Goal: Task Accomplishment & Management: Manage account settings

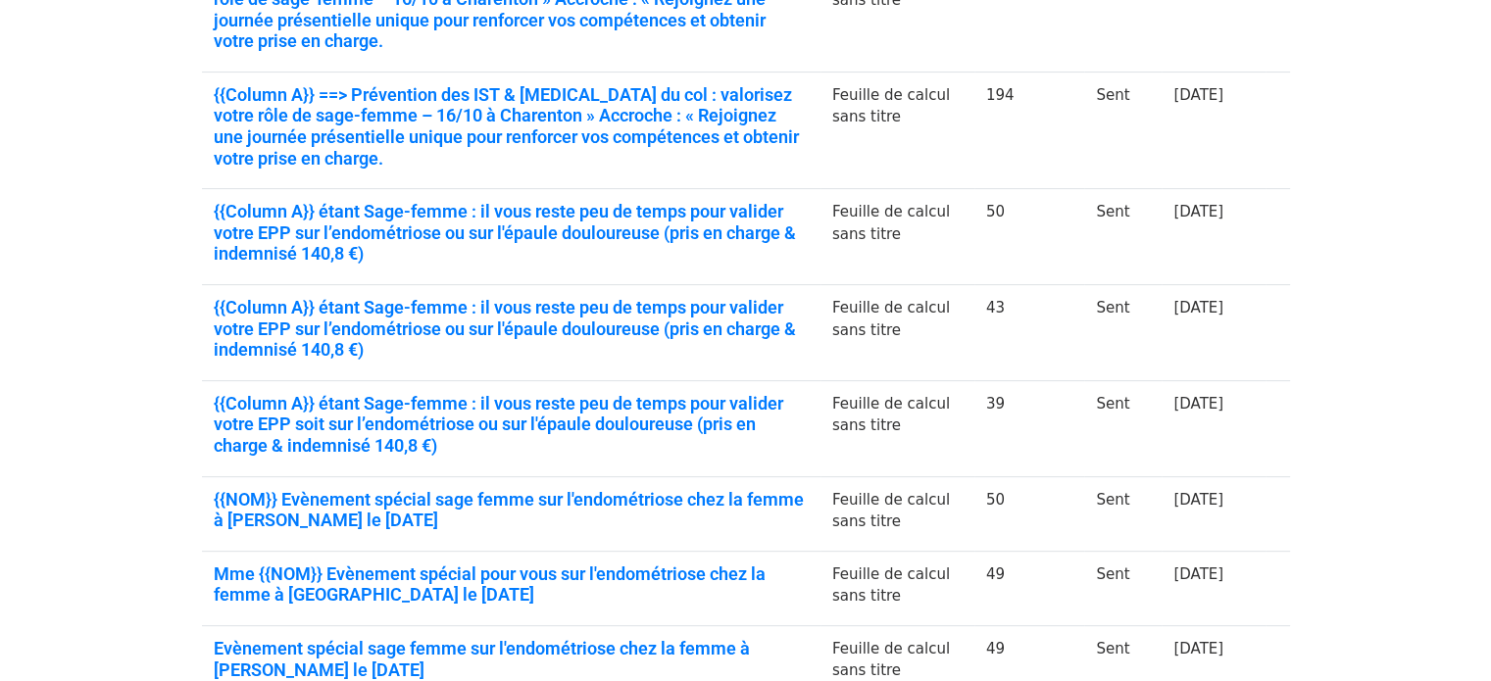
scroll to position [799, 0]
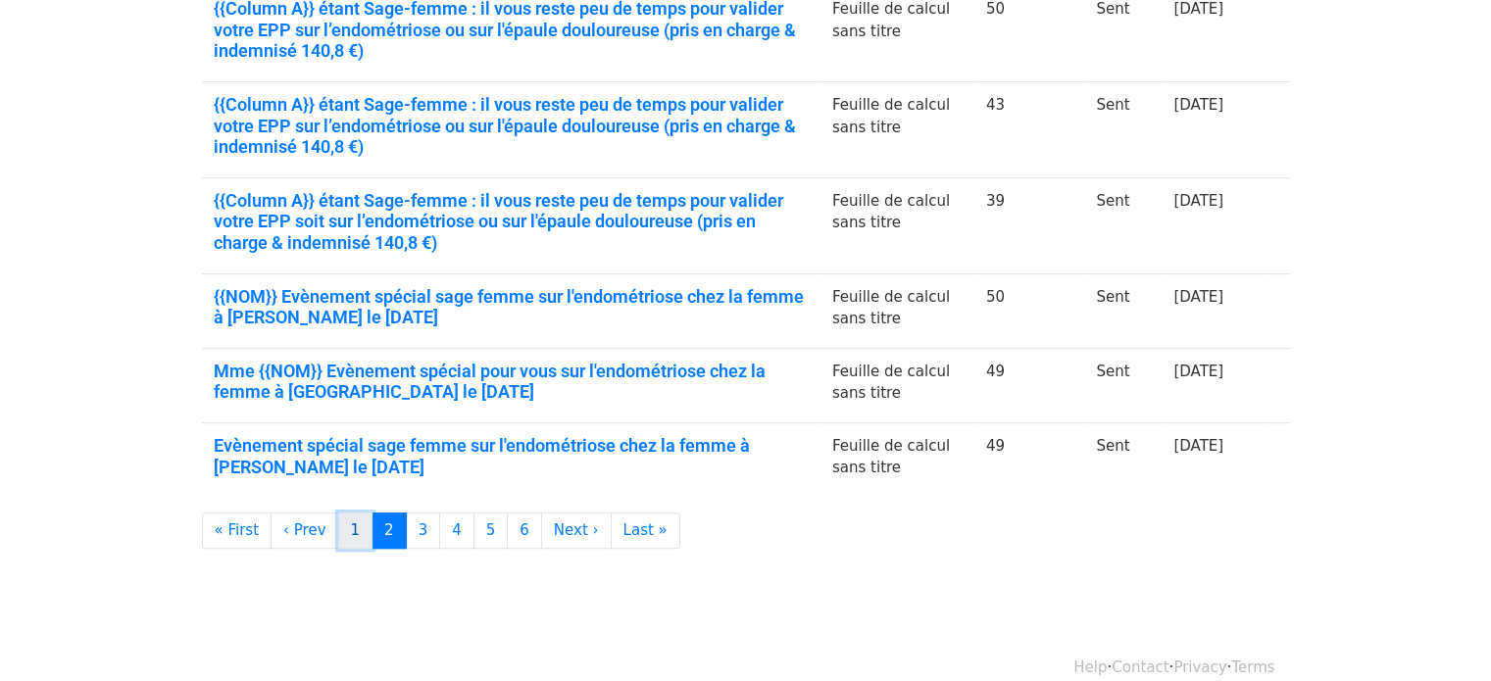
click at [338, 513] on link "1" at bounding box center [355, 531] width 35 height 36
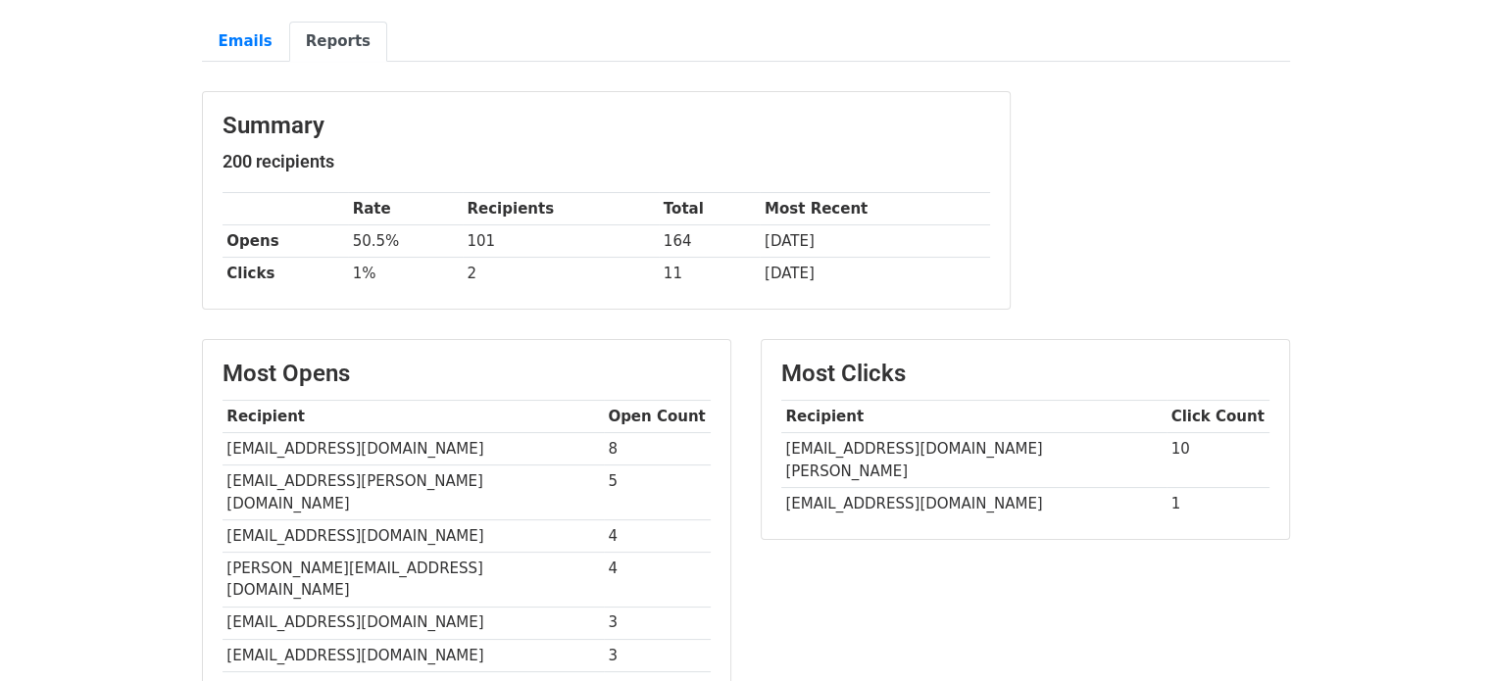
scroll to position [202, 0]
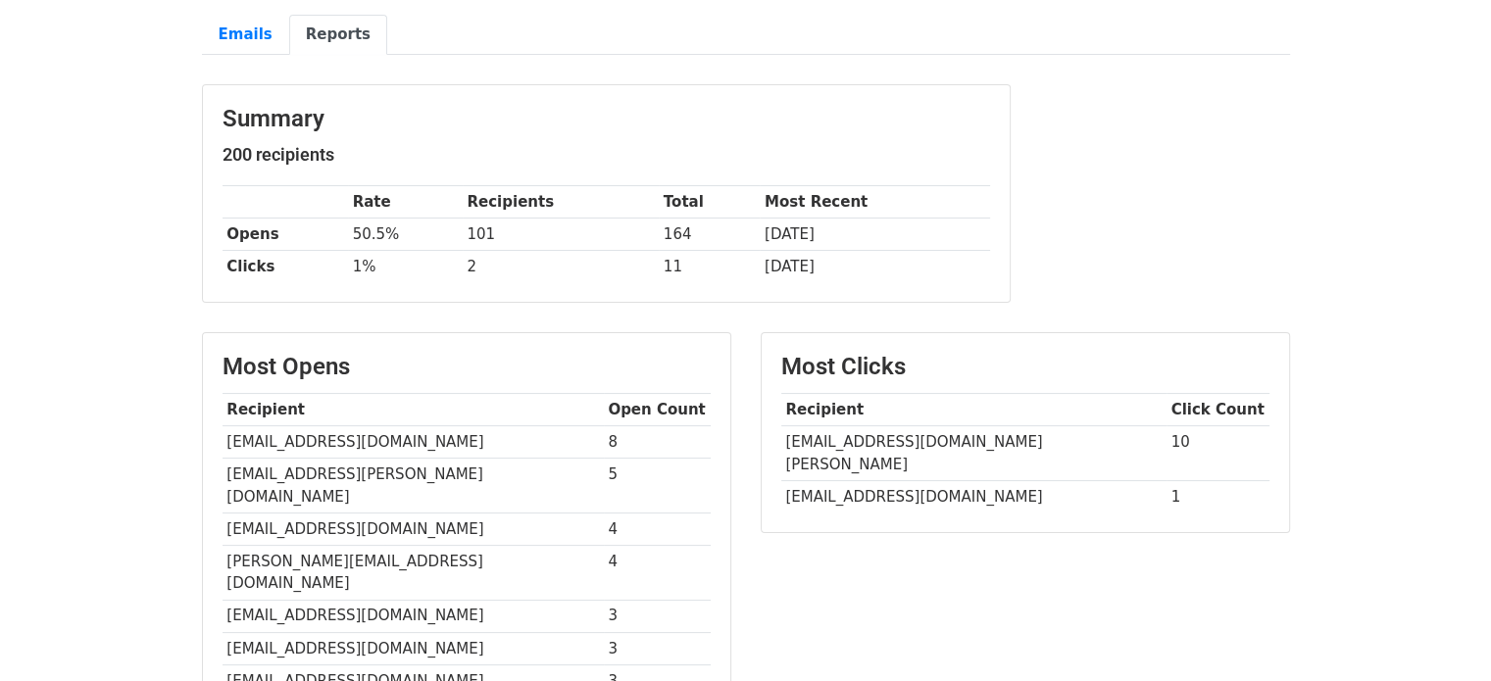
click at [881, 480] on td "drkazdarc1@gmail.com" at bounding box center [973, 496] width 385 height 32
copy tr "drkazdarc1@gmail.com"
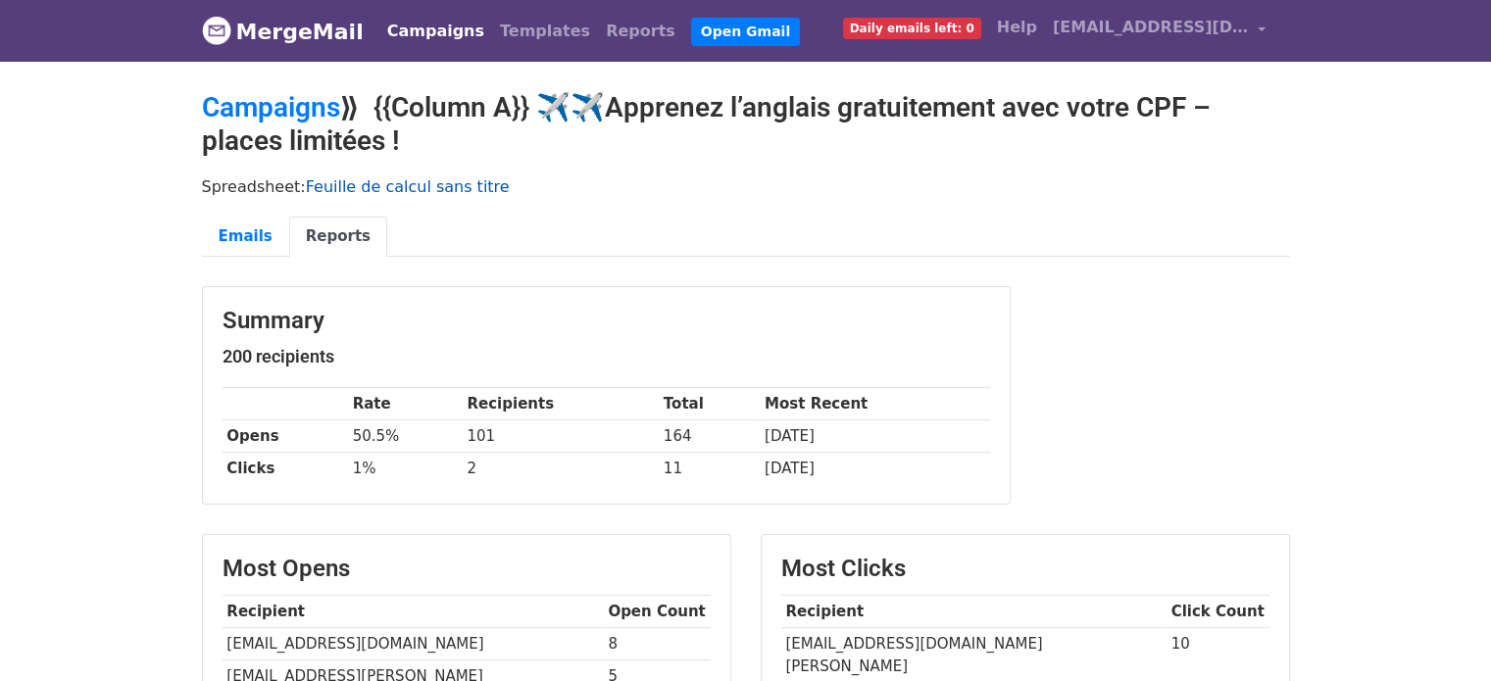
click at [334, 189] on link "Feuille de calcul sans titre" at bounding box center [408, 186] width 204 height 19
click at [894, 638] on td "mlevan@cognacq-jay.fr" at bounding box center [973, 655] width 385 height 55
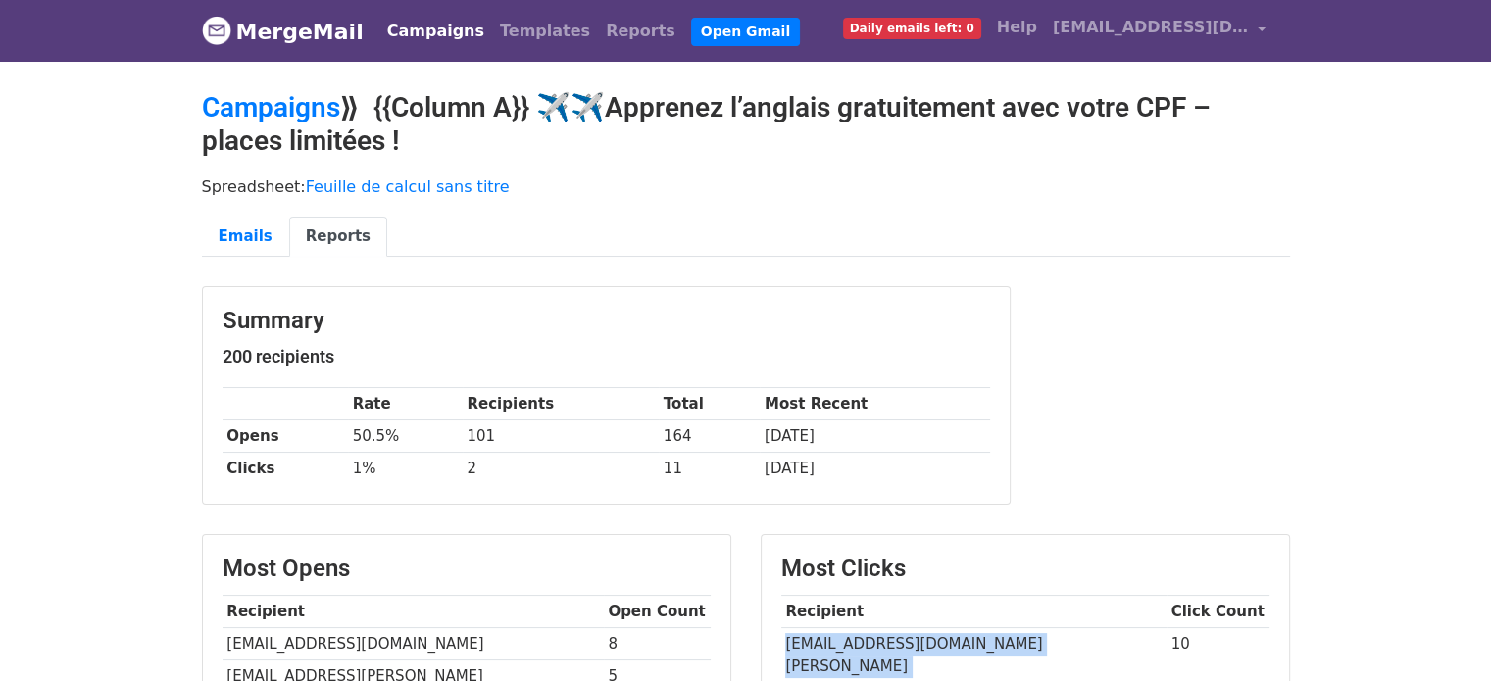
click at [894, 638] on td "mlevan@cognacq-jay.fr" at bounding box center [973, 655] width 385 height 55
copy tr "mlevan@cognacq-jay.fr"
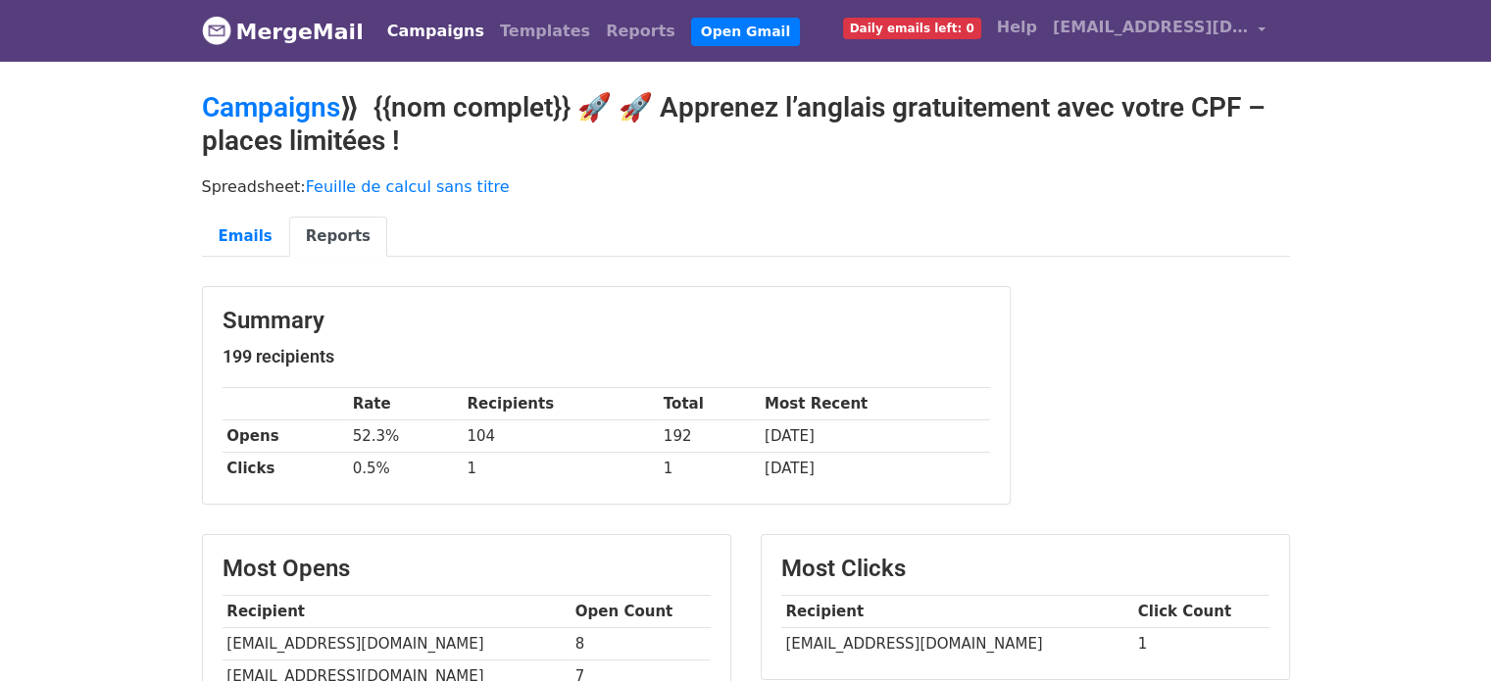
click at [879, 640] on td "dr.stoiculescu@gmail.com" at bounding box center [957, 644] width 352 height 32
copy tr "dr.stoiculescu@gmail.com"
click at [879, 640] on td "dr.stoiculescu@gmail.com" at bounding box center [957, 644] width 352 height 32
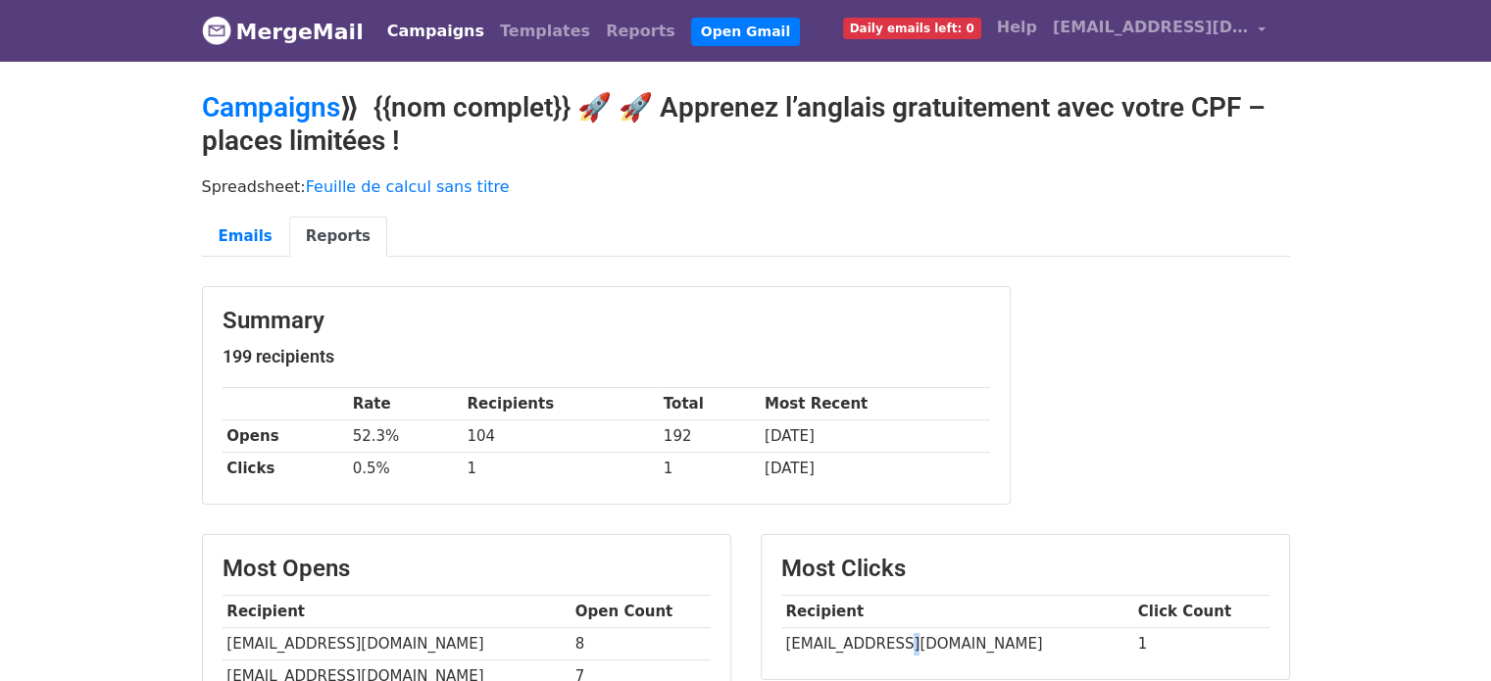
click at [879, 640] on td "dr.stoiculescu@gmail.com" at bounding box center [957, 644] width 352 height 32
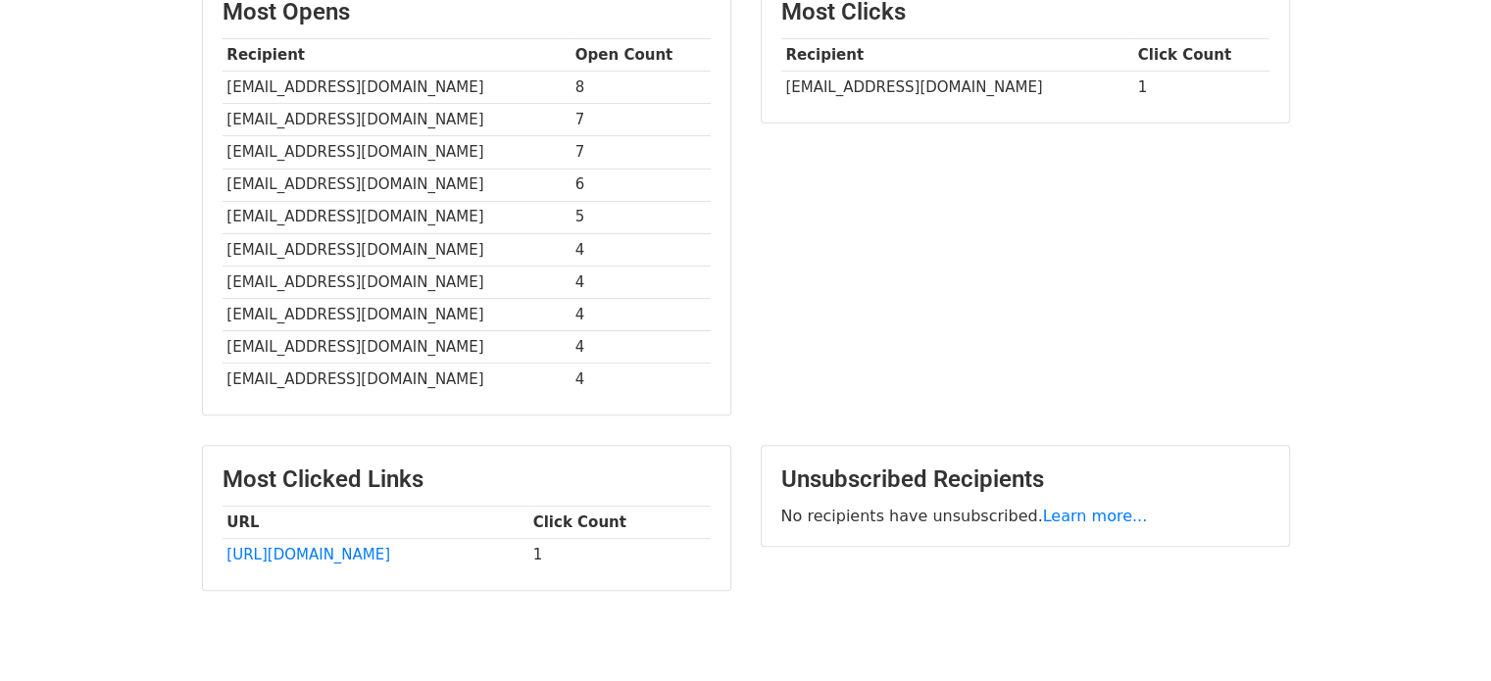
click at [549, 314] on td "endopruvot@gmail.com" at bounding box center [397, 314] width 348 height 32
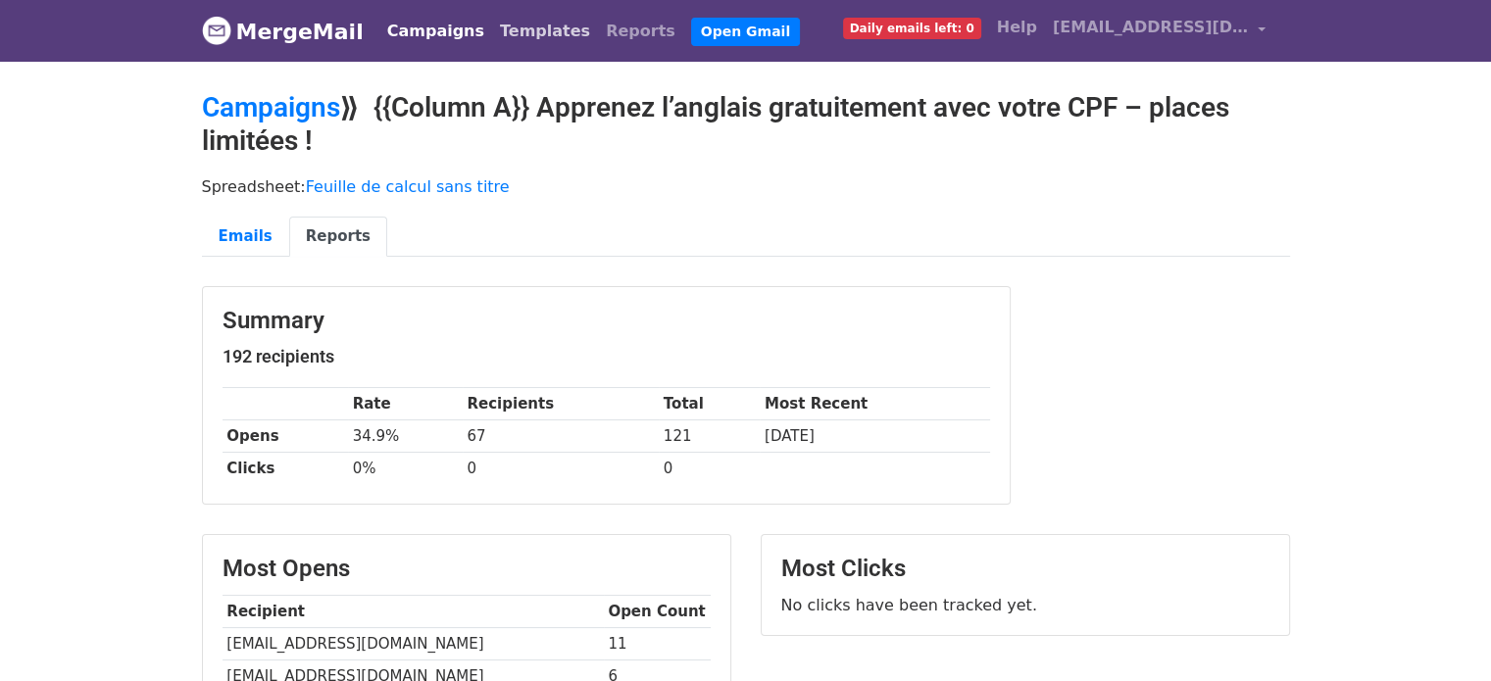
click at [518, 38] on link "Templates" at bounding box center [545, 31] width 106 height 39
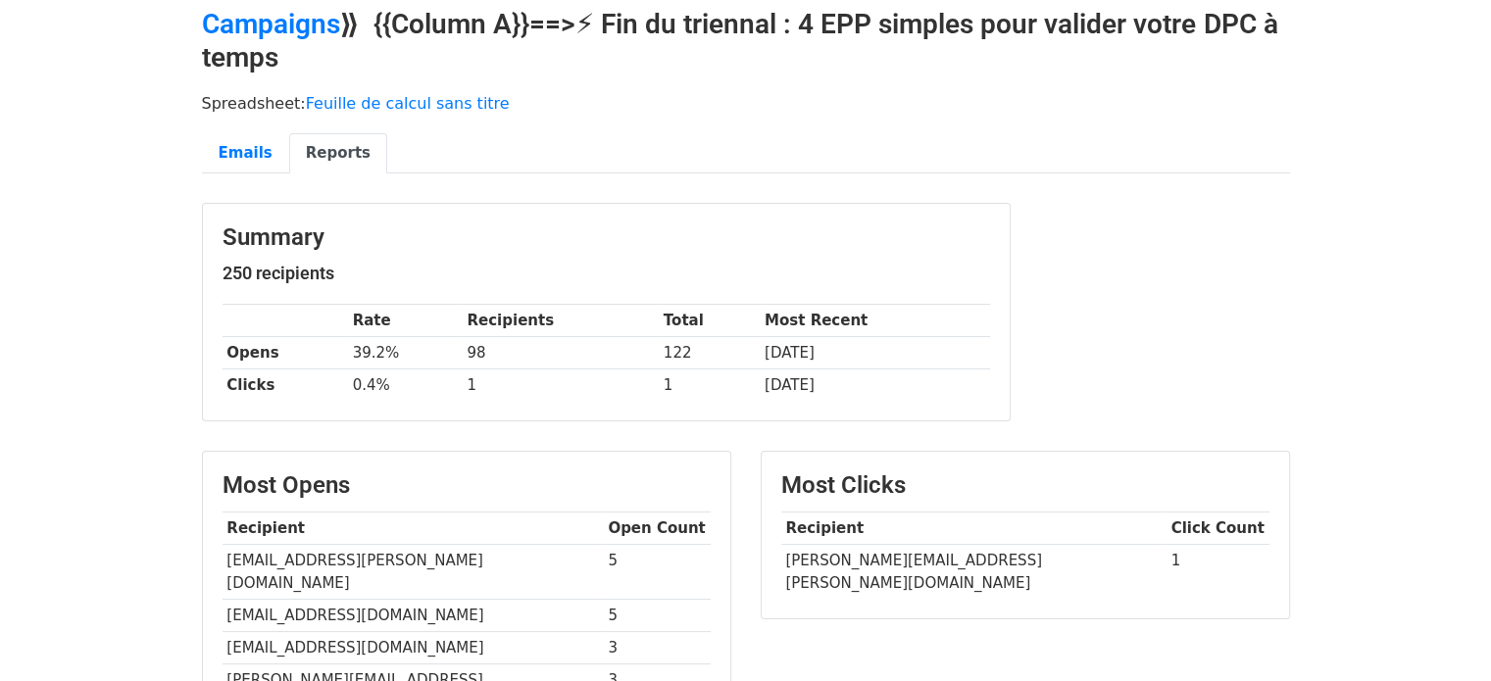
scroll to position [108, 0]
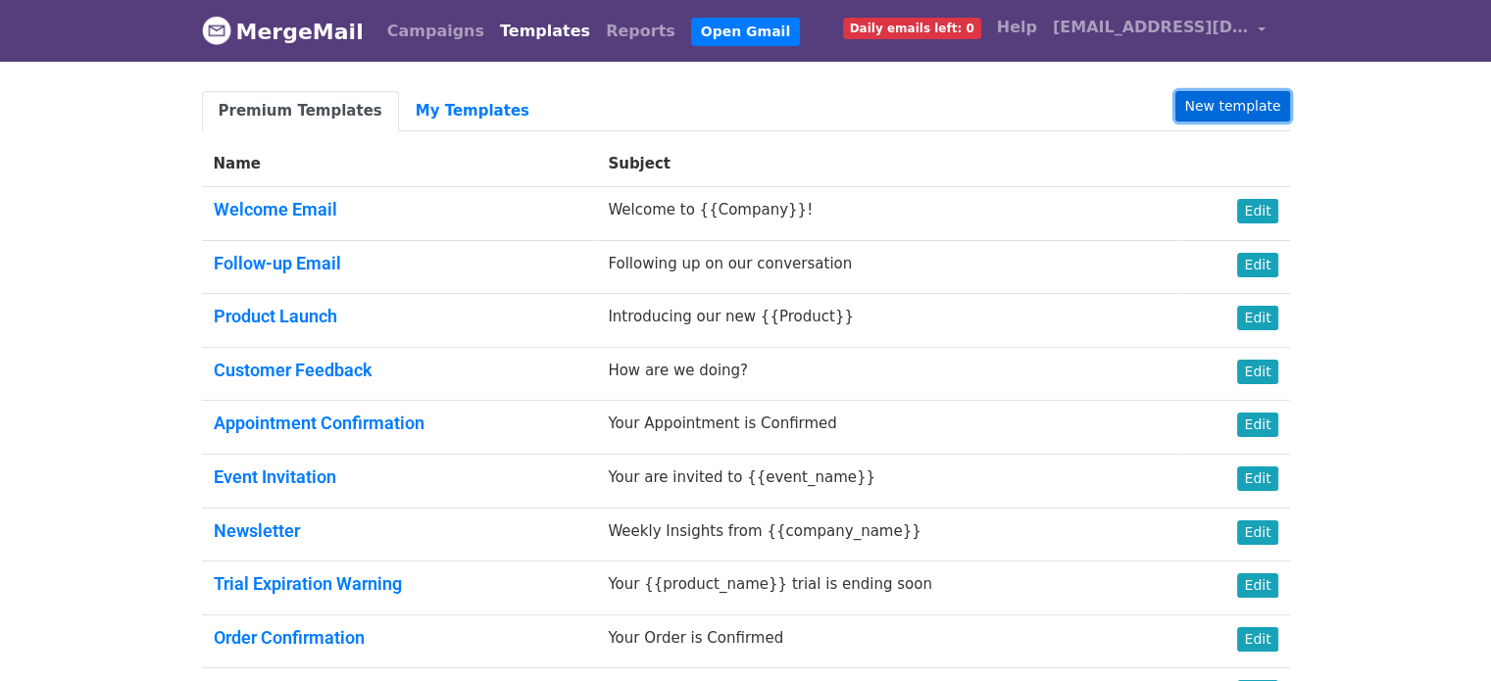
click at [1276, 109] on link "New template" at bounding box center [1232, 106] width 114 height 30
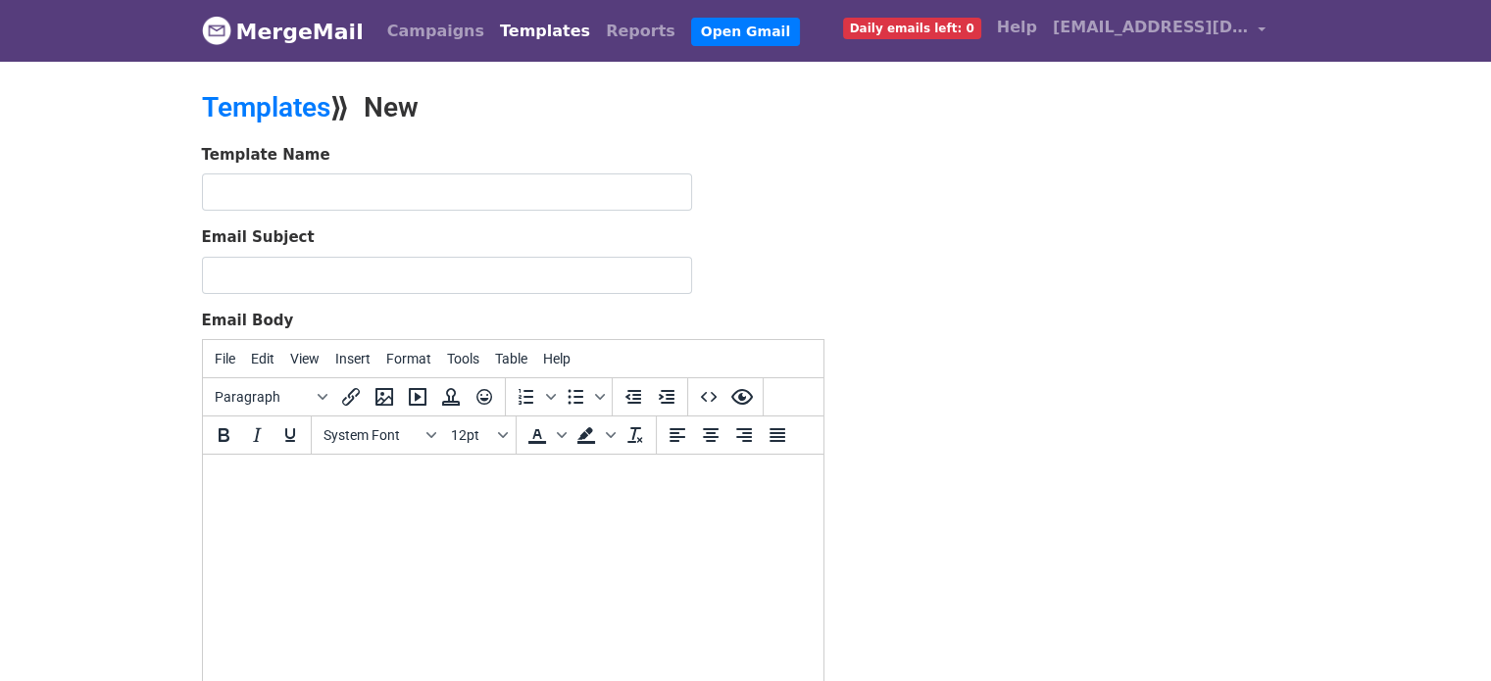
click at [373, 508] on html at bounding box center [512, 481] width 621 height 53
paste body
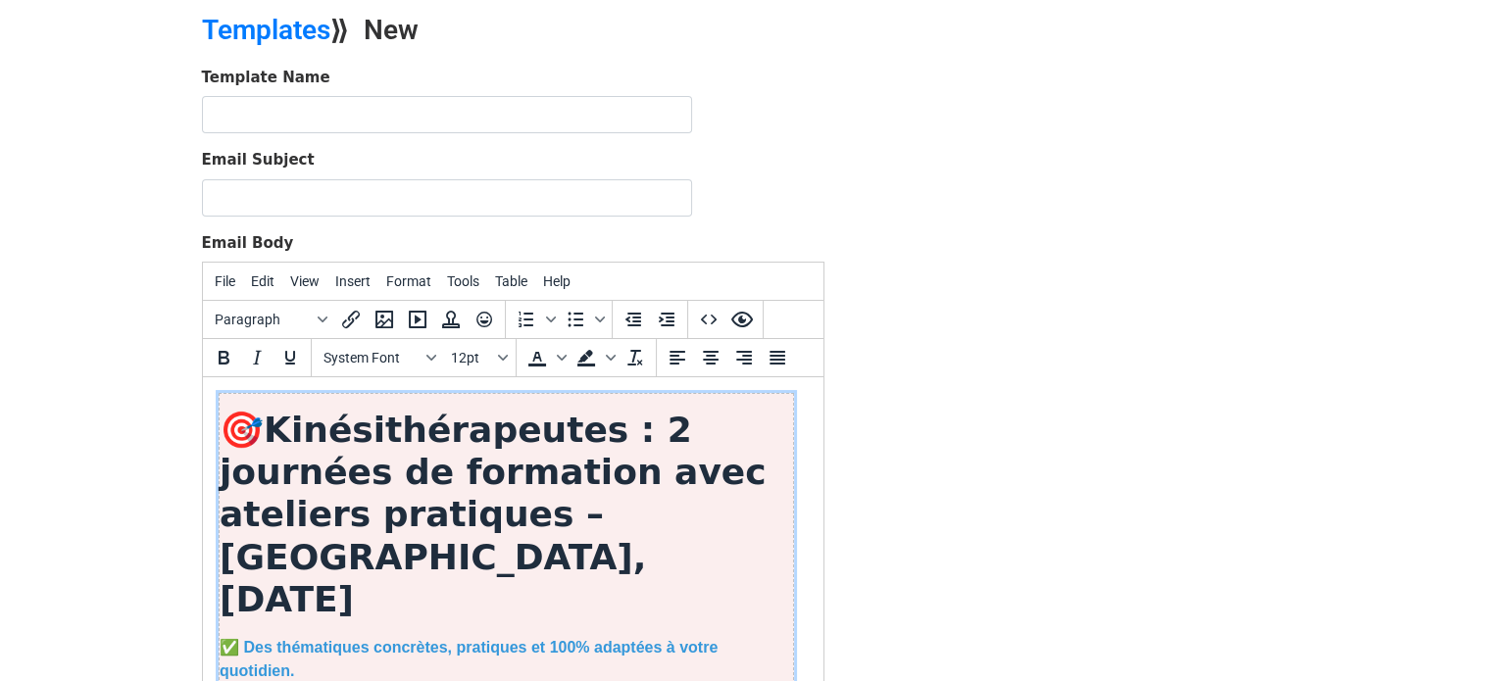
scroll to position [1251, 0]
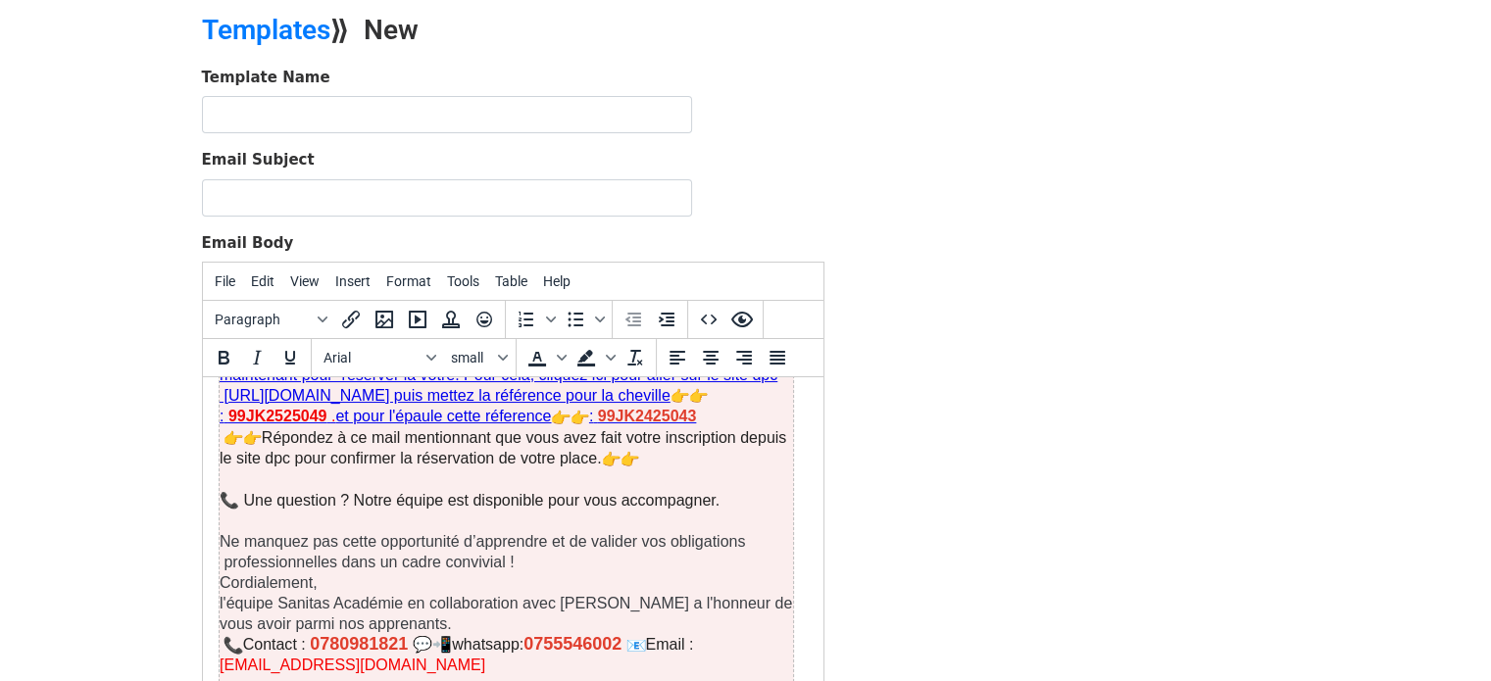
click at [645, 192] on input "Email Subject" at bounding box center [447, 197] width 490 height 37
type input "📌 2 événements pratiques pour kinés sur l'épaule et [GEOGRAPHIC_DATA] à [GEOGRA…"
click at [565, 93] on div "Template Name" at bounding box center [513, 101] width 622 height 68
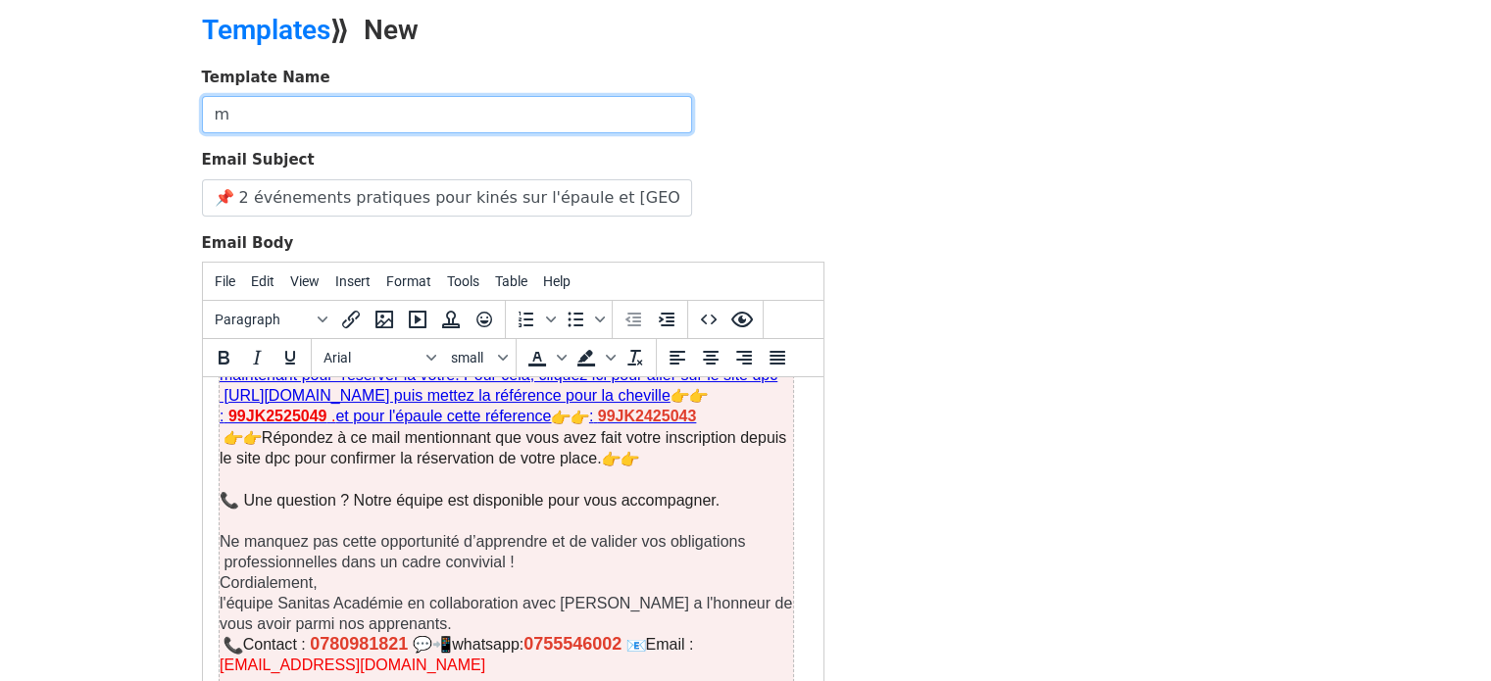
click at [561, 112] on input "m" at bounding box center [447, 114] width 490 height 37
type input "montpelier épaule douloureuse et drapeaux rouge"
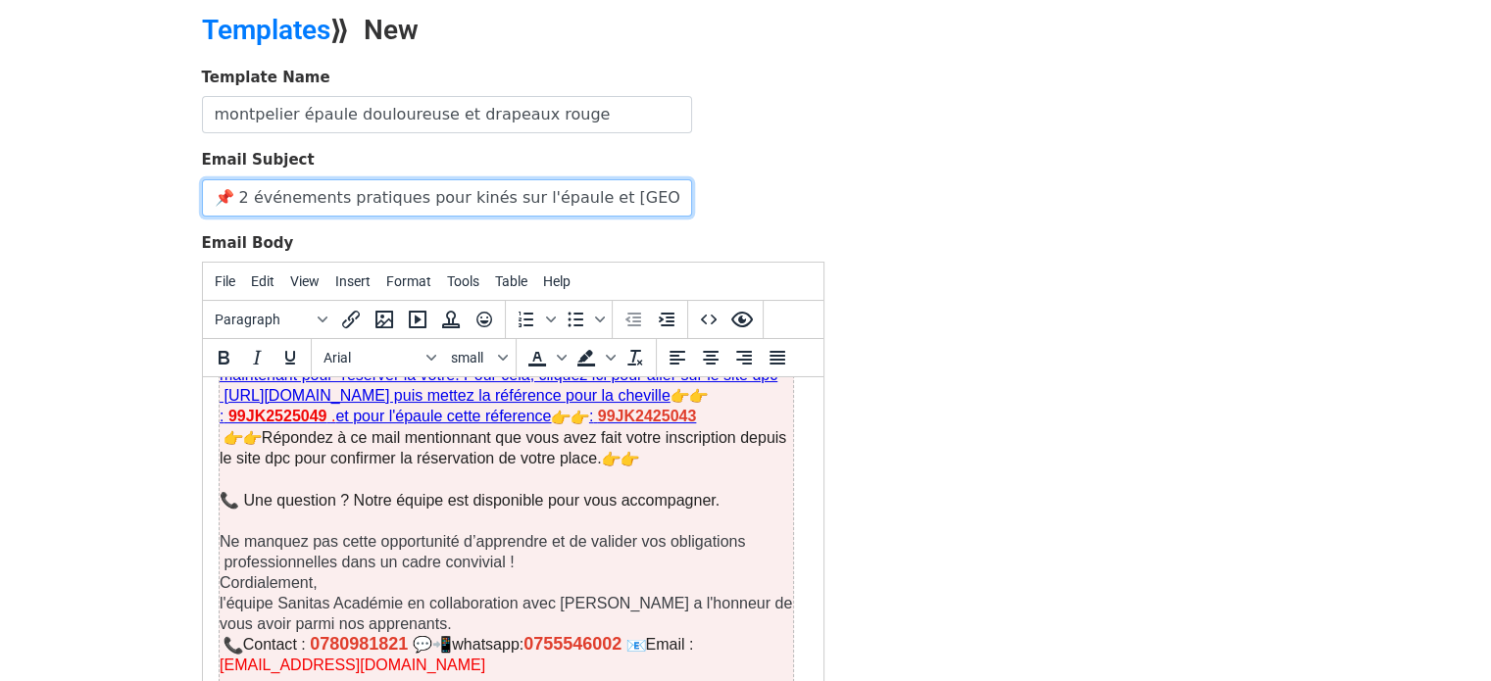
drag, startPoint x: 432, startPoint y: 191, endPoint x: 498, endPoint y: 193, distance: 65.7
click at [498, 193] on input "📌 2 événements pratiques pour kinés sur l'épaule et cheville à Lille- Réservez …" at bounding box center [447, 197] width 490 height 37
click at [502, 199] on input "📌 2 événements pratiques pour kinés sur l'épaule et cheville à Lille- Réservez …" at bounding box center [447, 197] width 490 height 37
drag, startPoint x: 580, startPoint y: 196, endPoint x: 627, endPoint y: 191, distance: 47.3
click at [627, 191] on input "📌 2 événements pratiques pour kinés sur l'épaule et [GEOGRAPHIC_DATA] à [GEOGRA…" at bounding box center [447, 197] width 490 height 37
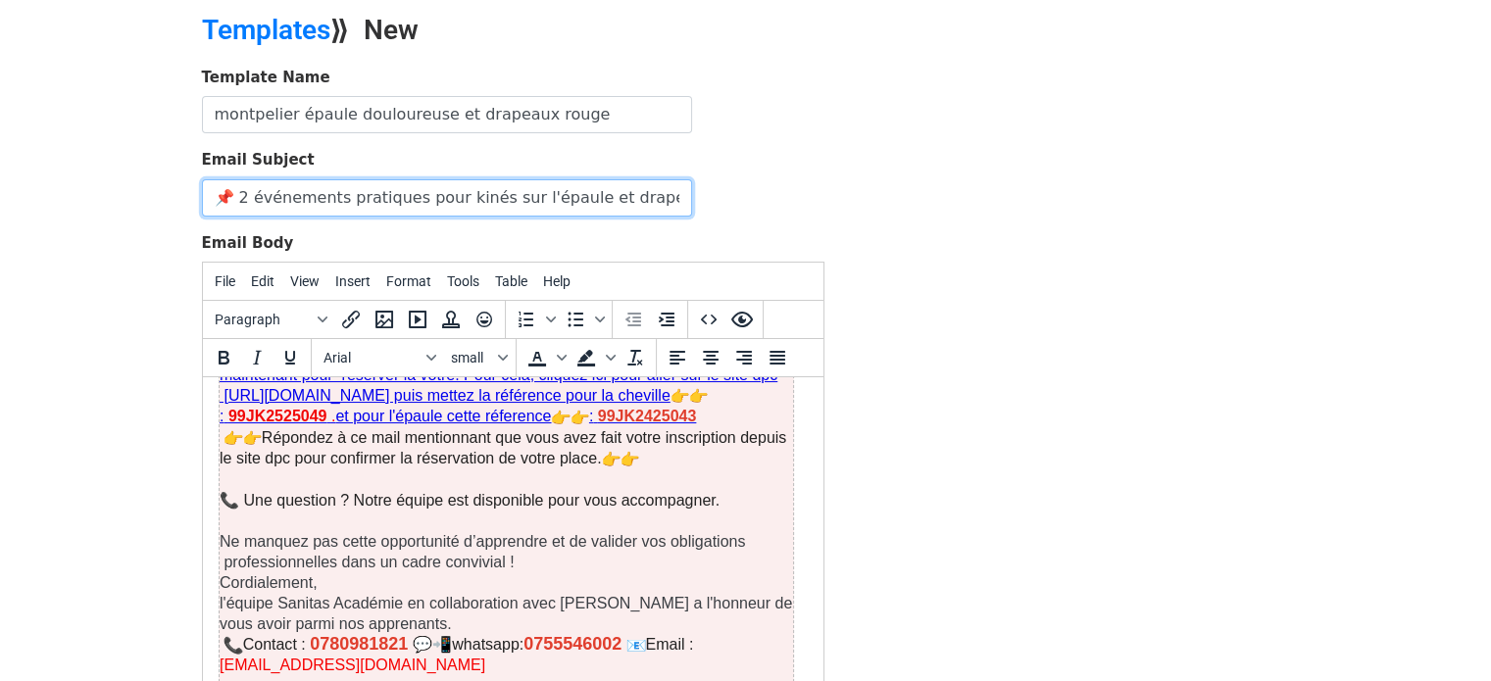
click at [668, 199] on input "📌 2 événements pratiques pour kinés sur l'épaule et drapeau rouge à Lille- Rése…" at bounding box center [447, 197] width 490 height 37
click at [508, 195] on input "📌 2 événements pratiques pour kinés sur l'épaule et drapeaux rouge/membre infér…" at bounding box center [447, 197] width 490 height 37
click at [561, 194] on input "📌 2 événements pratiques pour kinés sur l'épaule et drapeaux rougex/membre infé…" at bounding box center [447, 197] width 490 height 37
click at [553, 197] on input "📌 2 événements pratiques pour kinés sur l'épaule et drapeaux rouges/membre infé…" at bounding box center [447, 197] width 490 height 37
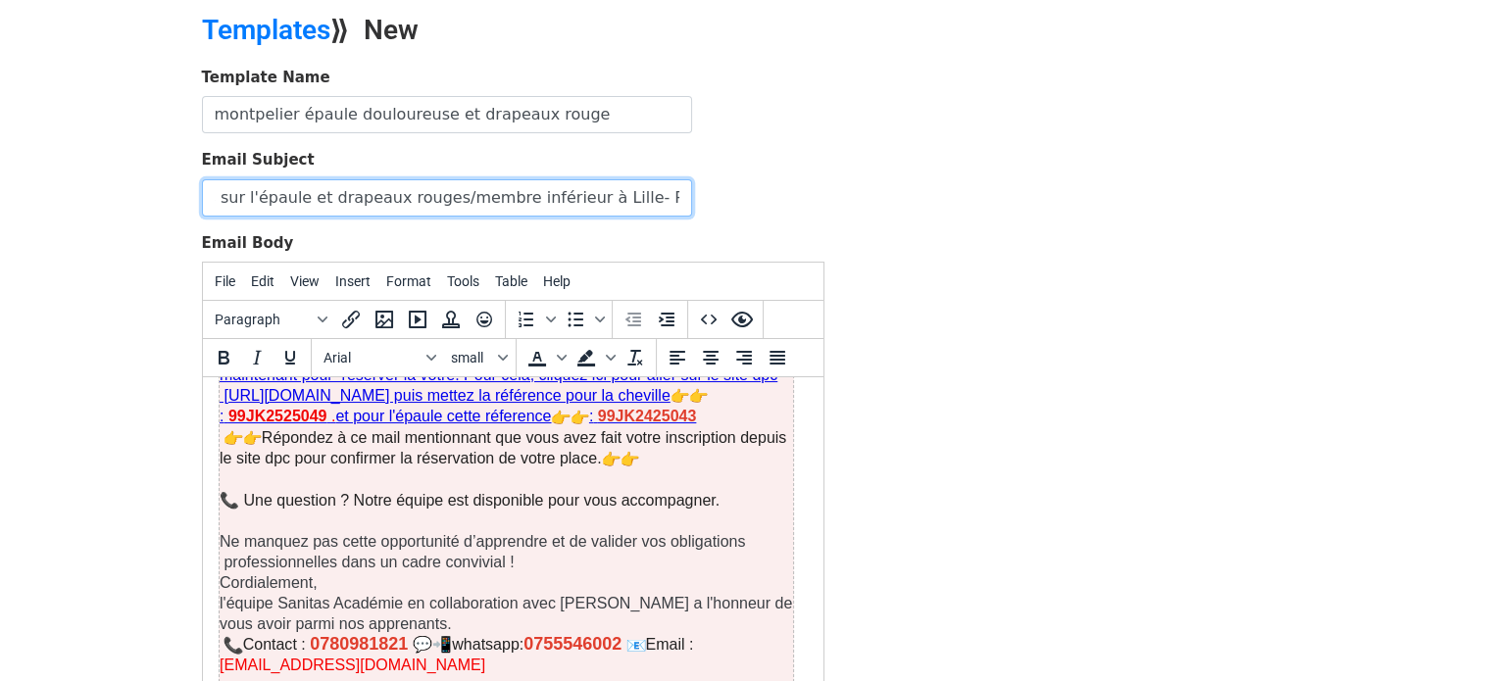
scroll to position [0, 329]
drag, startPoint x: 559, startPoint y: 191, endPoint x: 721, endPoint y: 184, distance: 162.9
click at [721, 184] on div "Email Subject 📌 2 événements pratiques pour kinés sur l'épaule et drapeaux roug…" at bounding box center [513, 183] width 622 height 68
click at [529, 191] on input "📌 2 événements pratiques pour kinés sur l'épaule et drapeaux rouges/membre infé…" at bounding box center [447, 197] width 490 height 37
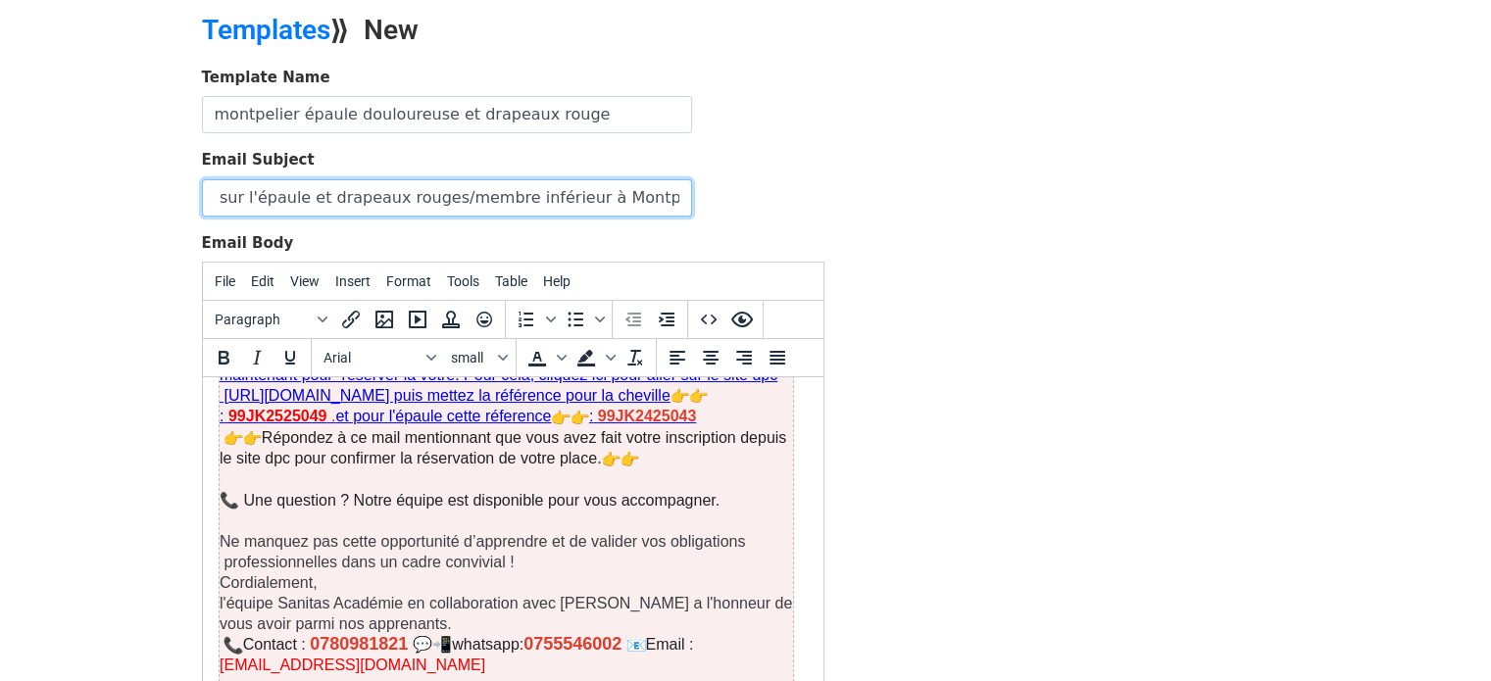
click at [541, 191] on input "📌 2 événements pratiques pour kinés sur l'épaule et drapeaux rouges/membre infé…" at bounding box center [447, 197] width 490 height 37
type input "📌 2 événements pratiques pour kinés sur l'épaule et drapeaux rouges/membre infé…"
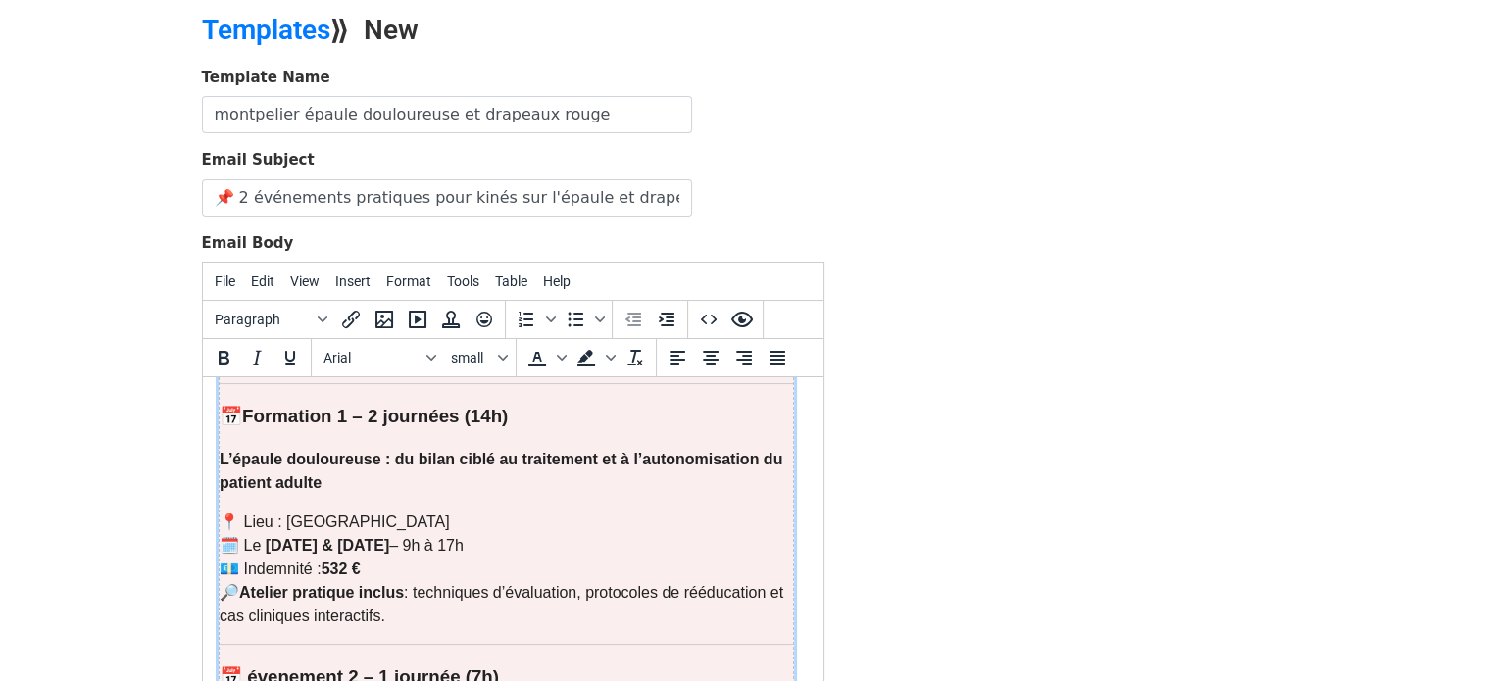
scroll to position [479, 0]
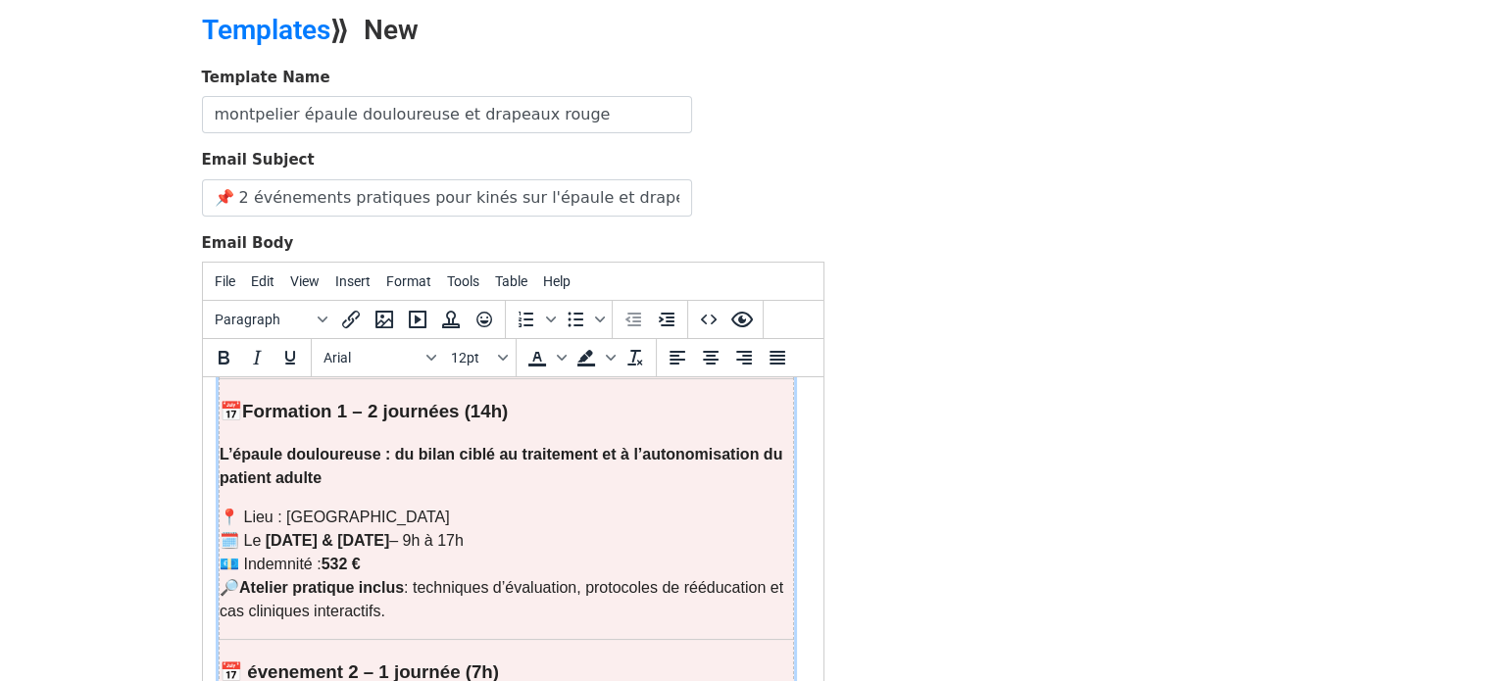
click at [285, 506] on p "📍 Lieu : Lille 🗓️ Le 1er & 2 décembre 2025 – 9h à 17h 💶 Indemnité : 532 € 🔎 Ate…" at bounding box center [505, 565] width 573 height 118
click at [284, 532] on strong "1er & 2 décembre 2025" at bounding box center [327, 540] width 124 height 17
click at [317, 532] on strong "& 2 décembre 2025" at bounding box center [311, 540] width 68 height 17
click at [285, 532] on strong "17 & 18 décembre 2025" at bounding box center [339, 540] width 124 height 17
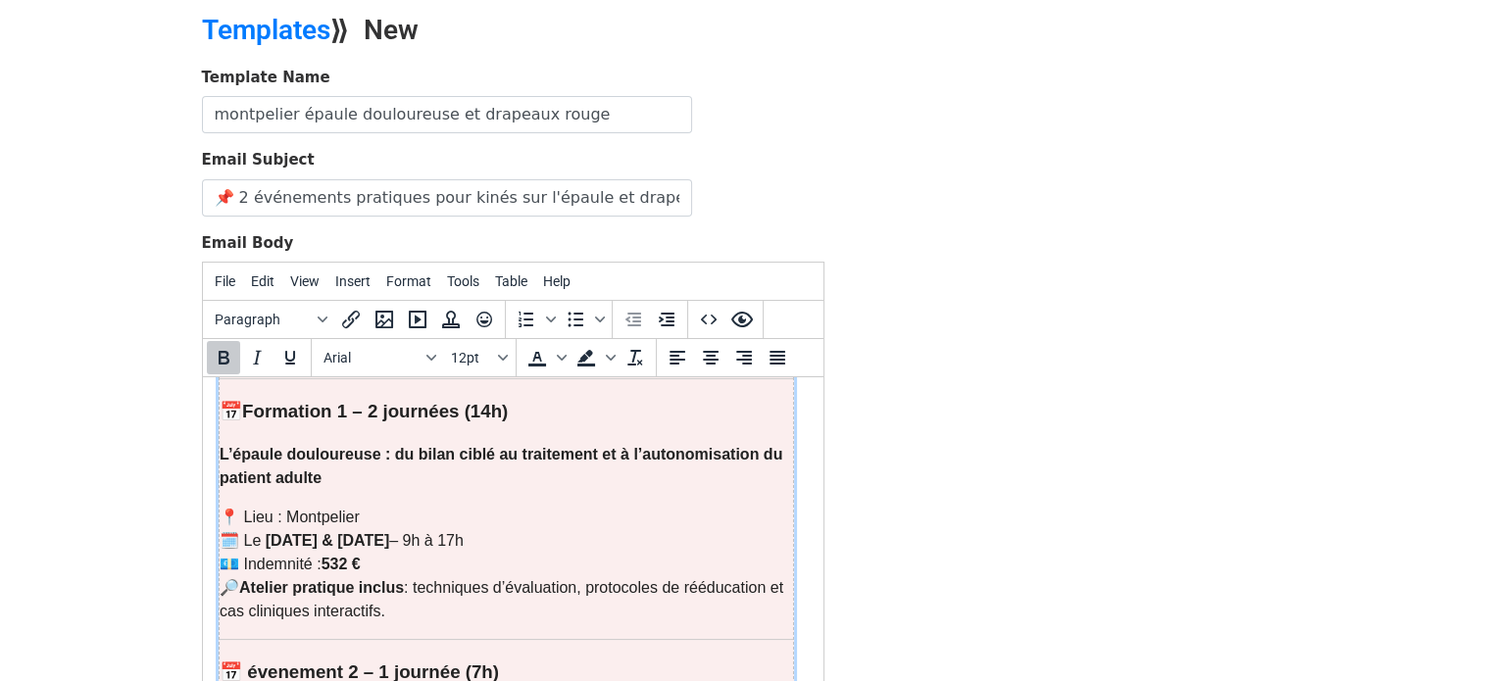
click at [354, 509] on p "📍 Lieu : Montpelier 🗓️ Le 17 & 18 décembre 2025 – 9h à 17h 💶 Indemnité : 532 € …" at bounding box center [505, 565] width 573 height 118
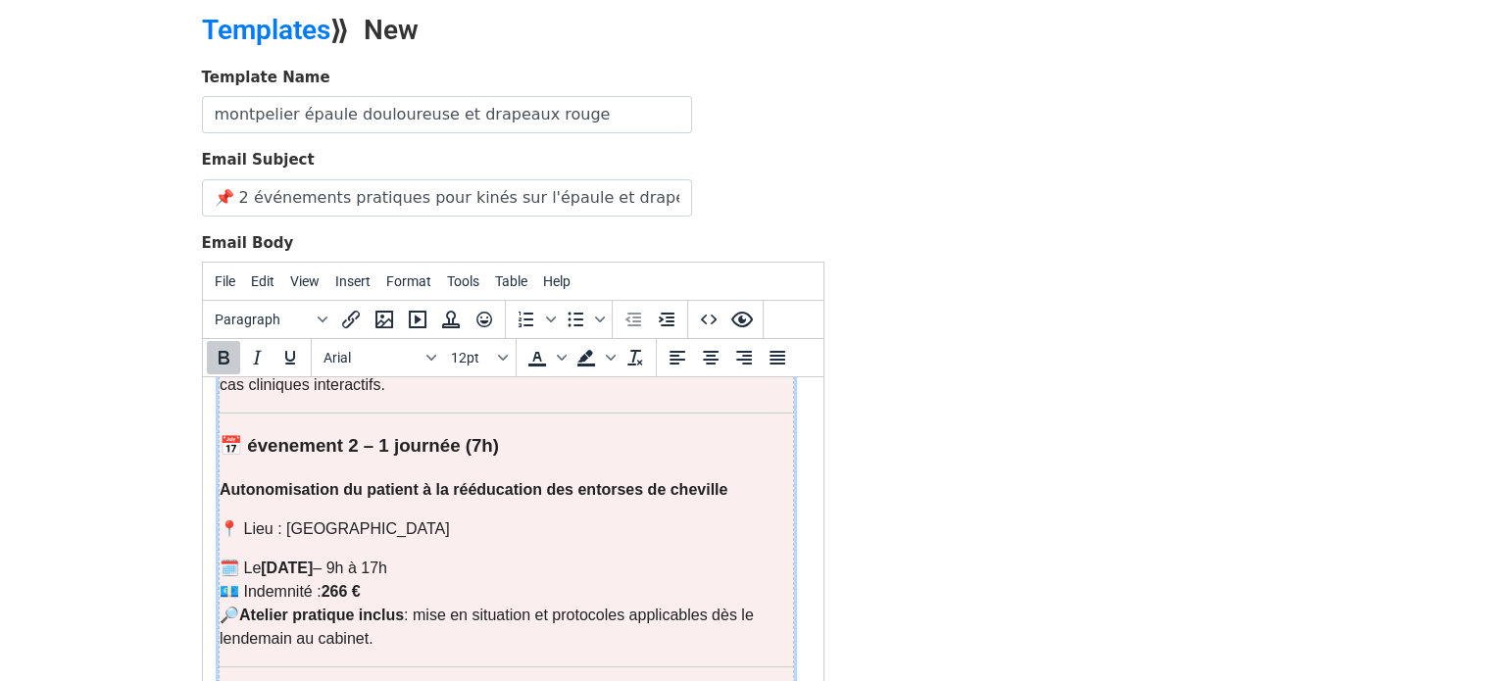
scroll to position [761, 0]
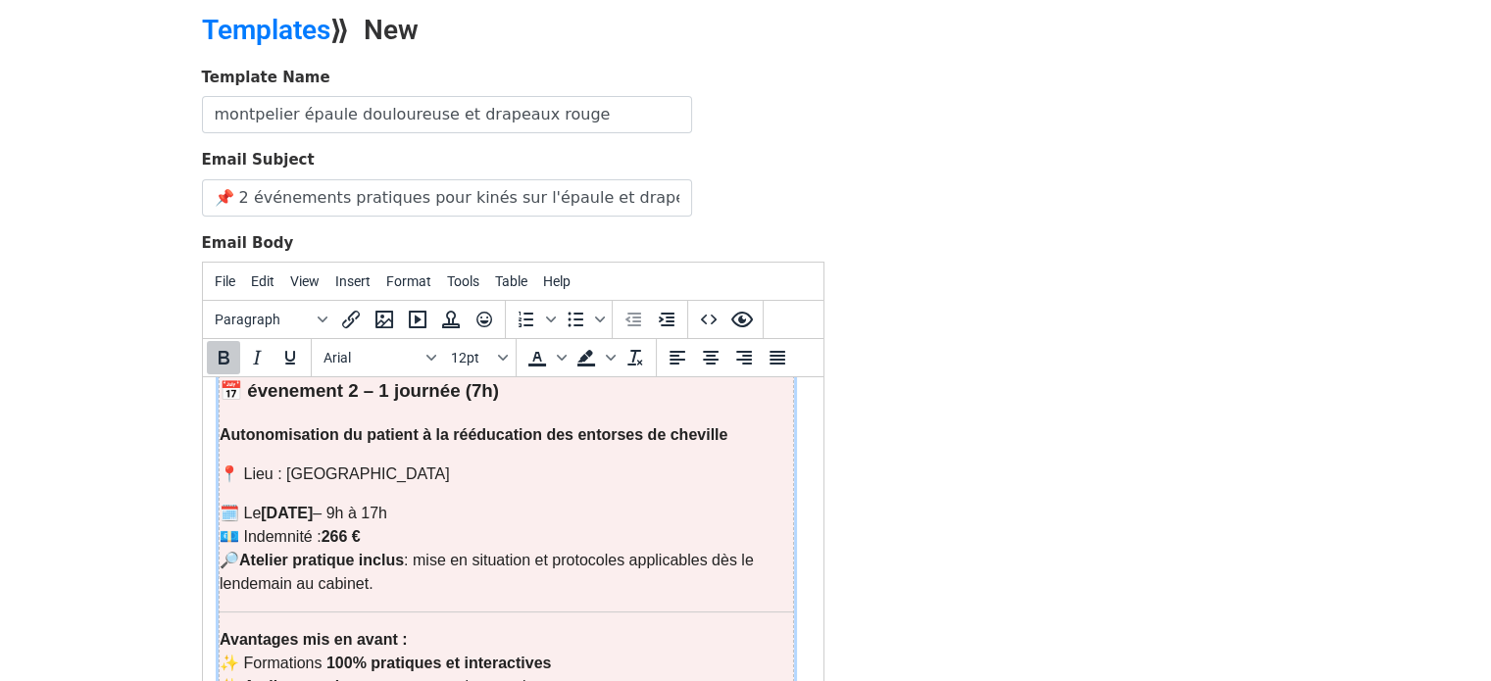
click at [301, 466] on span "📍 Lieu : Lille" at bounding box center [334, 474] width 230 height 17
click at [272, 505] on strong "3 décembre 2025" at bounding box center [286, 513] width 52 height 17
click at [315, 505] on strong "décembre 2025" at bounding box center [307, 513] width 52 height 17
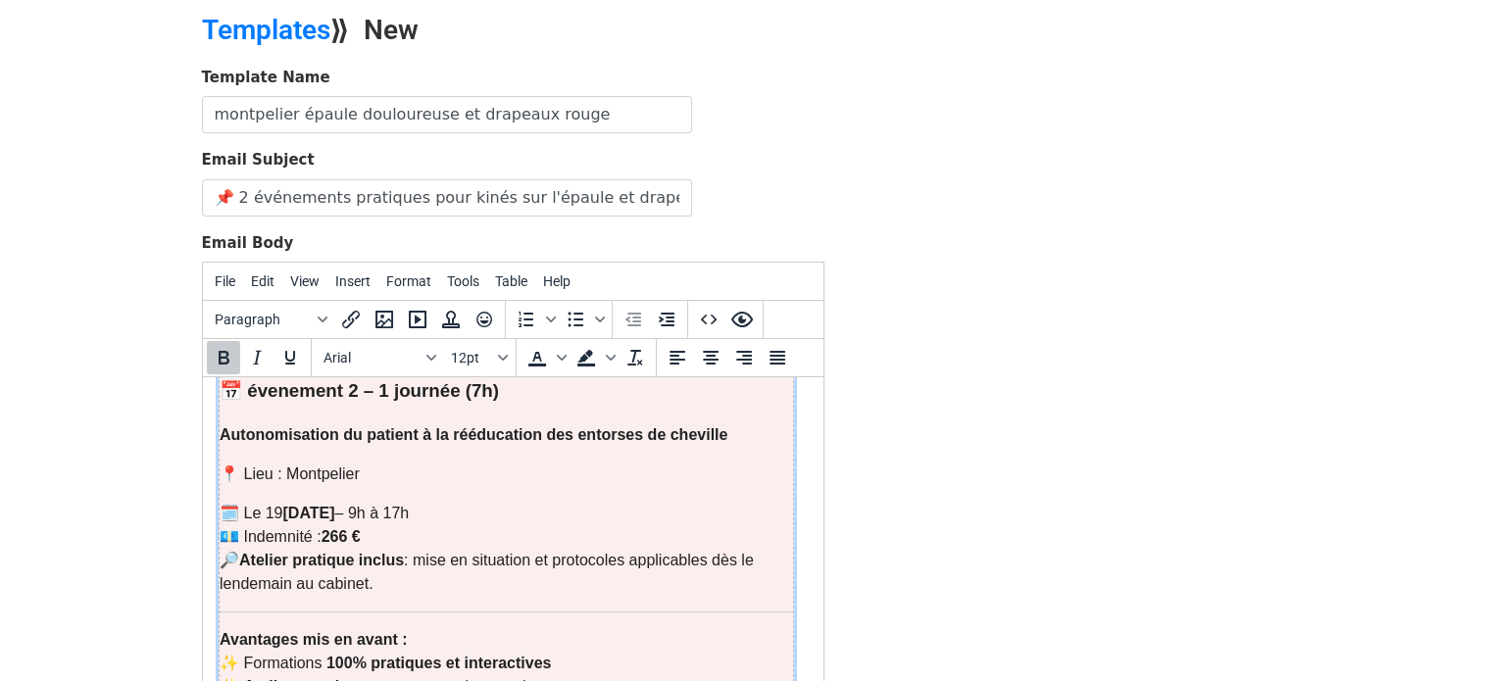
click at [291, 505] on strong "Novembre 2025" at bounding box center [307, 513] width 52 height 17
click at [286, 505] on strong "19 Novembre 2025" at bounding box center [307, 513] width 52 height 17
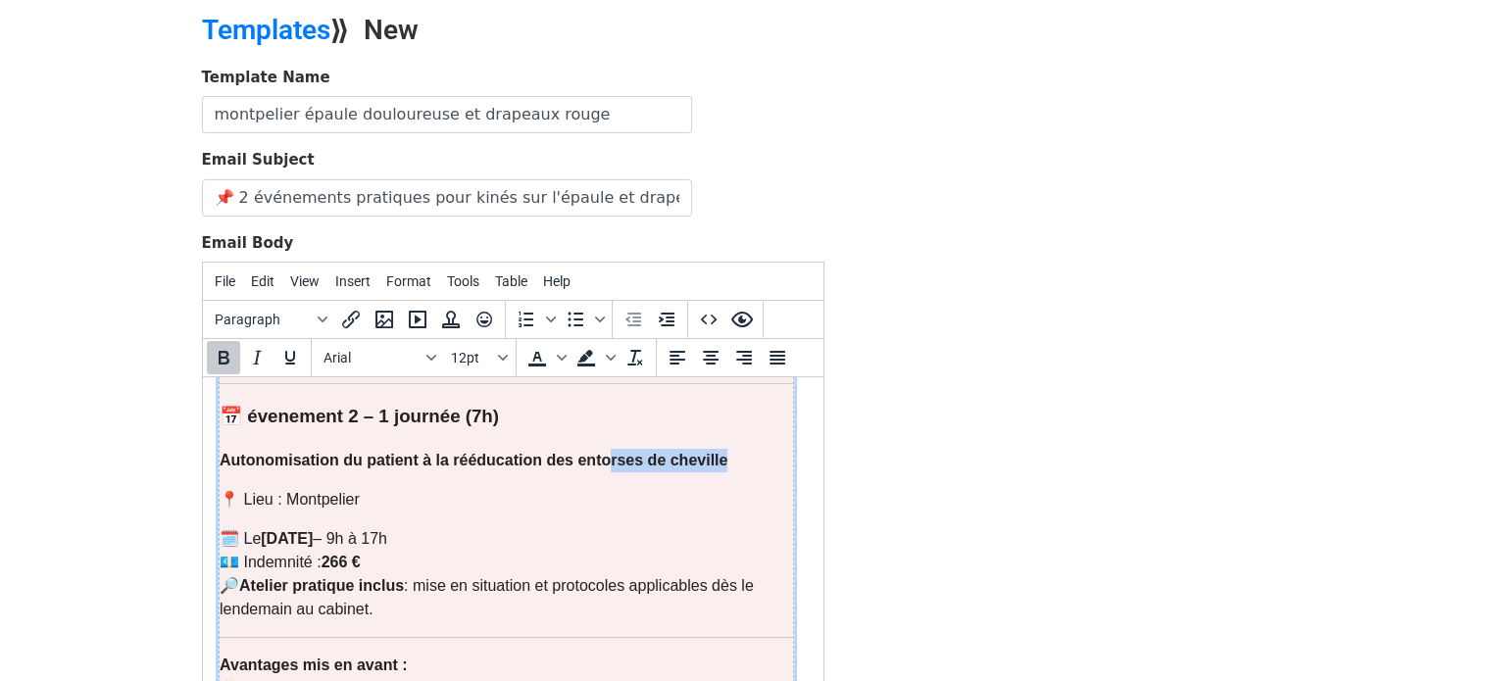
scroll to position [733, 0]
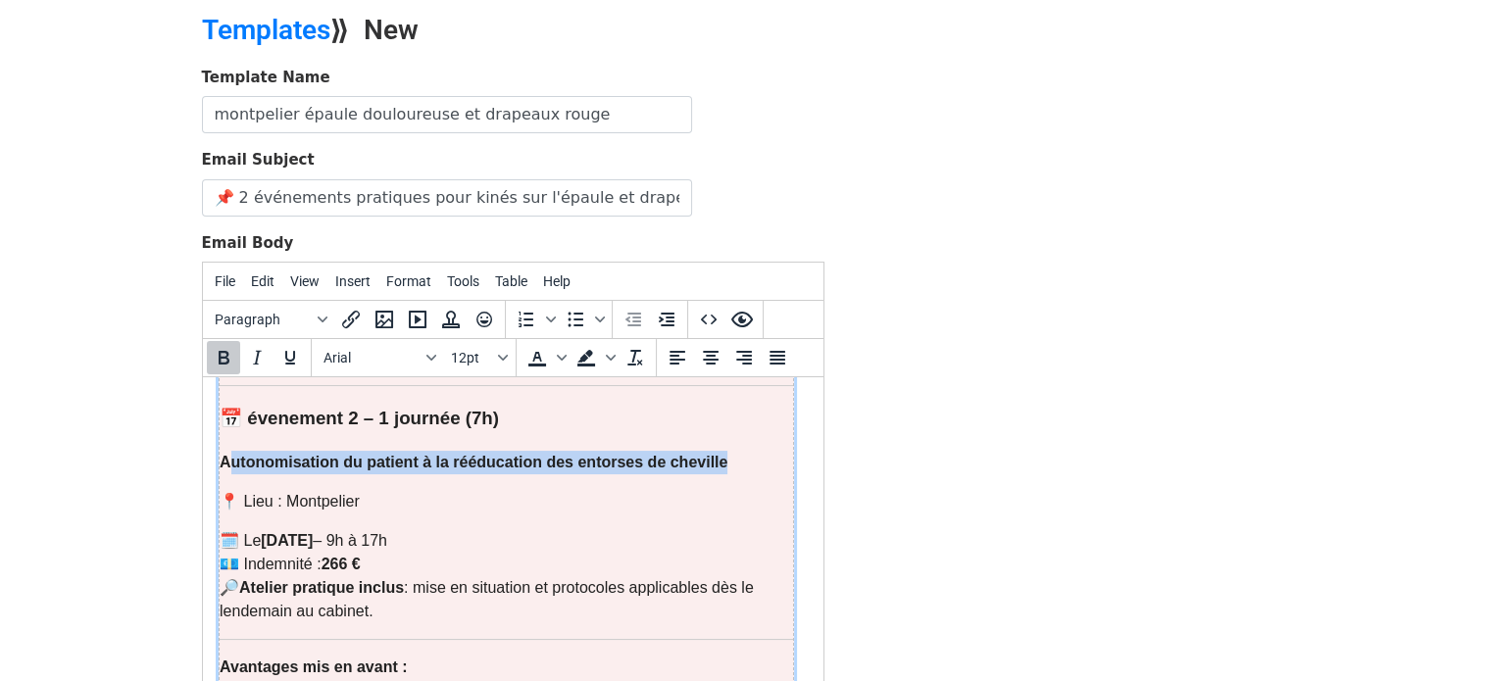
drag, startPoint x: 744, startPoint y: 389, endPoint x: 227, endPoint y: 417, distance: 517.3
click at [227, 451] on p "Autonomisation du patient à la rééducation des entorses de cheville" at bounding box center [505, 463] width 573 height 24
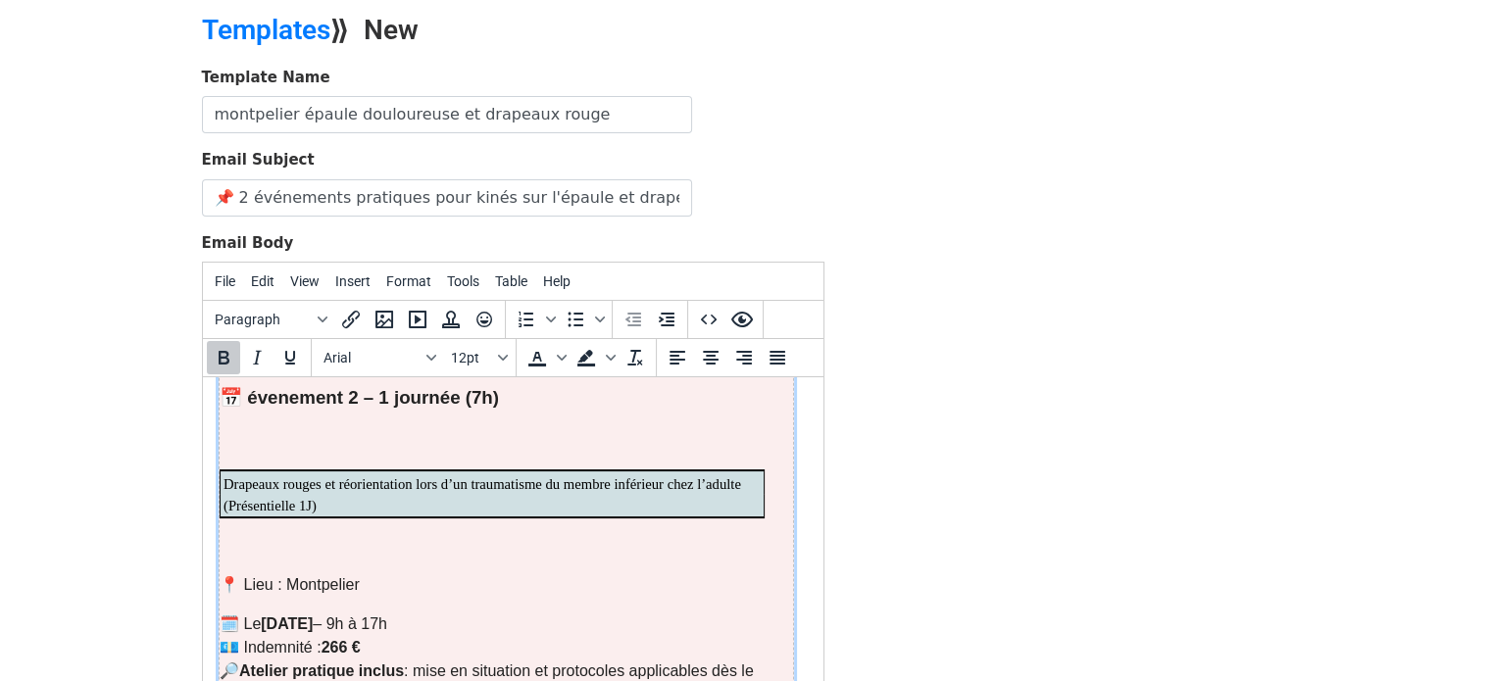
scroll to position [714, 0]
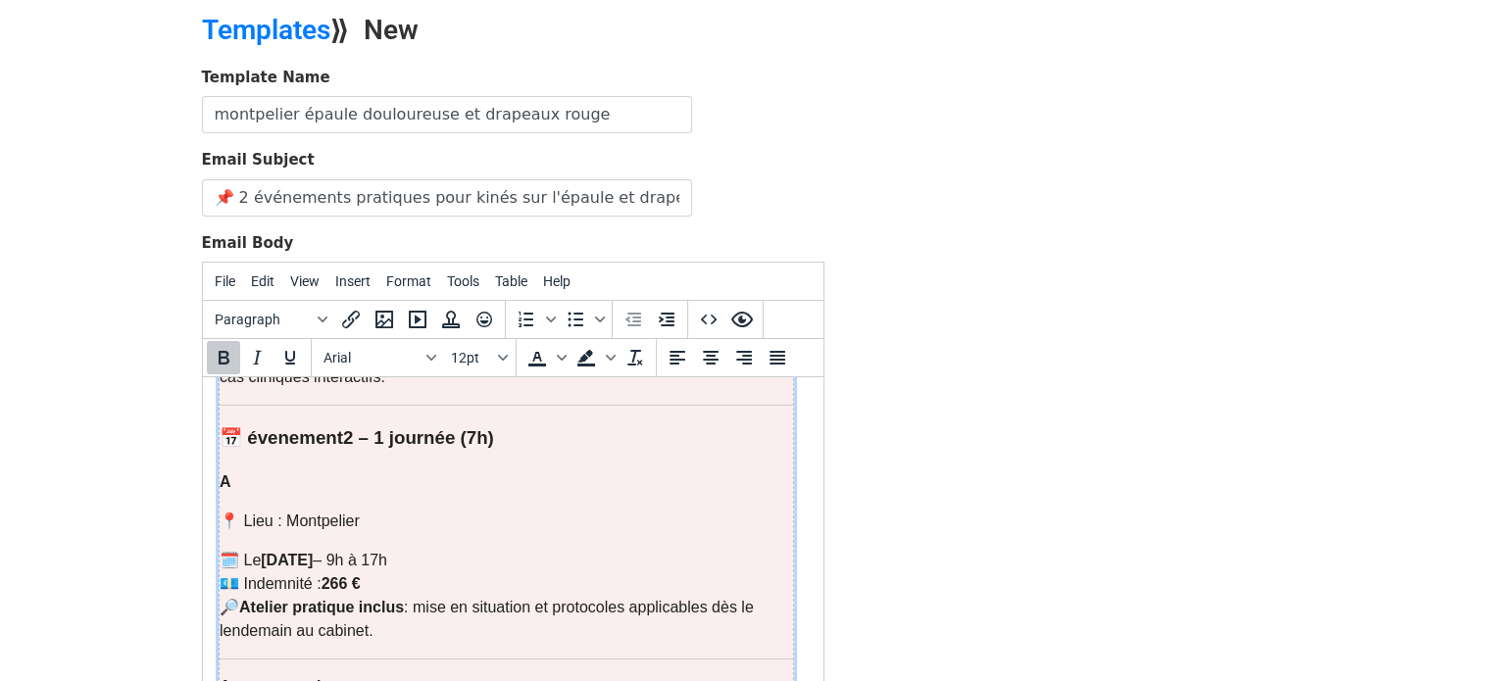
click at [240, 471] on p "A" at bounding box center [505, 483] width 573 height 24
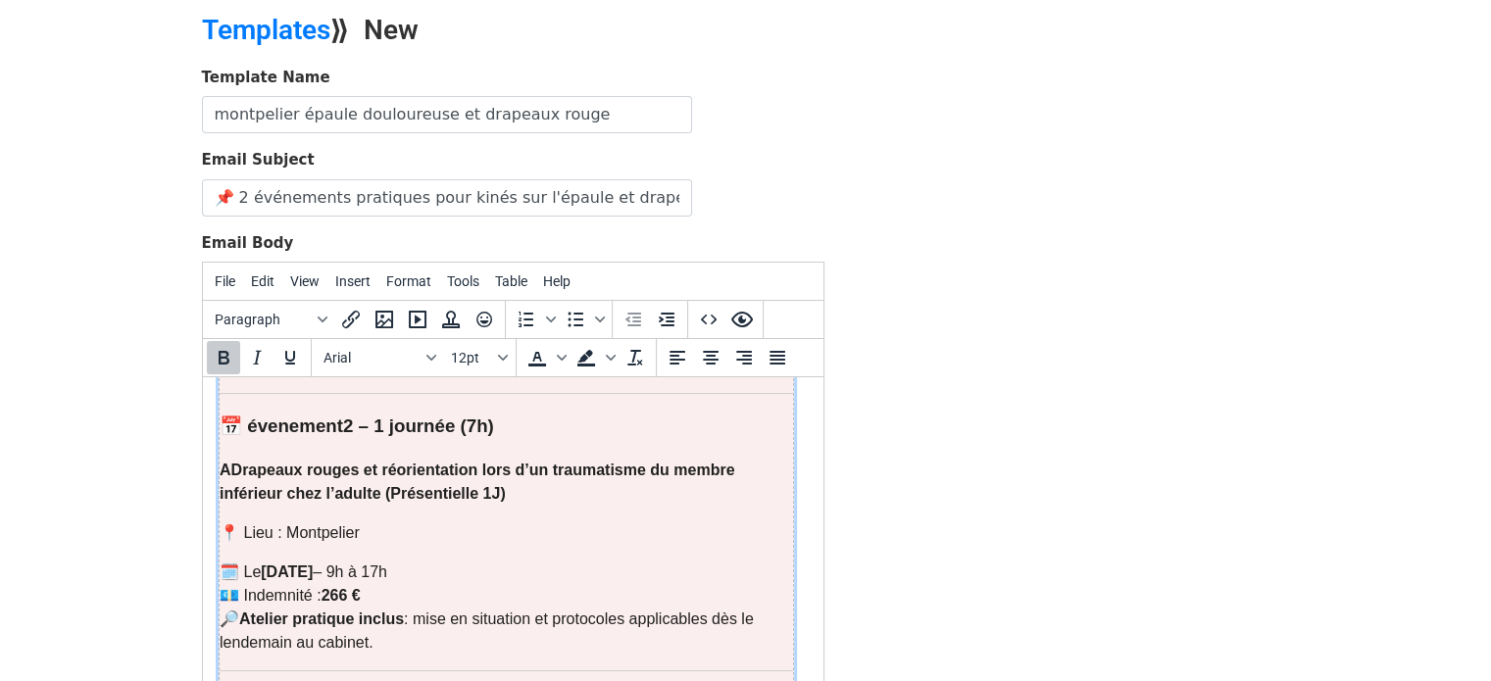
click at [234, 462] on strong "ADrapeaux rouges et réorientation lors d’un traumatisme du membre inférieur che…" at bounding box center [476, 482] width 515 height 40
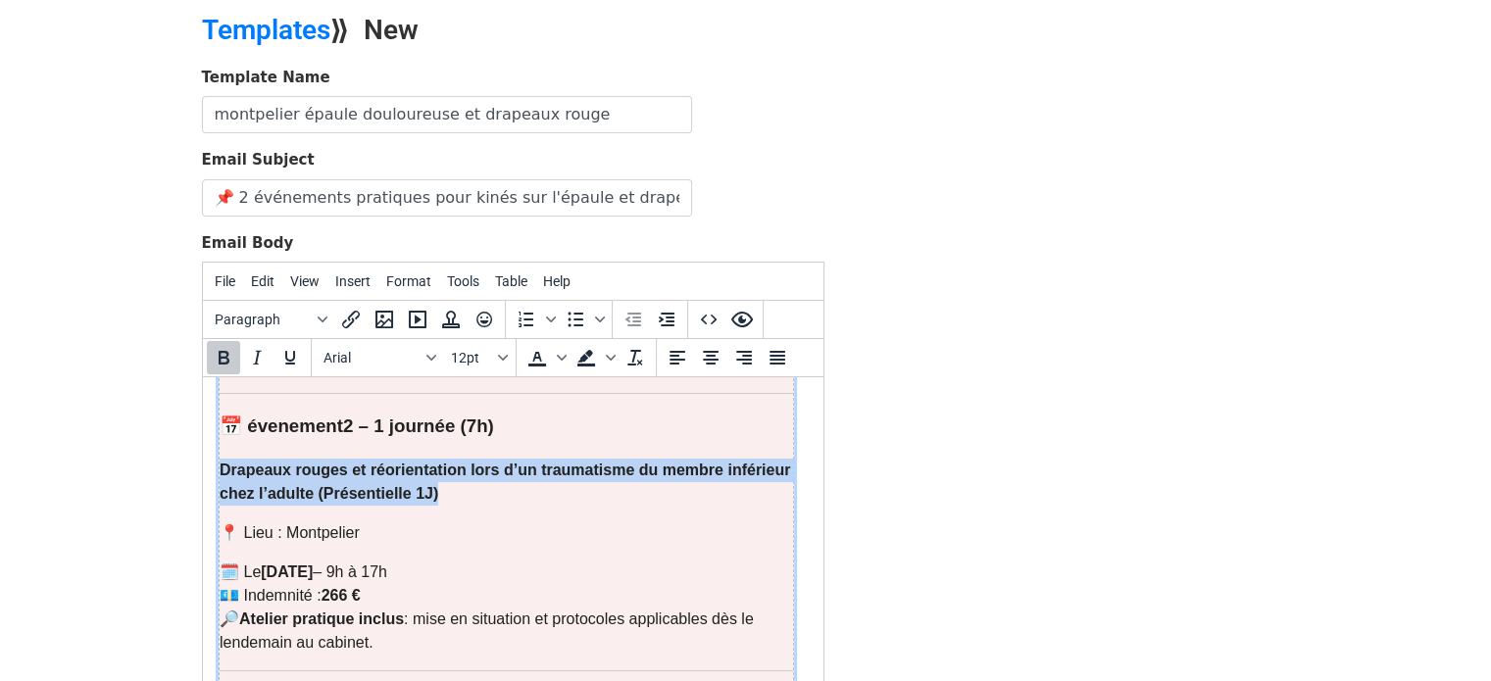
drag, startPoint x: 447, startPoint y: 451, endPoint x: 223, endPoint y: 428, distance: 225.6
click at [223, 459] on p "Drapeaux rouges et réorientation lors d’un traumatisme du membre inférieur chez…" at bounding box center [505, 482] width 573 height 47
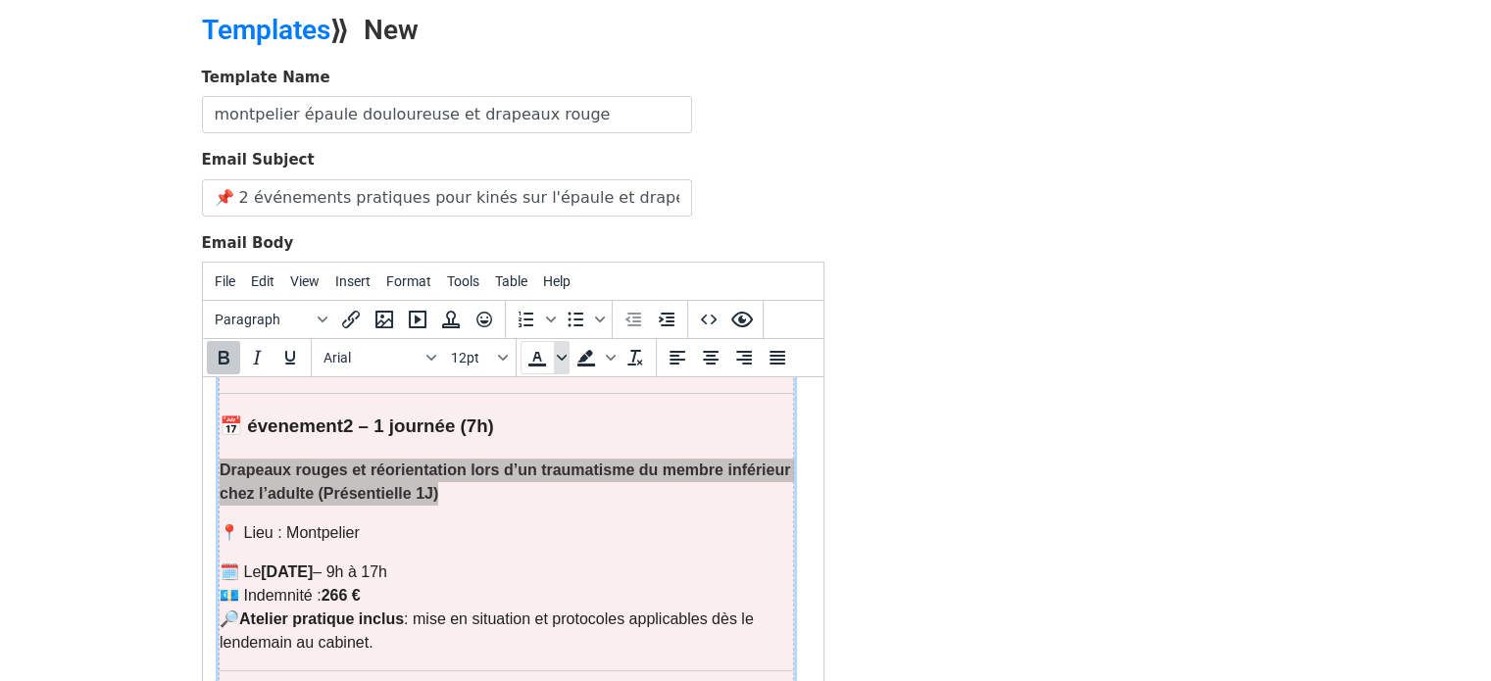
click at [559, 356] on icon "Text color" at bounding box center [562, 358] width 10 height 10
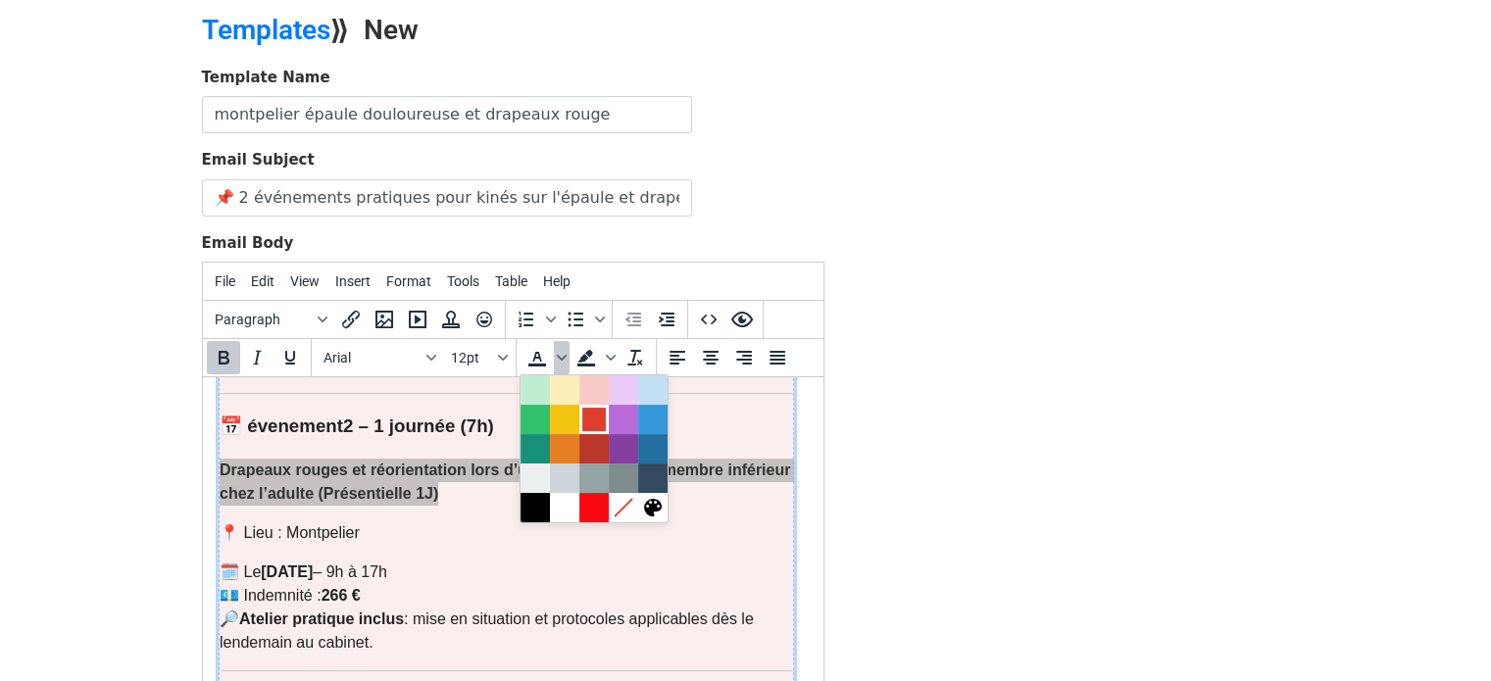
click at [596, 419] on div at bounding box center [594, 420] width 24 height 24
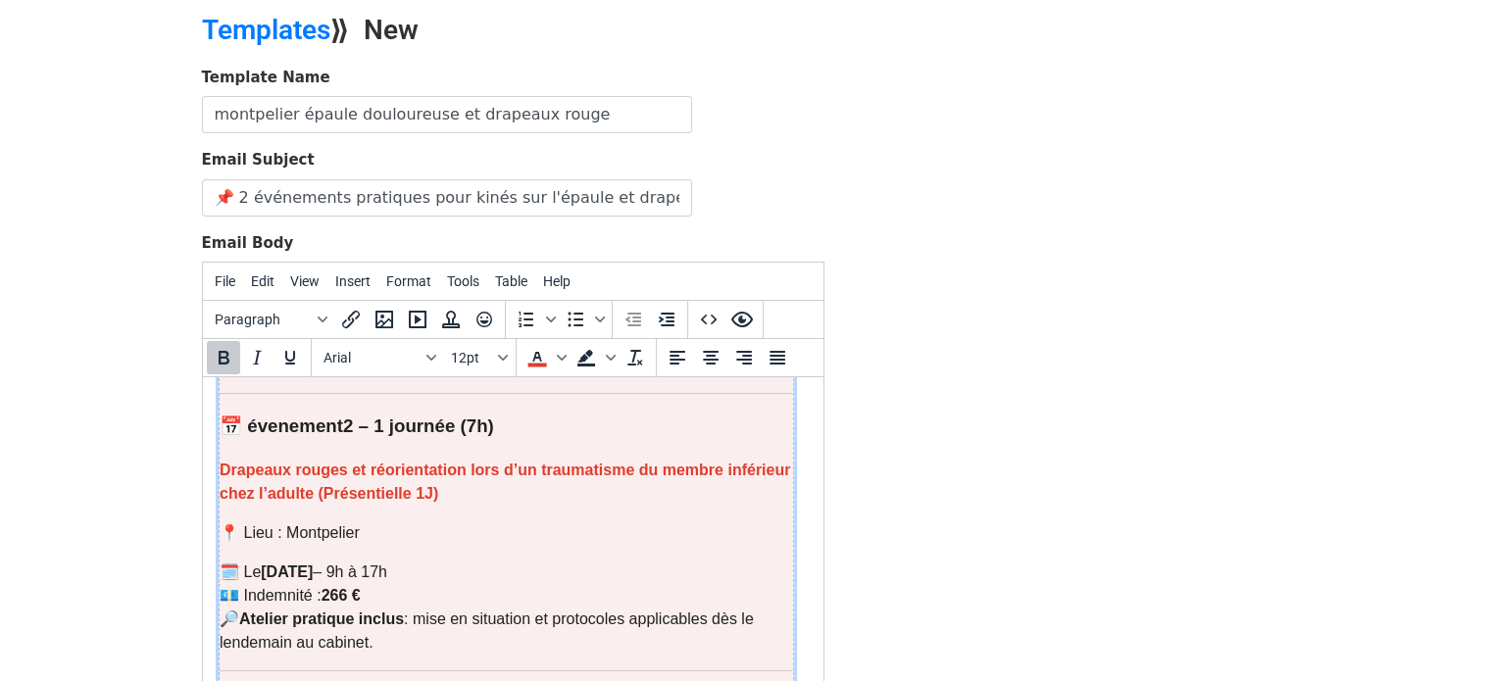
click at [574, 462] on strong "Drapeaux rouges et réorientation lors d’un traumatisme du membre inférieur chez…" at bounding box center [504, 482] width 571 height 40
click at [476, 522] on p "📍 Lieu : Montpelier" at bounding box center [505, 534] width 573 height 24
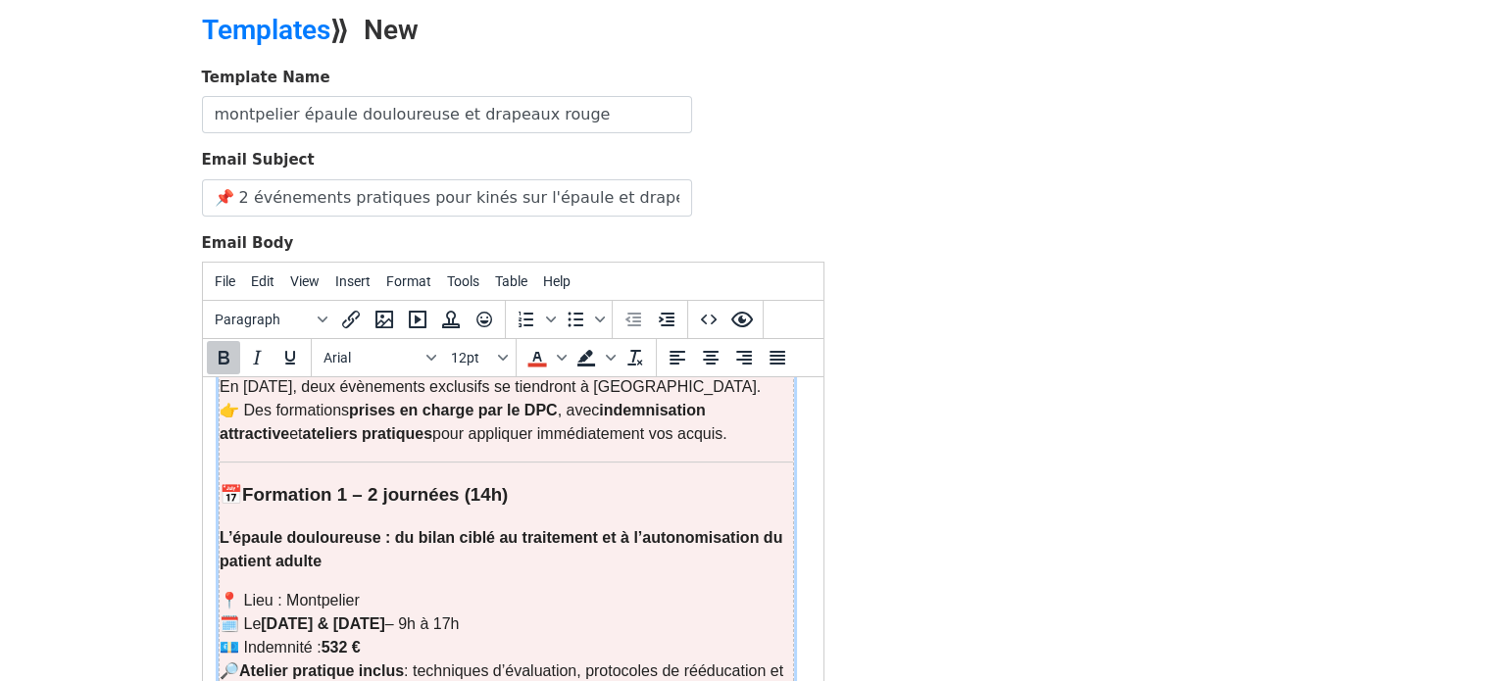
scroll to position [370, 0]
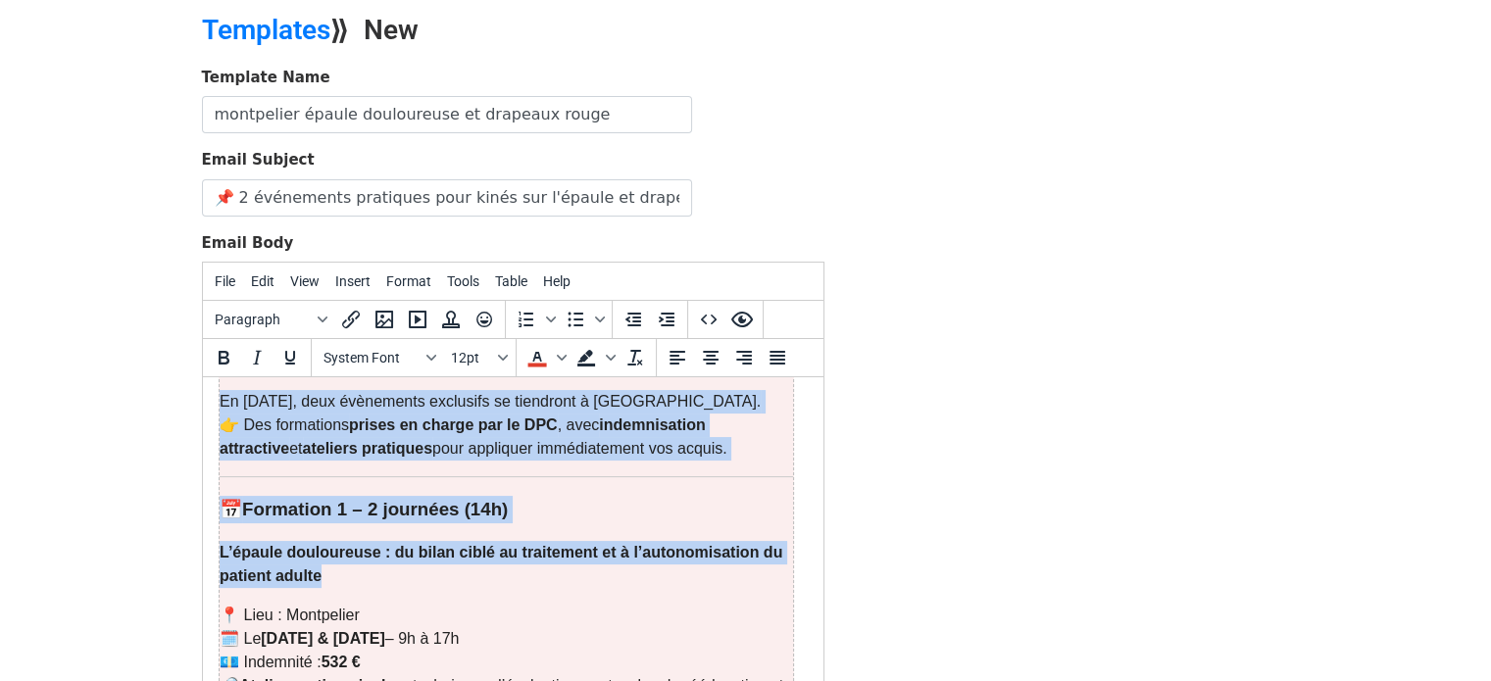
drag, startPoint x: 336, startPoint y: 533, endPoint x: 218, endPoint y: 507, distance: 121.5
click at [219, 541] on p "L’épaule douloureuse : du bilan ciblé au traitement et à l’autonomisation du pa…" at bounding box center [505, 564] width 573 height 47
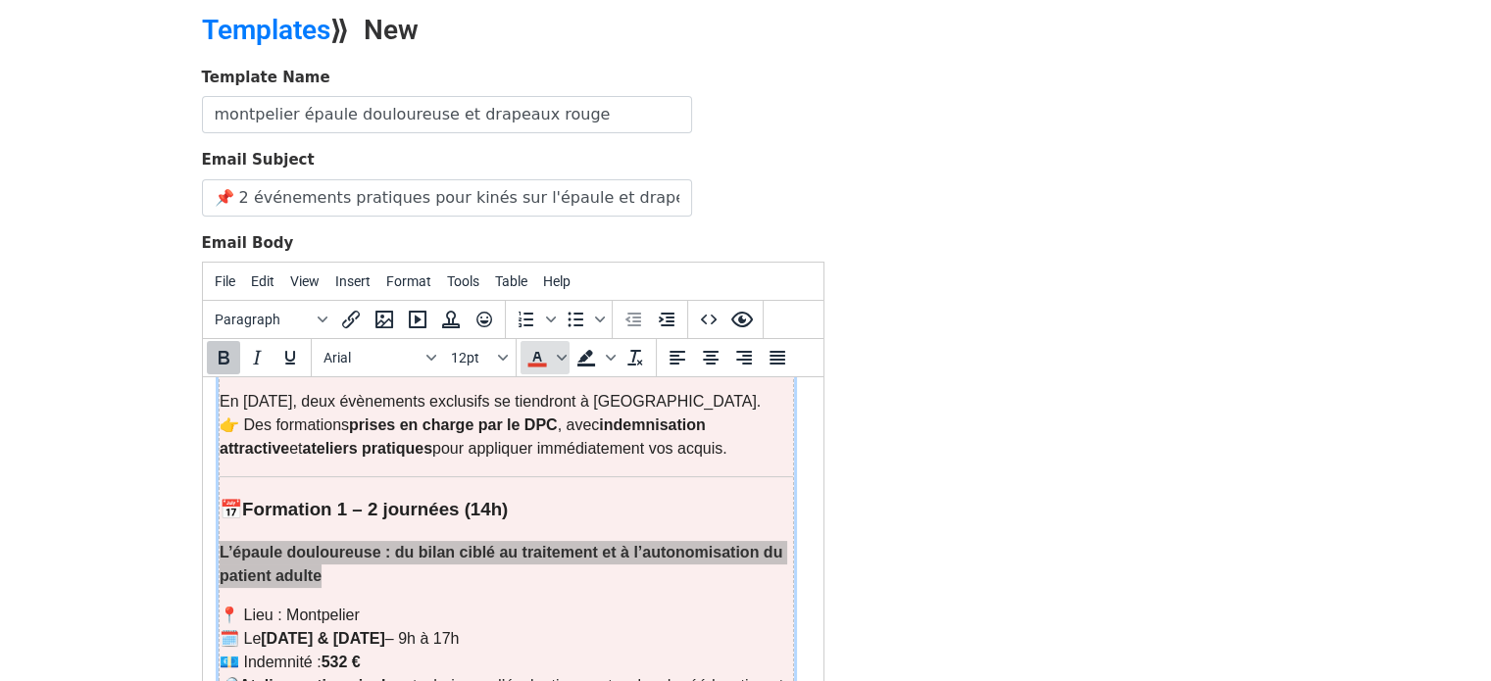
click at [538, 350] on icon "Text color" at bounding box center [537, 358] width 24 height 24
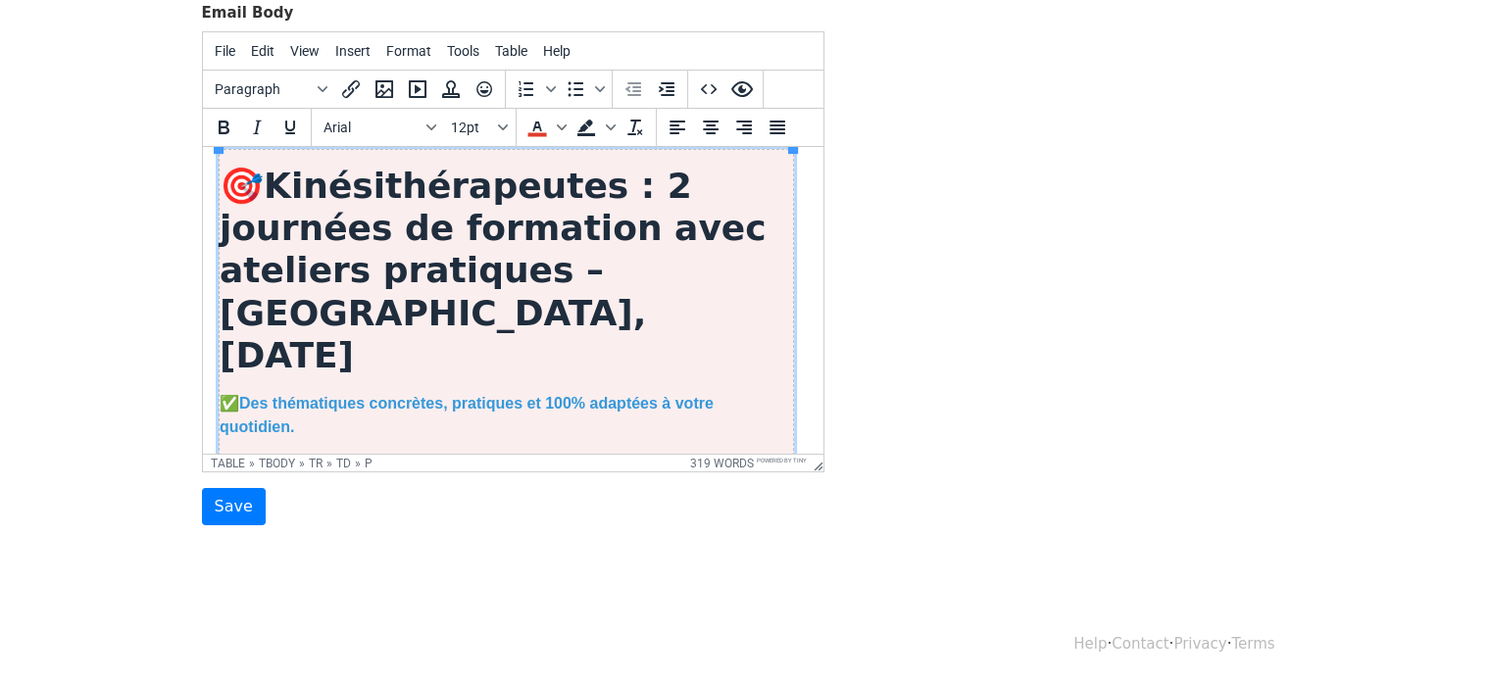
scroll to position [0, 0]
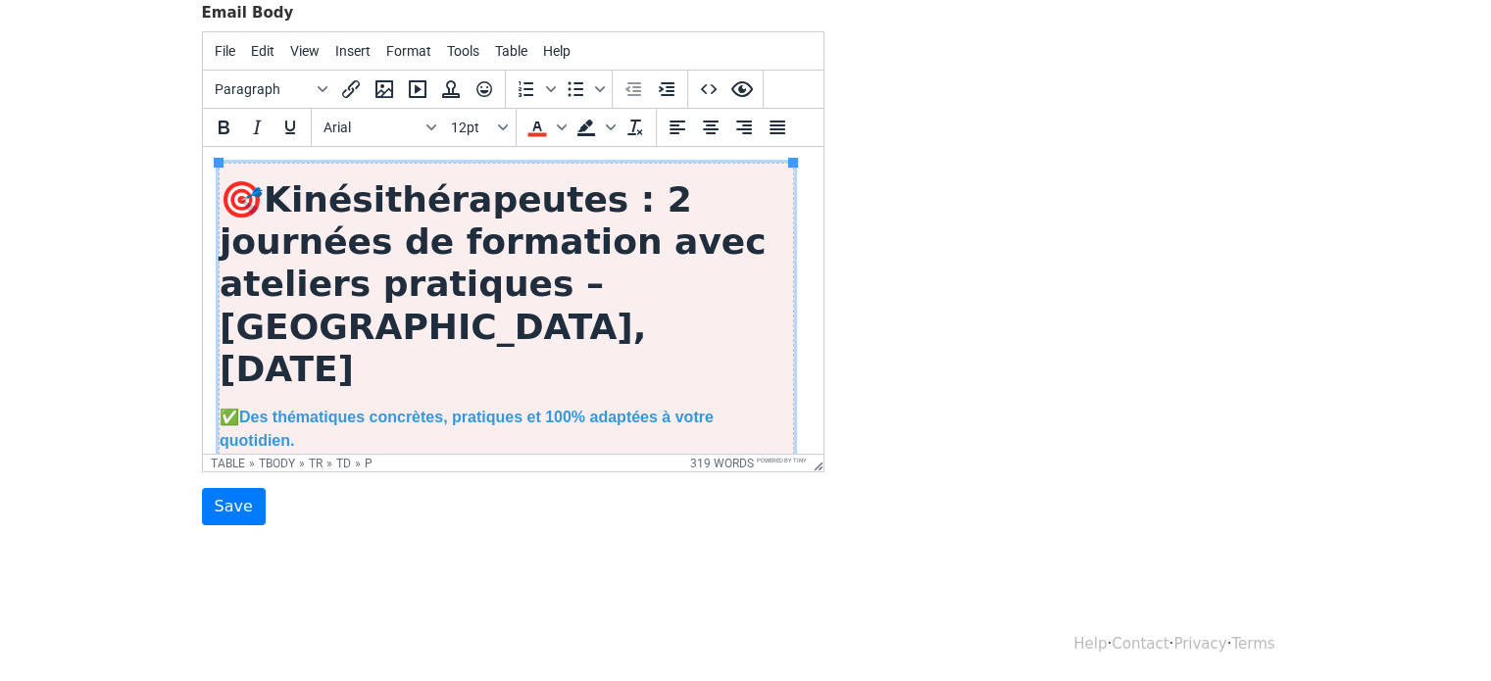
drag, startPoint x: 814, startPoint y: 305, endPoint x: 1034, endPoint y: 323, distance: 221.4
click at [627, 285] on strong "Kinésithérapeutes : 2 journées de formation avec ateliers pratiques – Lille, dé…" at bounding box center [492, 284] width 547 height 210
click at [433, 332] on strong "Kinésithérapeutes : 2 journées de formation avec ateliers pratiques – Montpelie…" at bounding box center [492, 284] width 547 height 210
click at [771, 287] on h1 "🎯 Kinésithérapeutes : 2 journées de formation avec ateliers pratiques – Montpel…" at bounding box center [505, 284] width 573 height 212
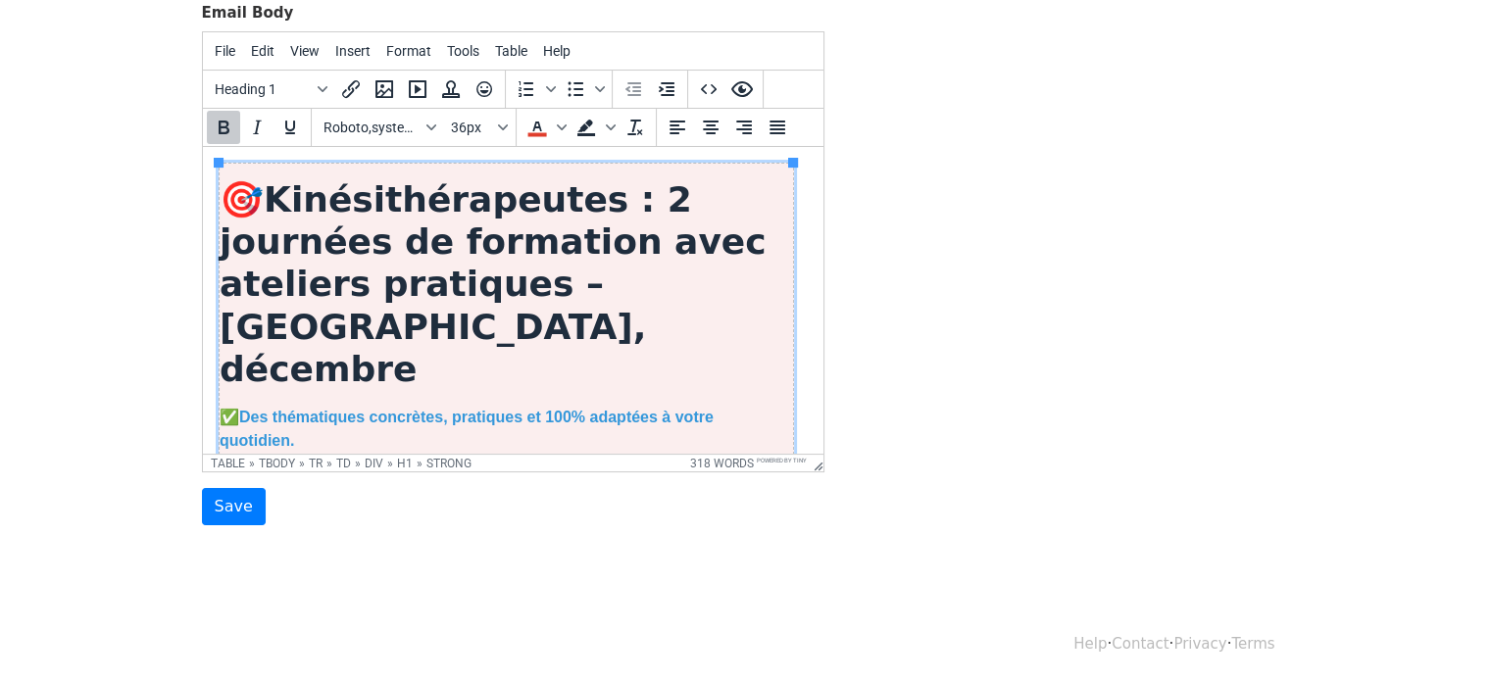
click at [771, 287] on h1 "🎯 Kinésithérapeutes : 2 journées de formation avec ateliers pratiques – Montpel…" at bounding box center [505, 284] width 573 height 212
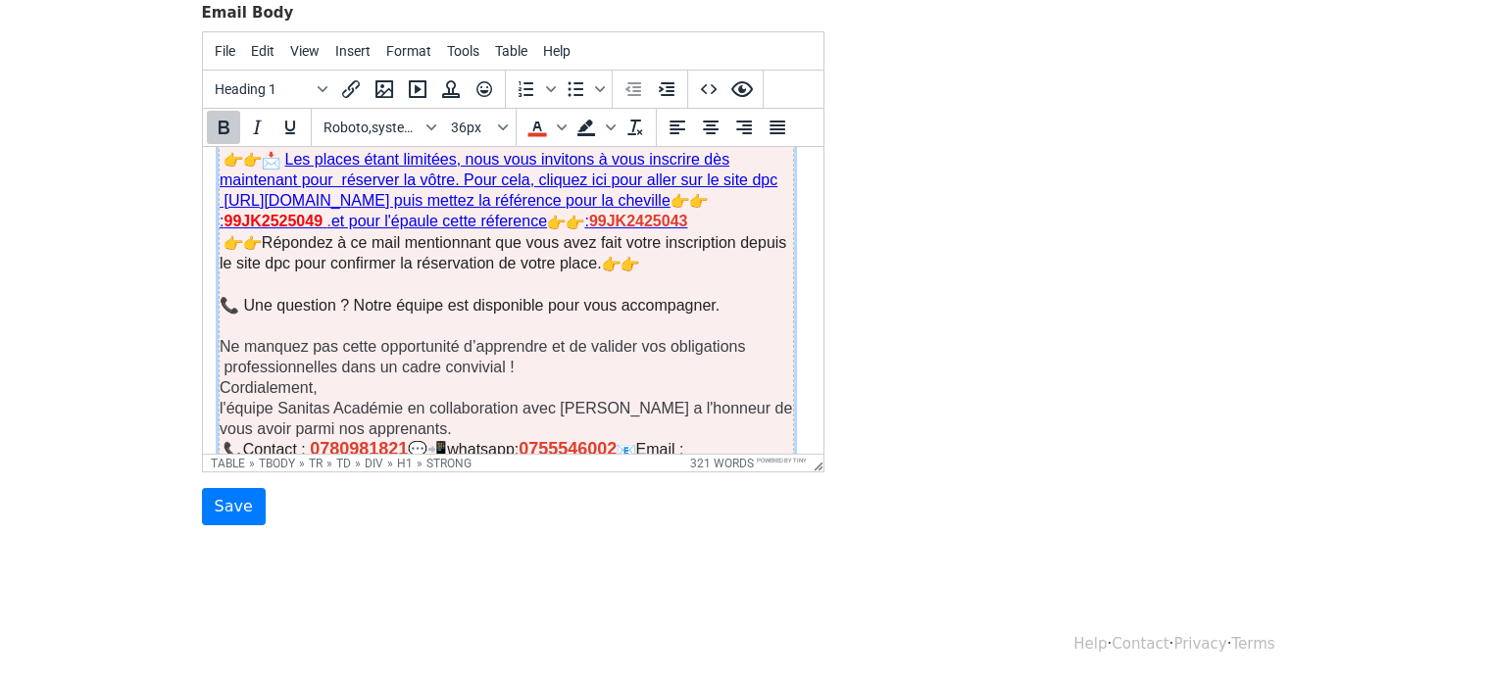
scroll to position [1325, 0]
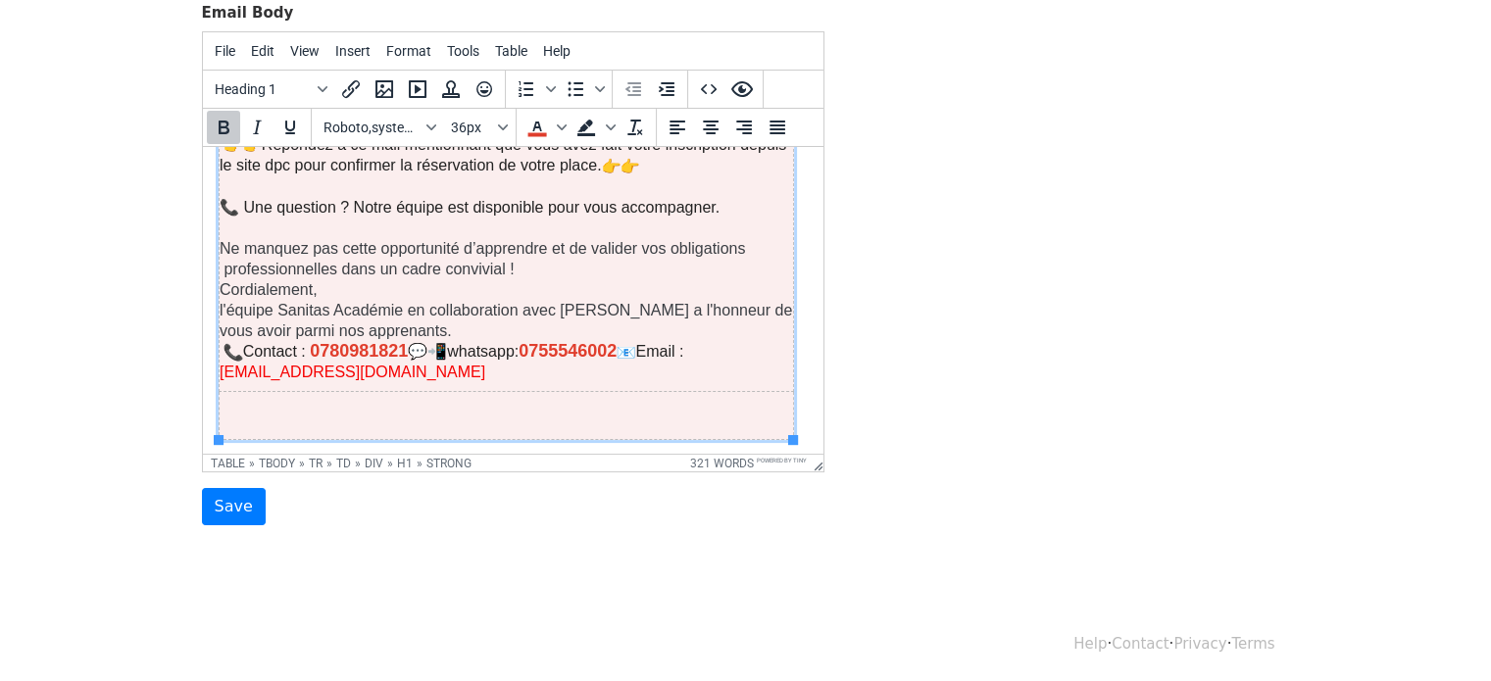
drag, startPoint x: 817, startPoint y: 186, endPoint x: 1010, endPoint y: 652, distance: 504.1
click at [362, 372] on span "[EMAIL_ADDRESS][DOMAIN_NAME]" at bounding box center [352, 372] width 266 height 17
click at [307, 371] on span "[EMAIL_ADDRESS][DOMAIN_NAME]" at bounding box center [352, 372] width 266 height 17
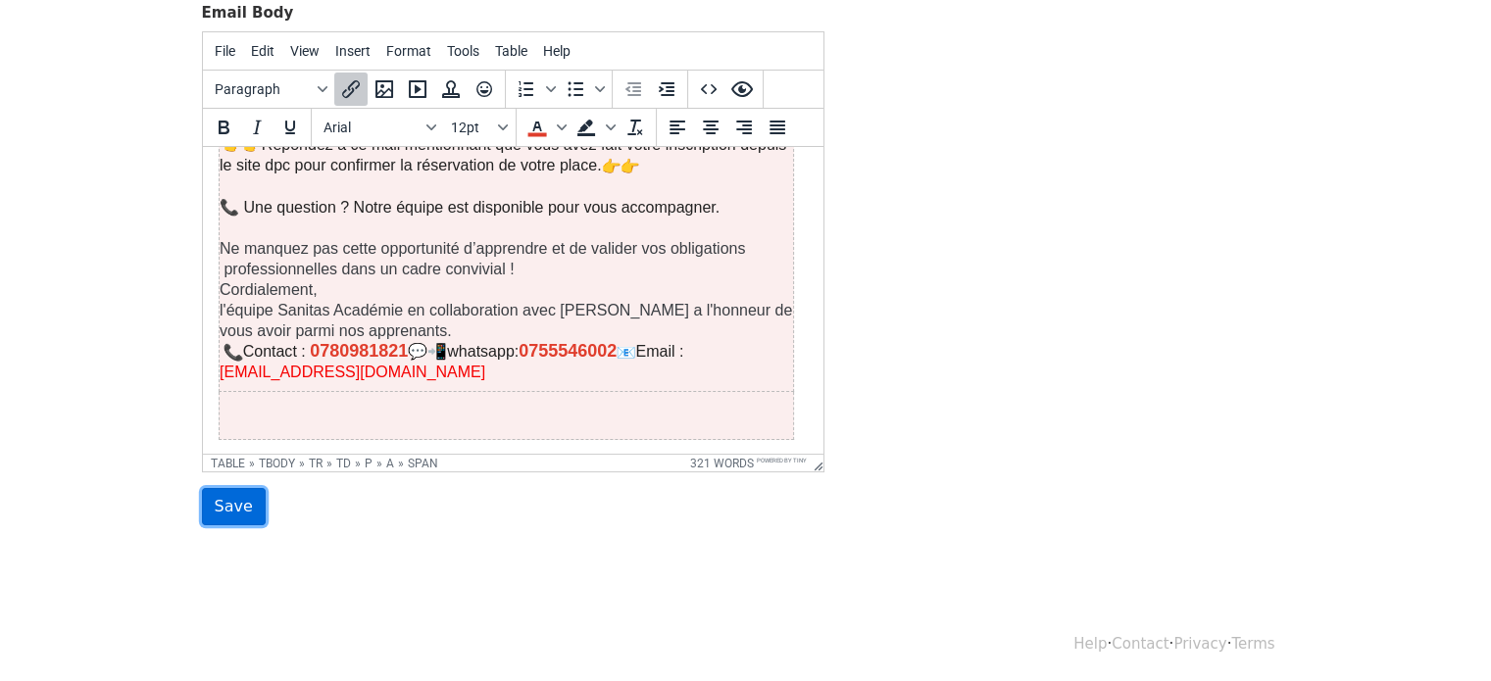
click at [249, 497] on input "Save" at bounding box center [234, 506] width 64 height 37
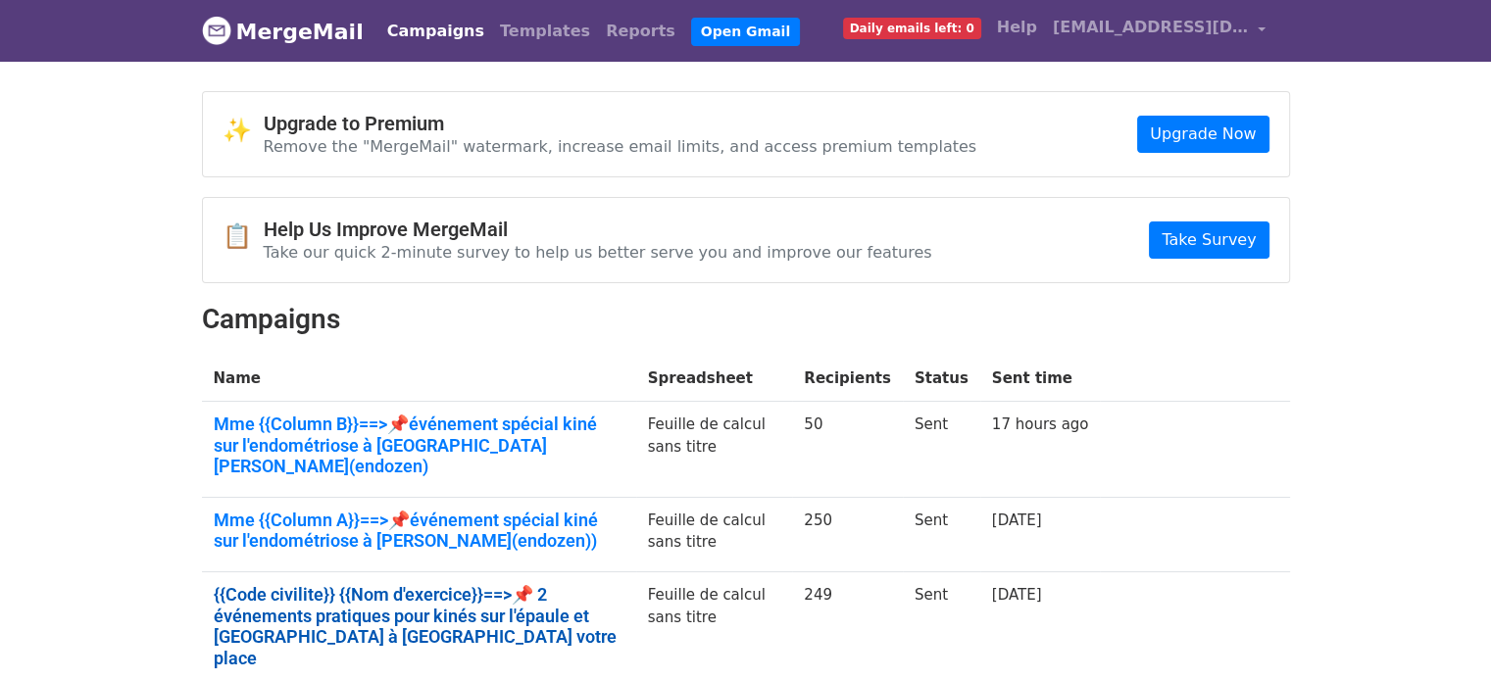
click at [592, 584] on link "{{Code civilite}} {{Nom d'exercice}}==>📌 2 événements pratiques pour kinés sur …" at bounding box center [419, 626] width 411 height 84
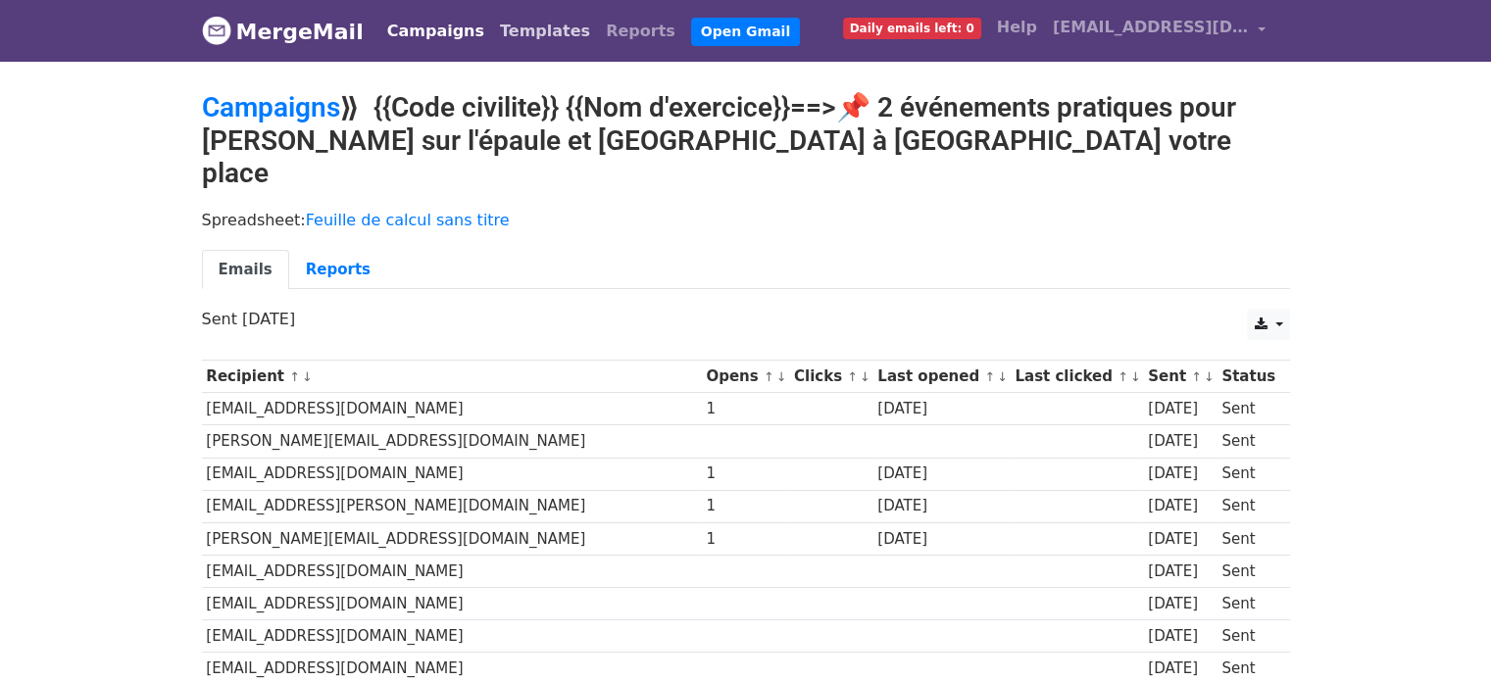
click at [540, 42] on link "Templates" at bounding box center [545, 31] width 106 height 39
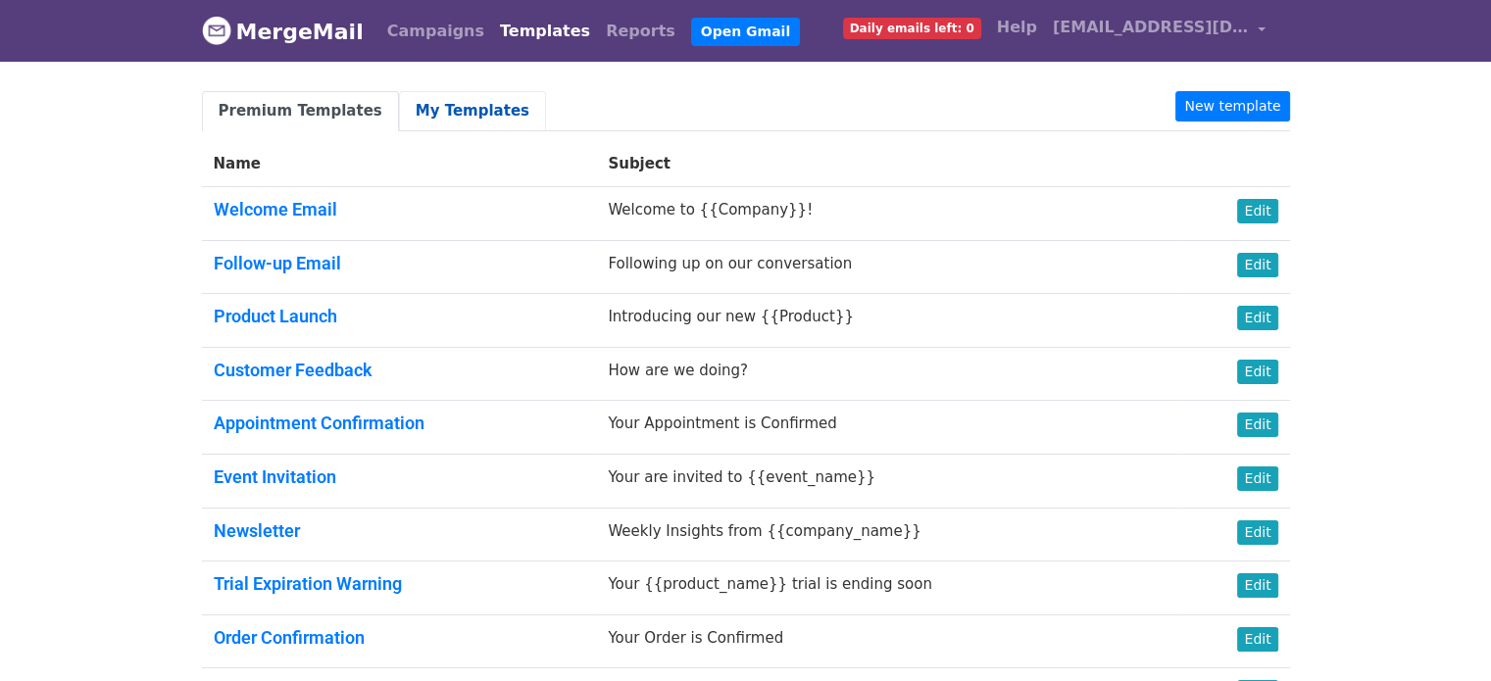
click at [428, 127] on link "My Templates" at bounding box center [472, 111] width 147 height 40
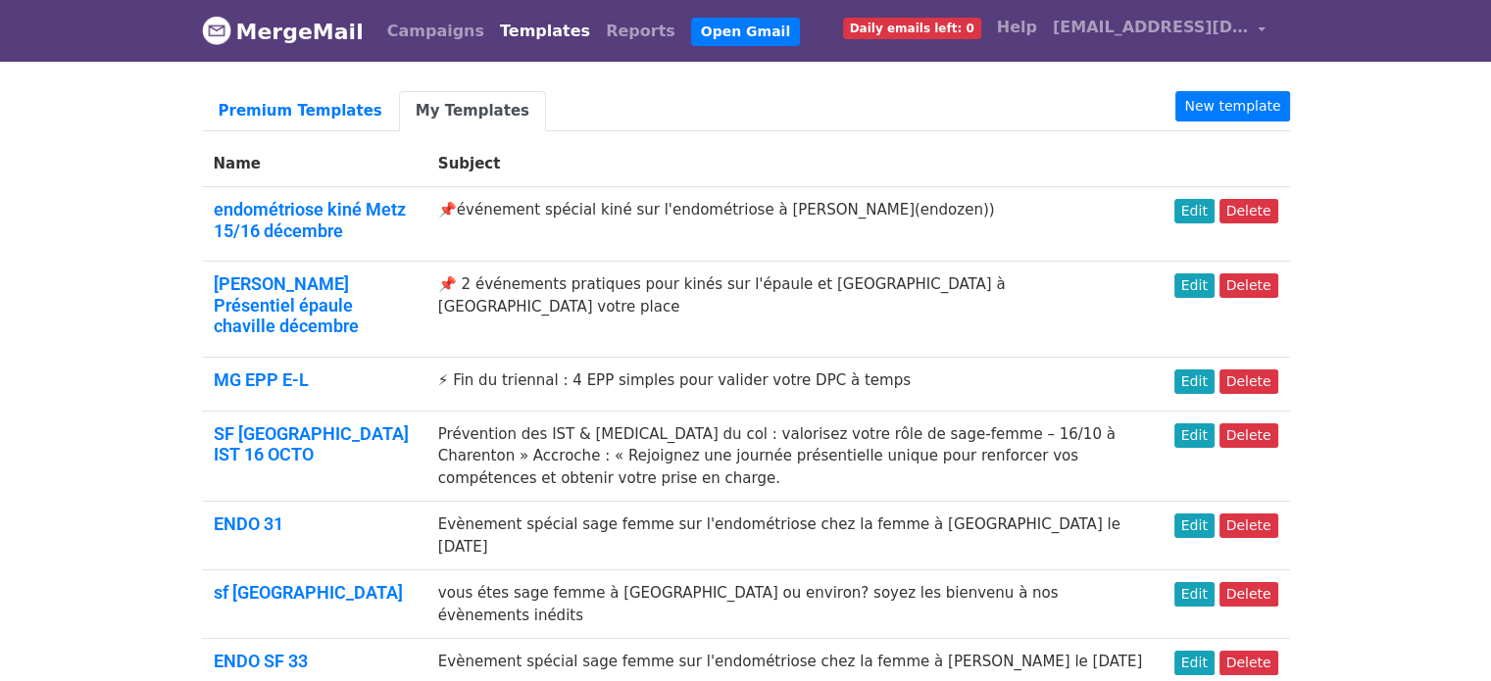
click at [530, 163] on th "Subject" at bounding box center [794, 164] width 736 height 46
click at [404, 278] on h5 "[PERSON_NAME] Présentiel épaule chaville décembre" at bounding box center [314, 306] width 201 height 64
click at [1206, 275] on link "Edit" at bounding box center [1194, 286] width 40 height 25
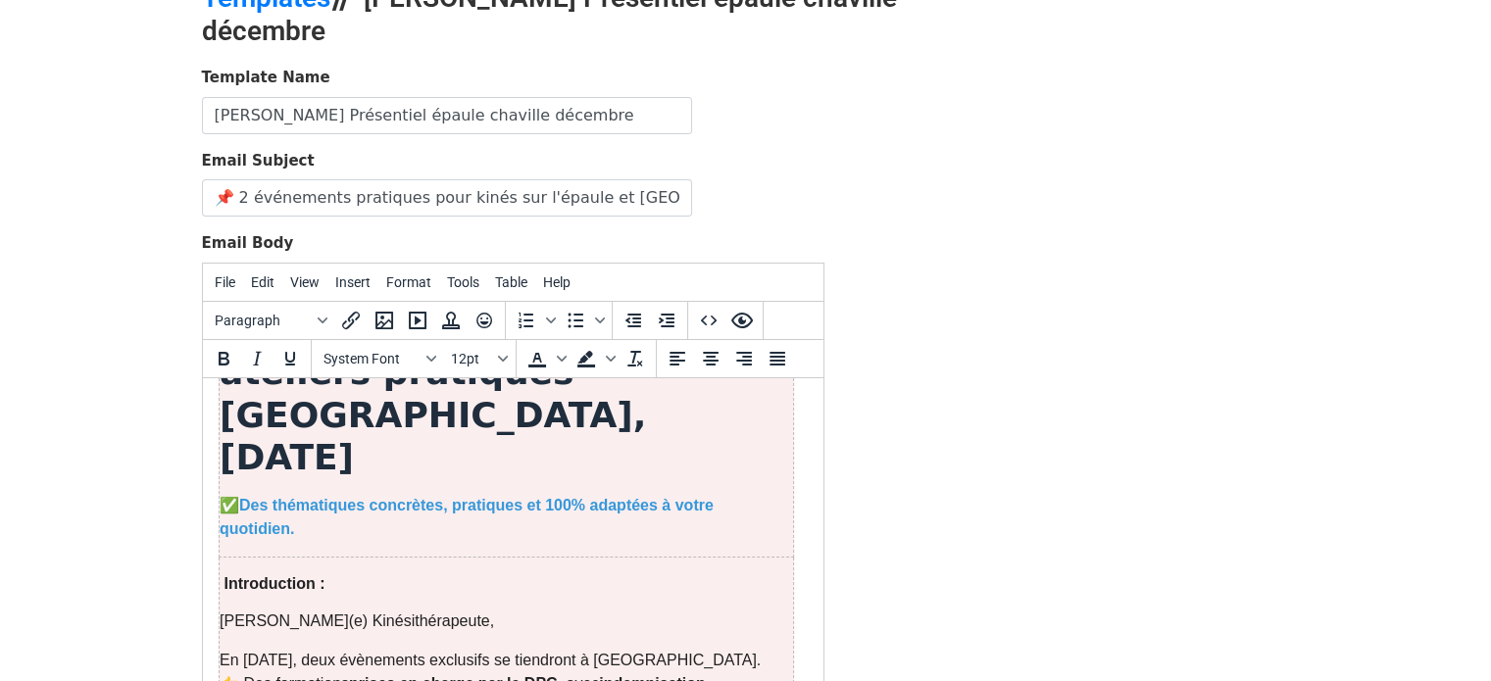
scroll to position [139, 0]
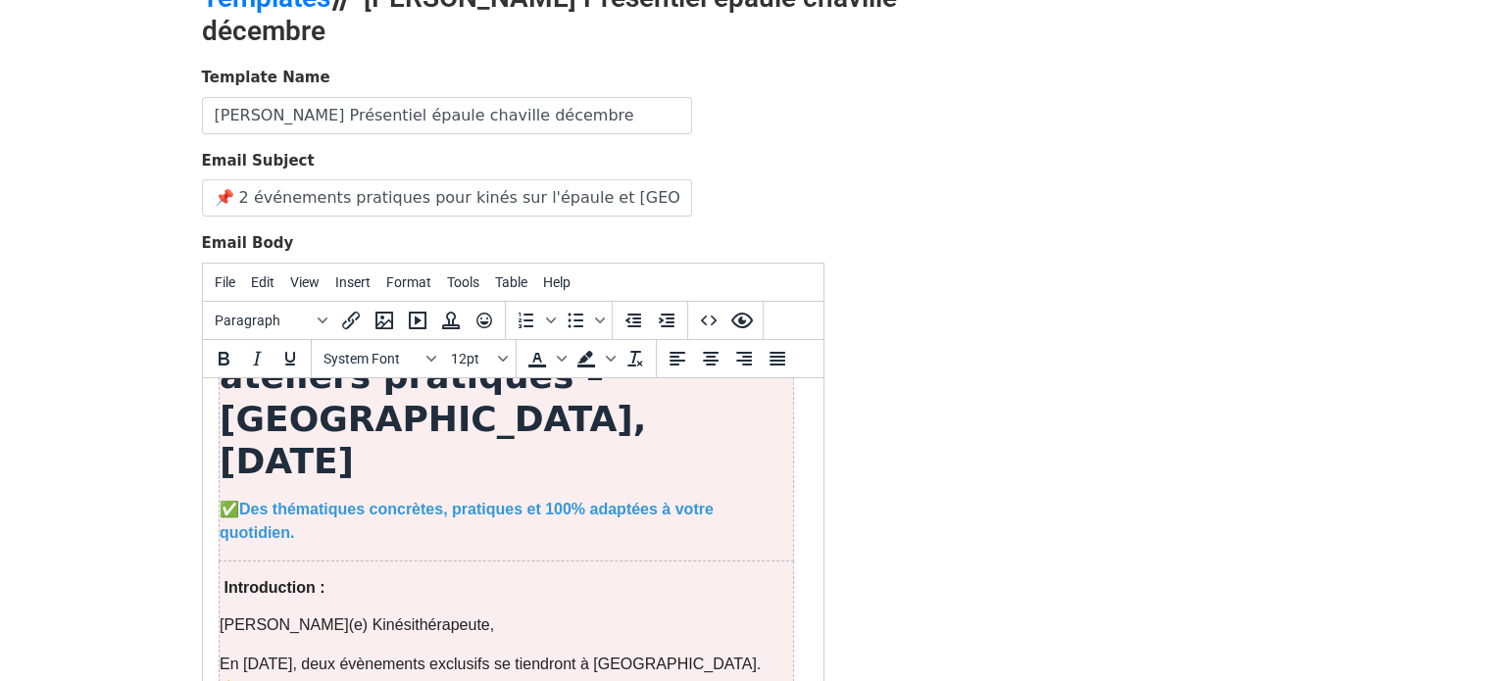
drag, startPoint x: 821, startPoint y: 417, endPoint x: 1046, endPoint y: 816, distance: 458.3
drag, startPoint x: 358, startPoint y: 553, endPoint x: 304, endPoint y: 550, distance: 54.0
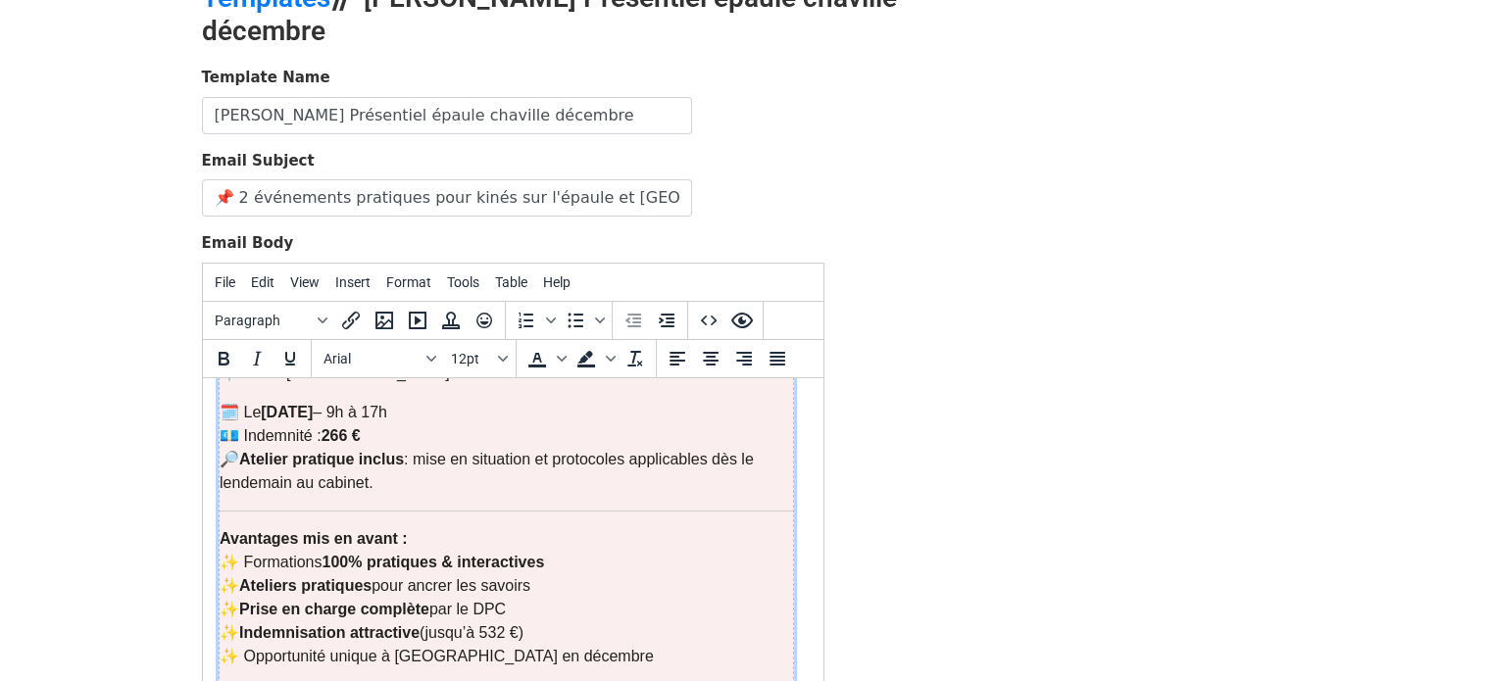
scroll to position [858, 0]
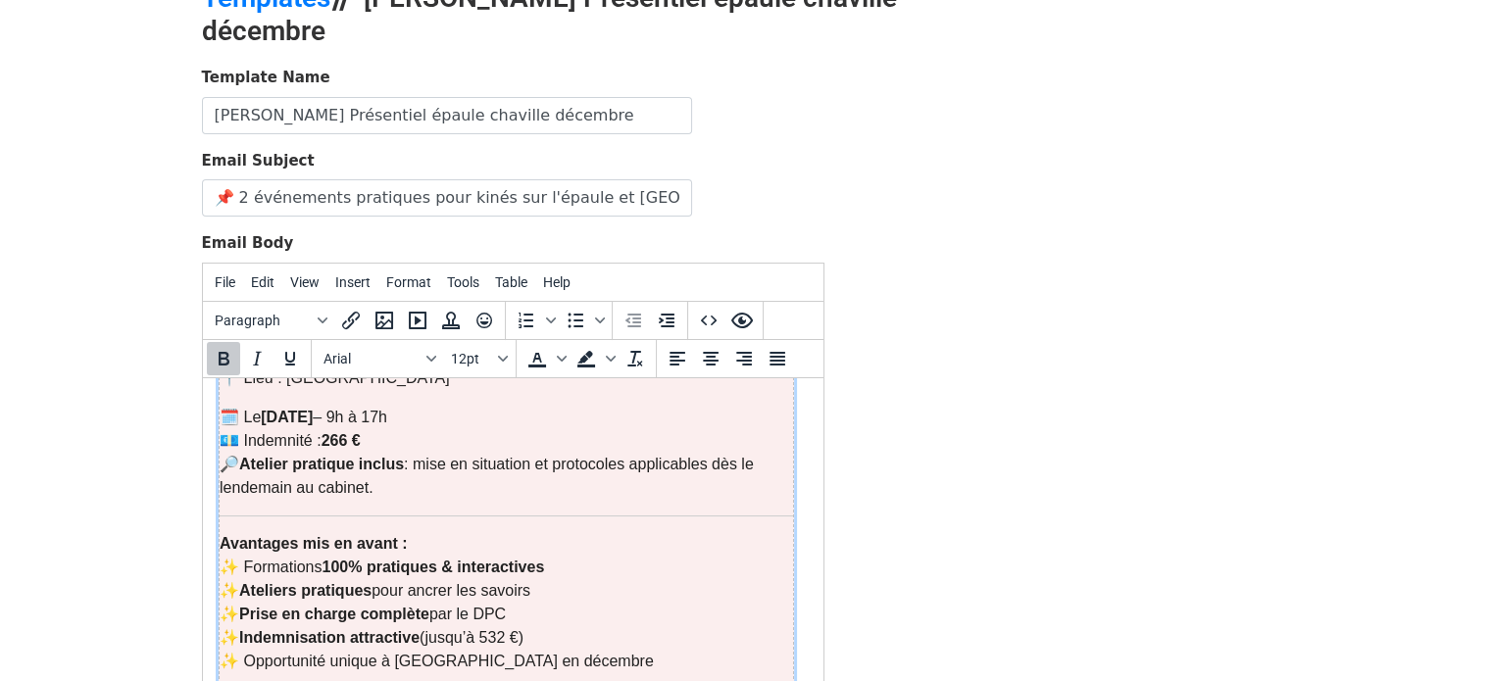
click at [464, 558] on strong "100% pratiques & interactives" at bounding box center [432, 566] width 223 height 17
click at [455, 558] on strong "100% pratiques & interactives" at bounding box center [432, 566] width 223 height 17
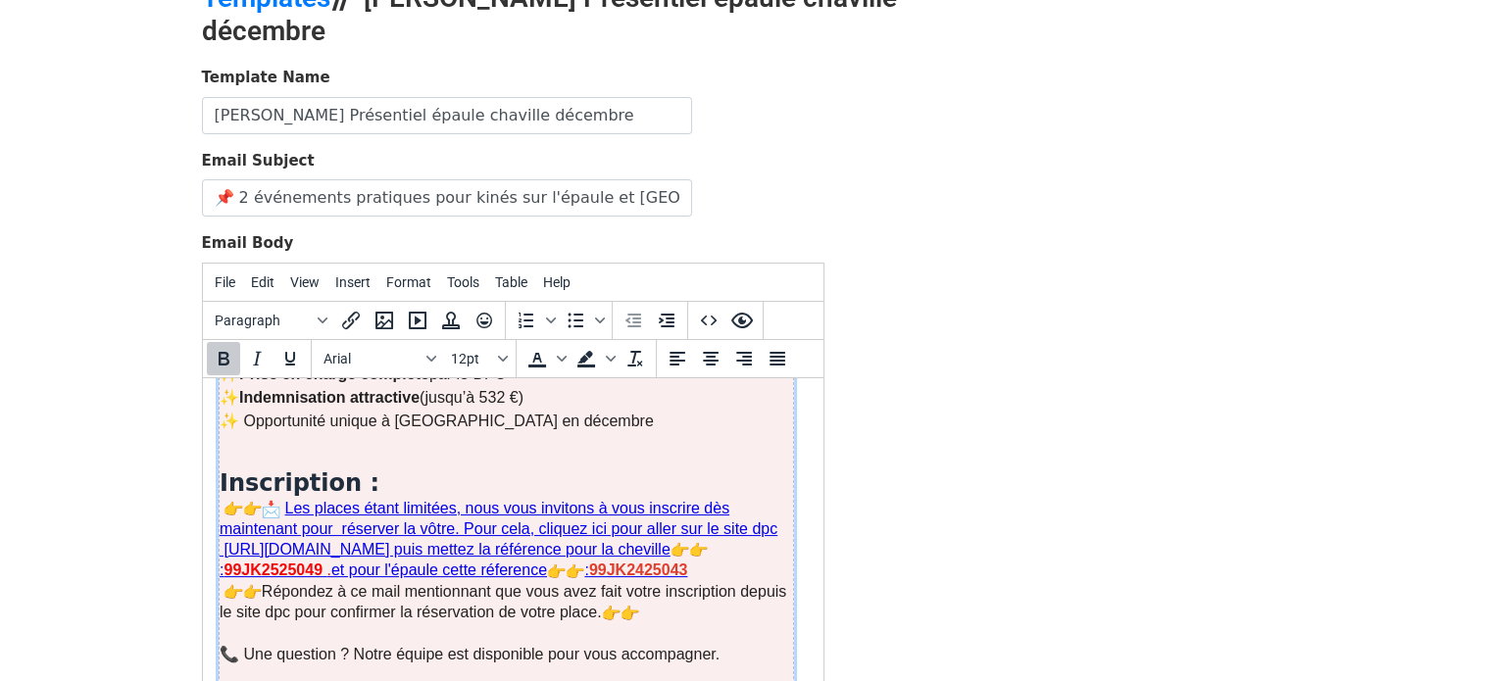
scroll to position [1283, 0]
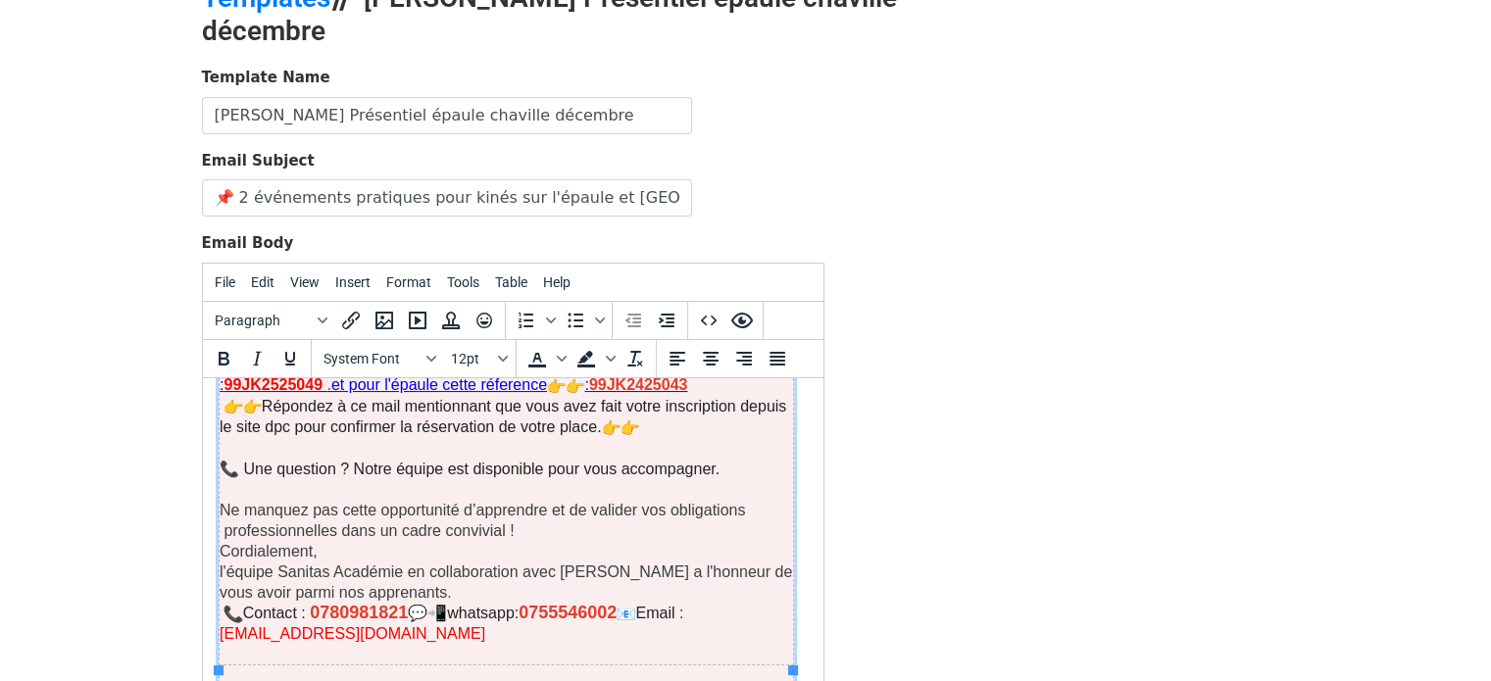
click at [467, 184] on input "📌 2 événements pratiques pour kinés sur l'épaule et cheville à Lille- Réservez …" at bounding box center [447, 197] width 490 height 37
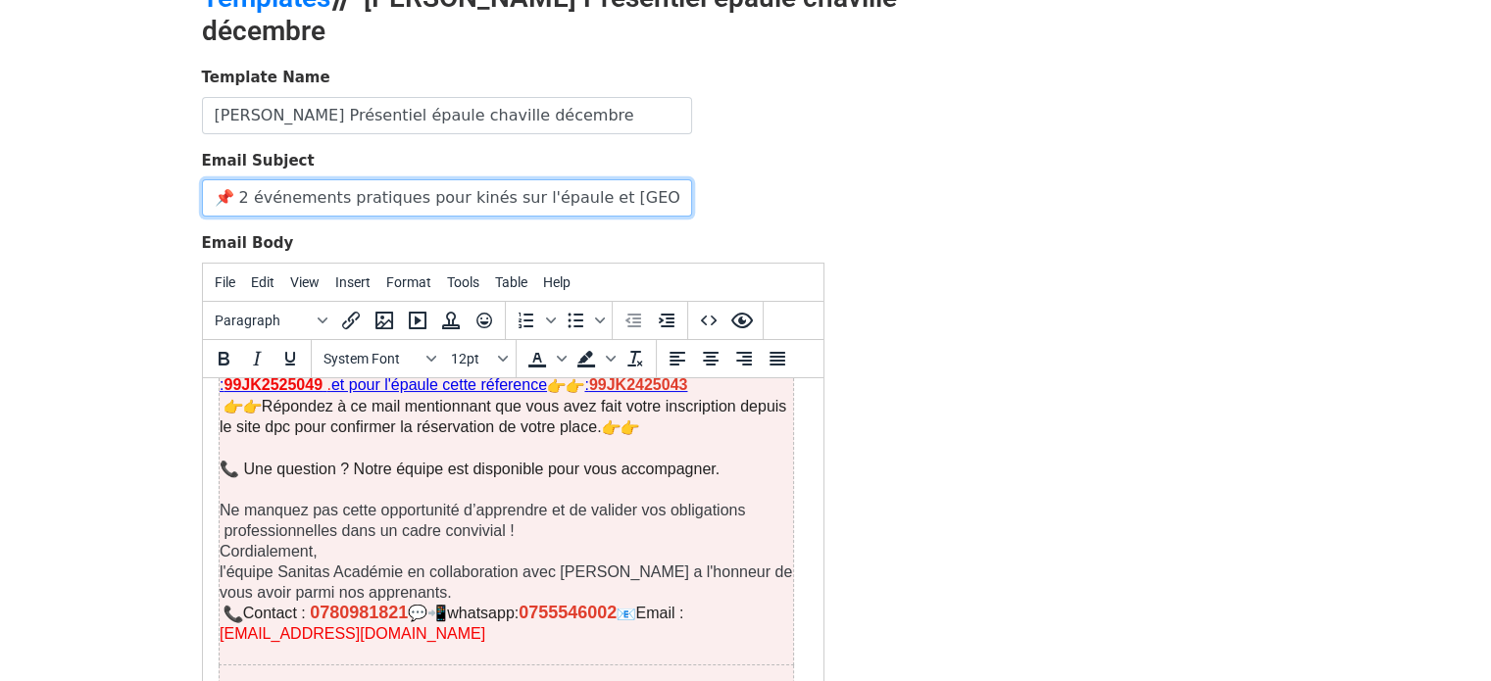
click at [592, 189] on input "📌 2 événements pratiques pour kinés sur l'épaule et cheville à Lille- Réservez …" at bounding box center [447, 197] width 490 height 37
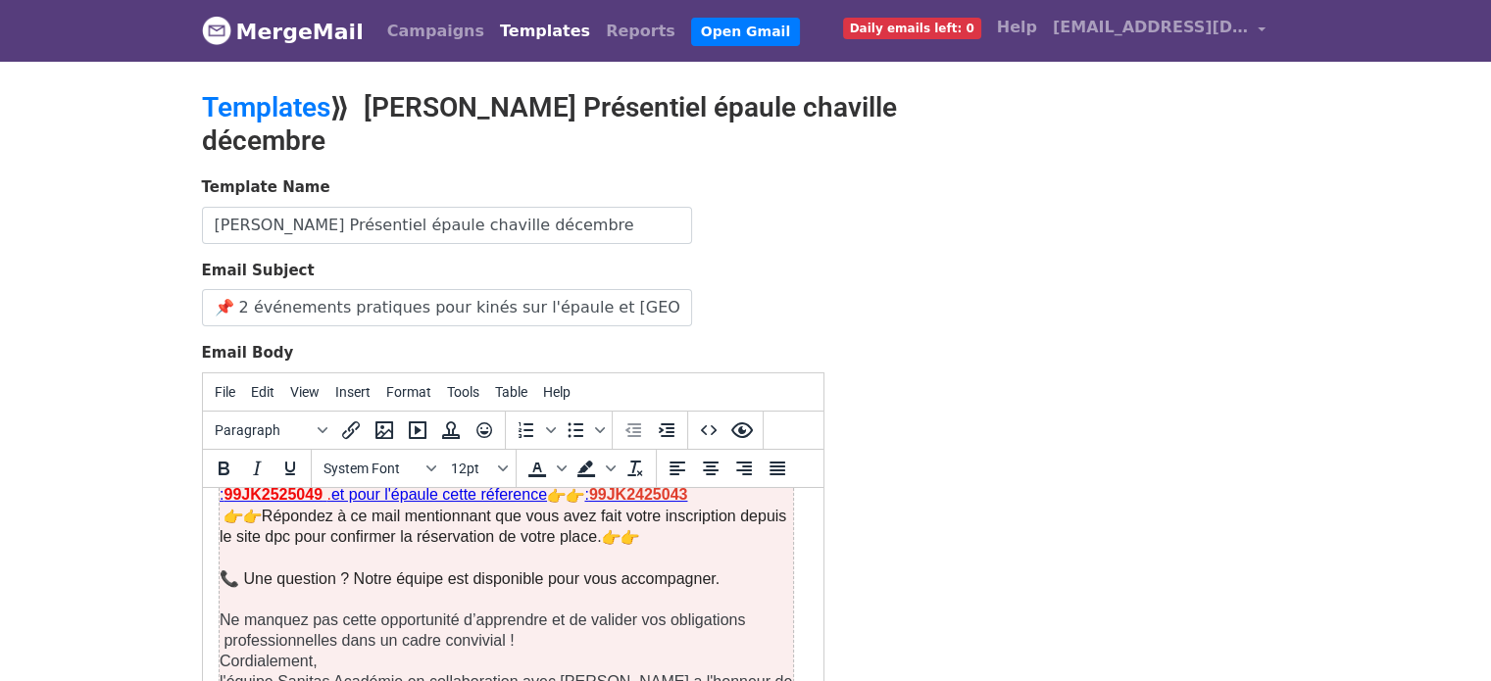
click at [780, 547] on p "📞 Une question ? Notre équipe est disponible pour vous accompagner." at bounding box center [505, 578] width 573 height 62
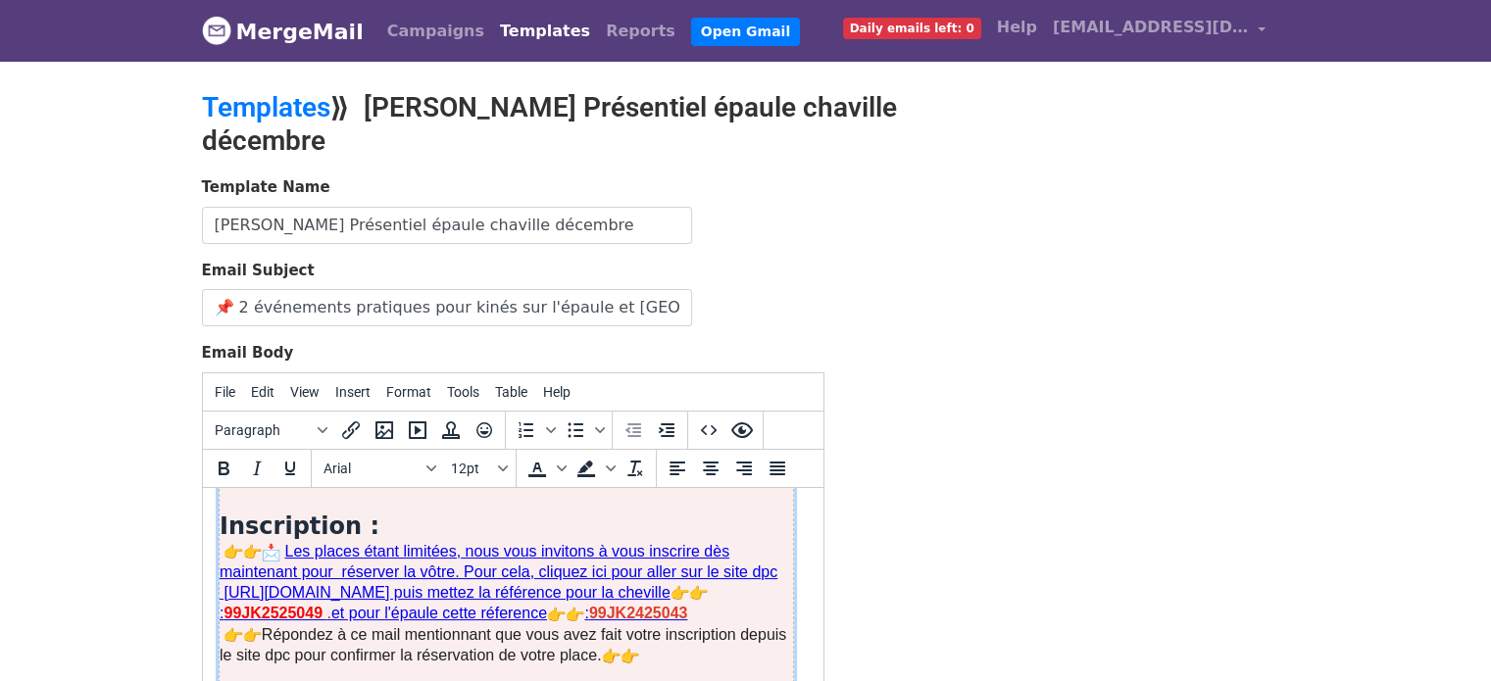
scroll to position [341, 0]
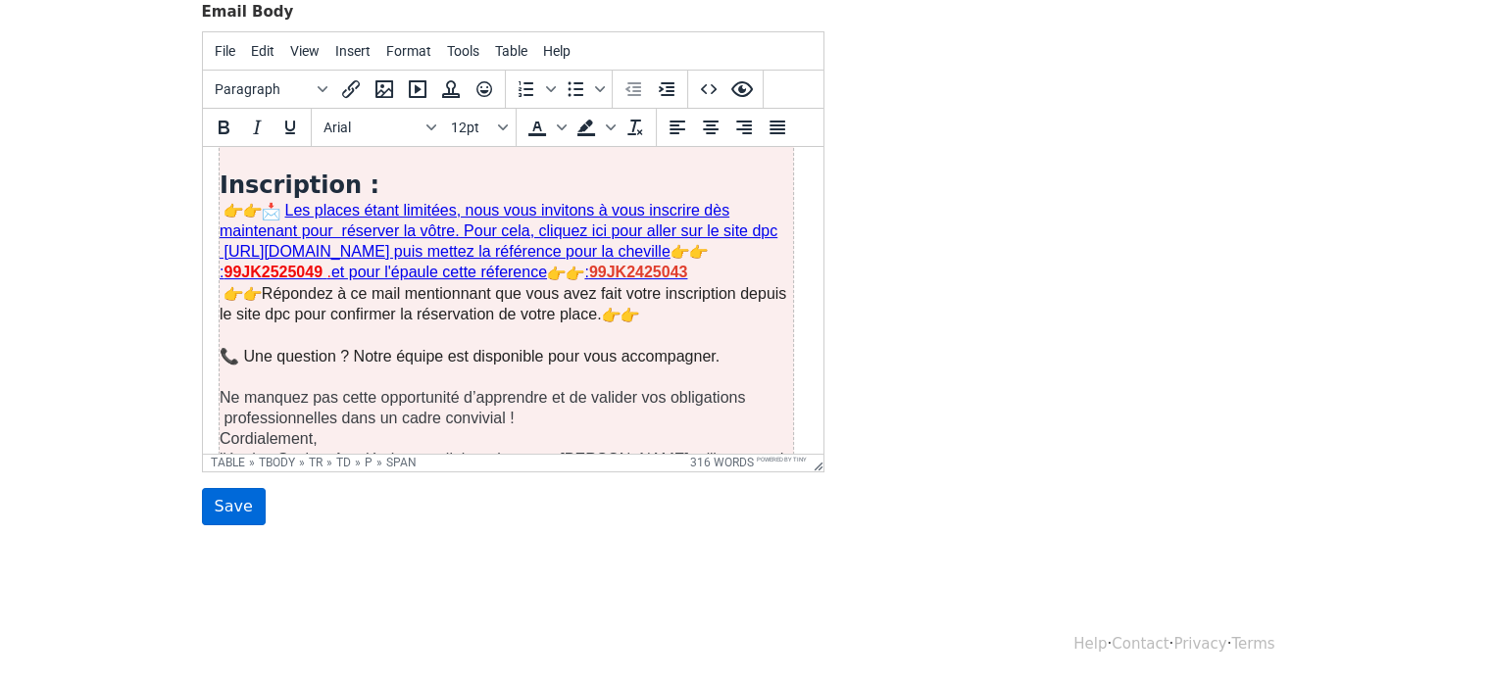
click at [234, 509] on input "Save" at bounding box center [234, 506] width 64 height 37
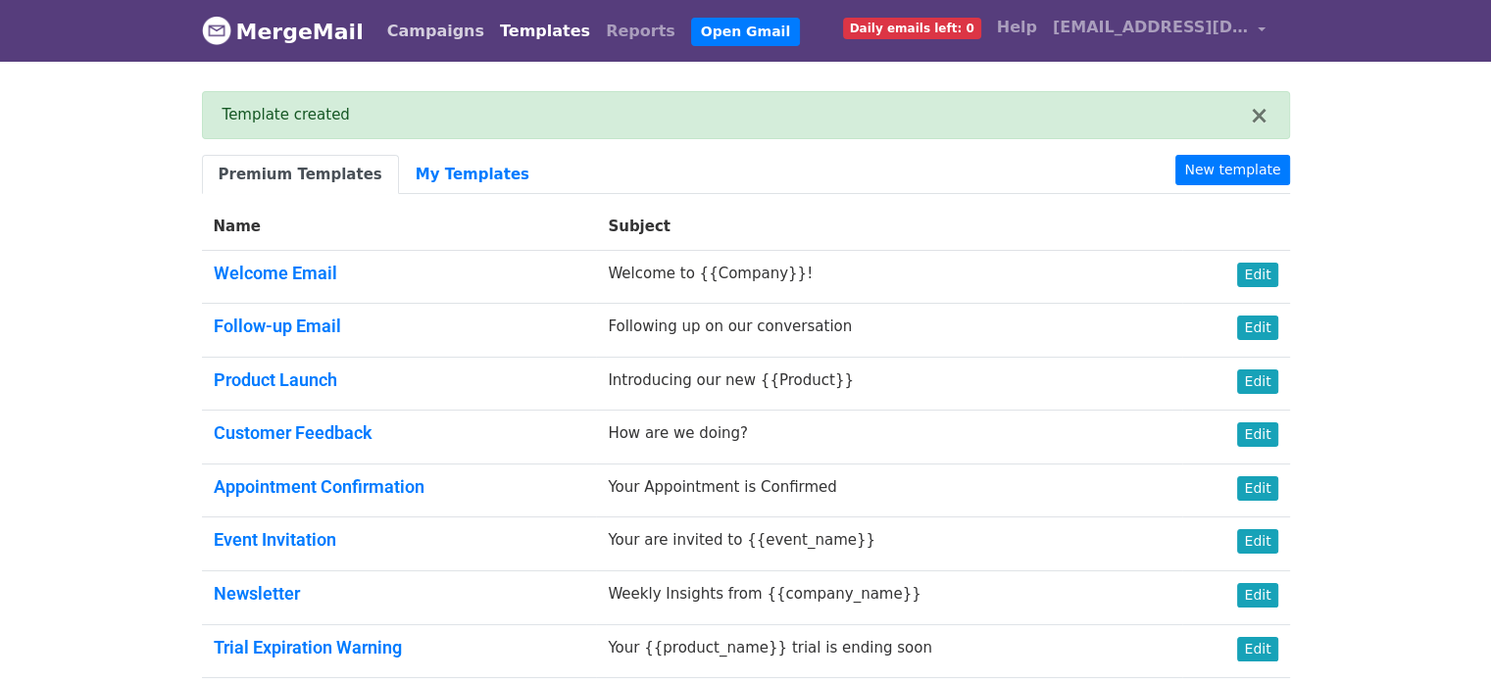
click at [412, 20] on link "Campaigns" at bounding box center [435, 31] width 113 height 39
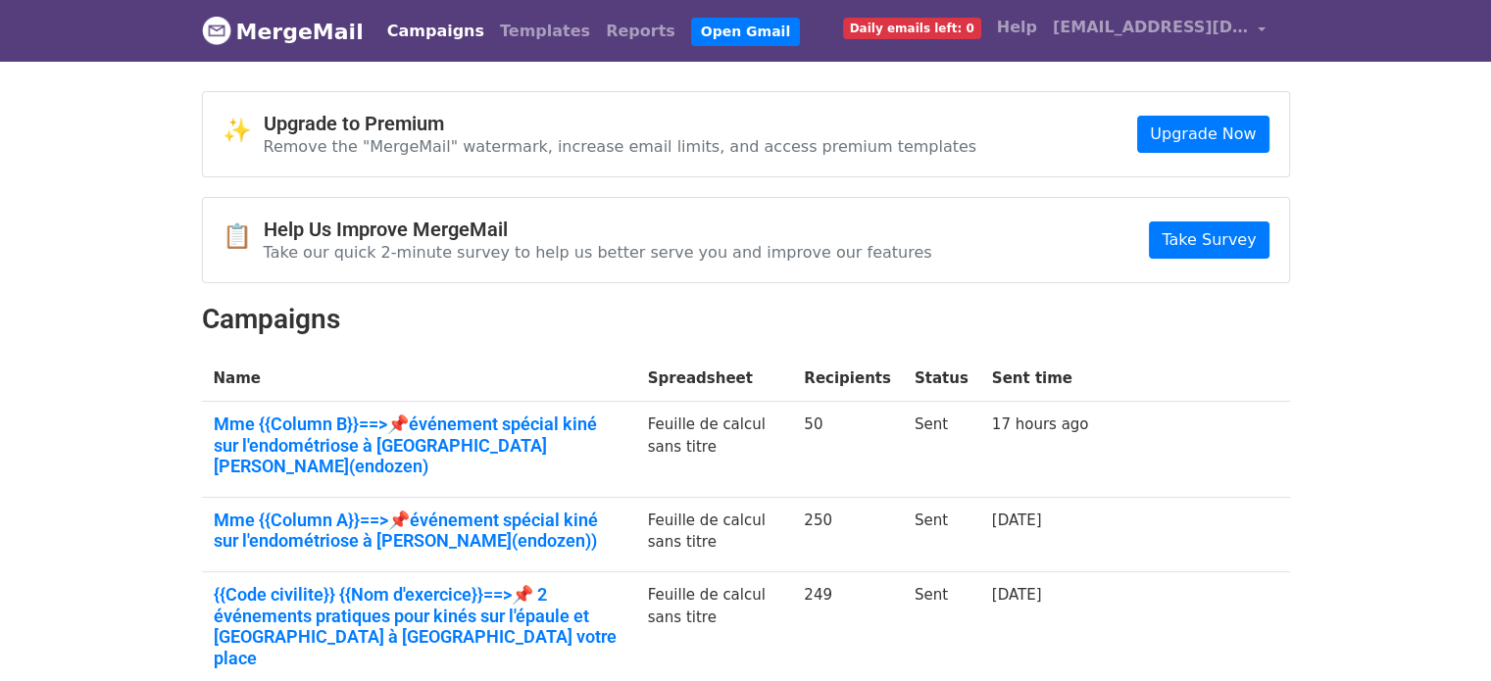
click at [594, 395] on th "Name" at bounding box center [419, 379] width 434 height 46
click at [1180, 29] on span "[EMAIL_ADDRESS][DOMAIN_NAME]" at bounding box center [1151, 28] width 196 height 24
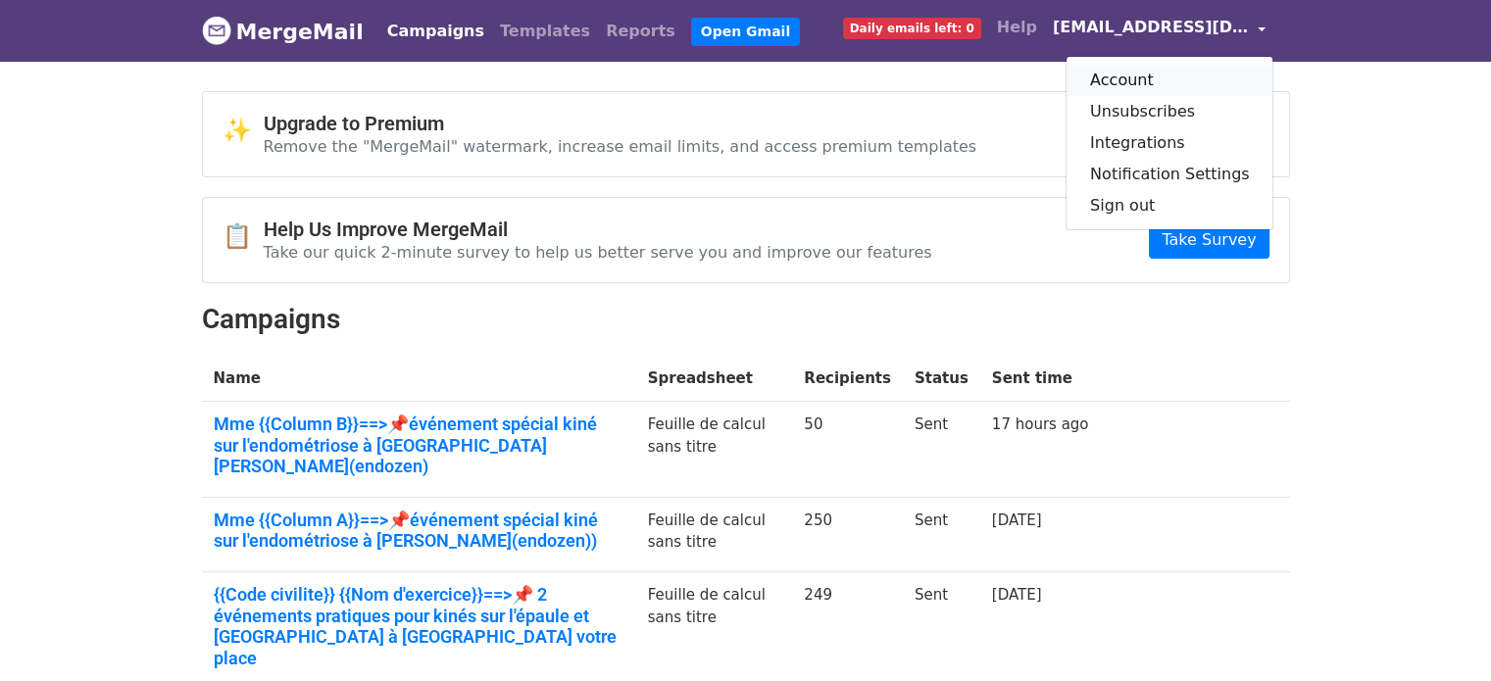
click at [1196, 70] on link "Account" at bounding box center [1170, 80] width 207 height 31
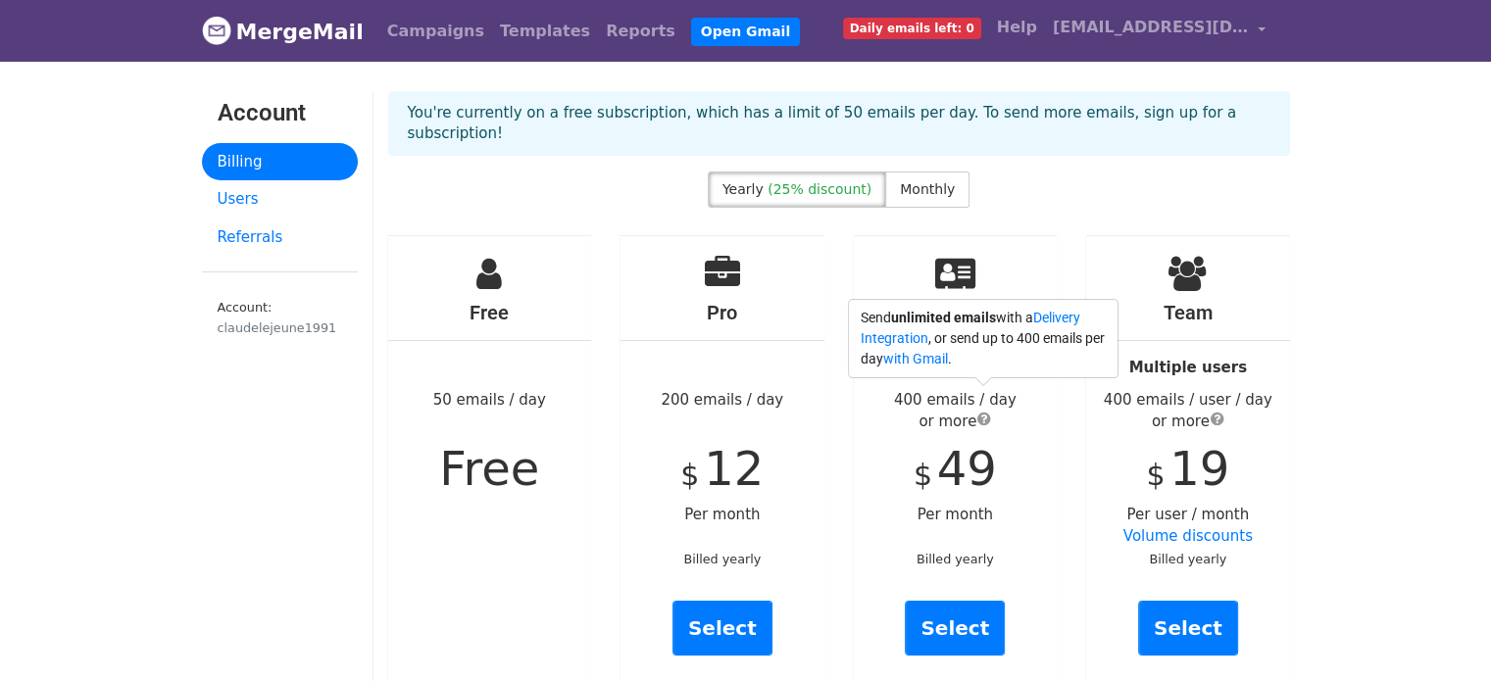
click at [984, 411] on span "submit" at bounding box center [984, 419] width 14 height 16
click at [1291, 410] on div "Team Multiple users 400 emails / user / day or more $ 19 Per user / month Volum…" at bounding box center [1187, 464] width 233 height 458
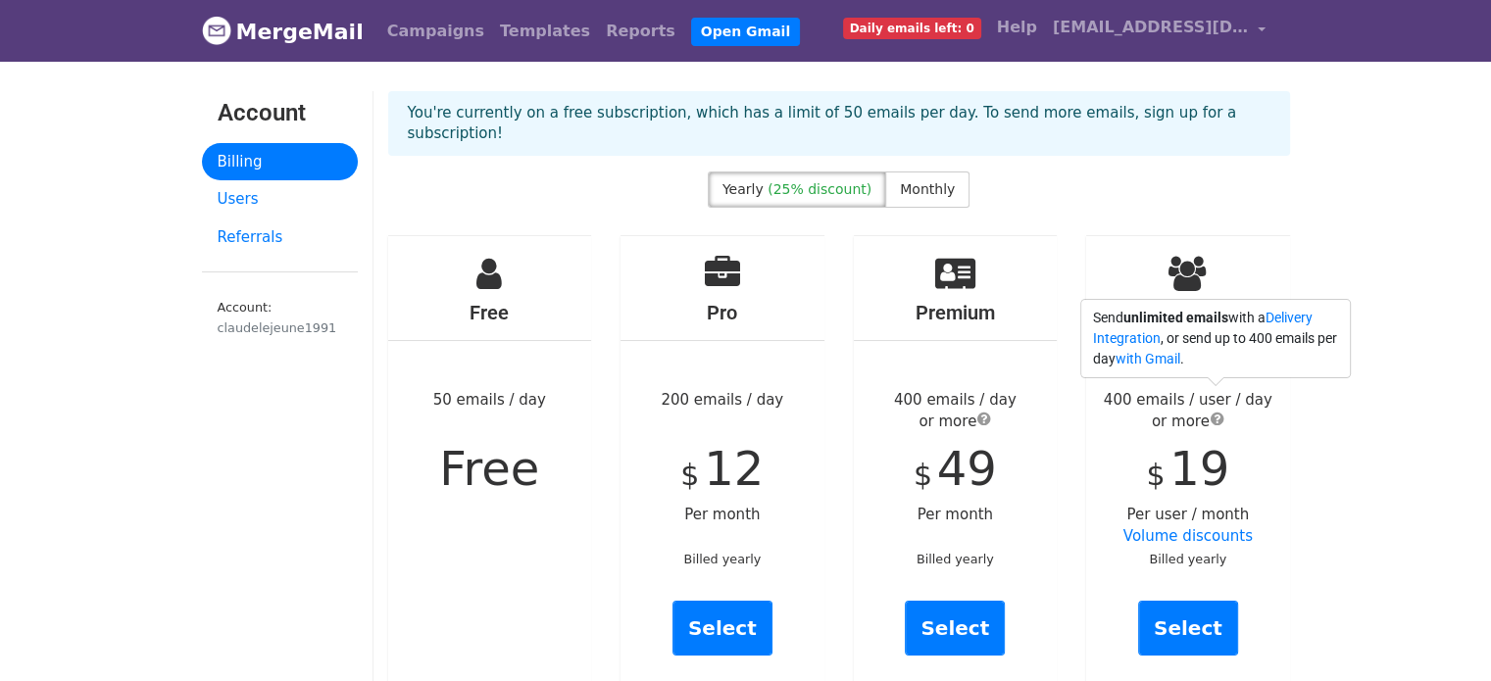
click at [1219, 411] on span "submit" at bounding box center [1218, 419] width 14 height 16
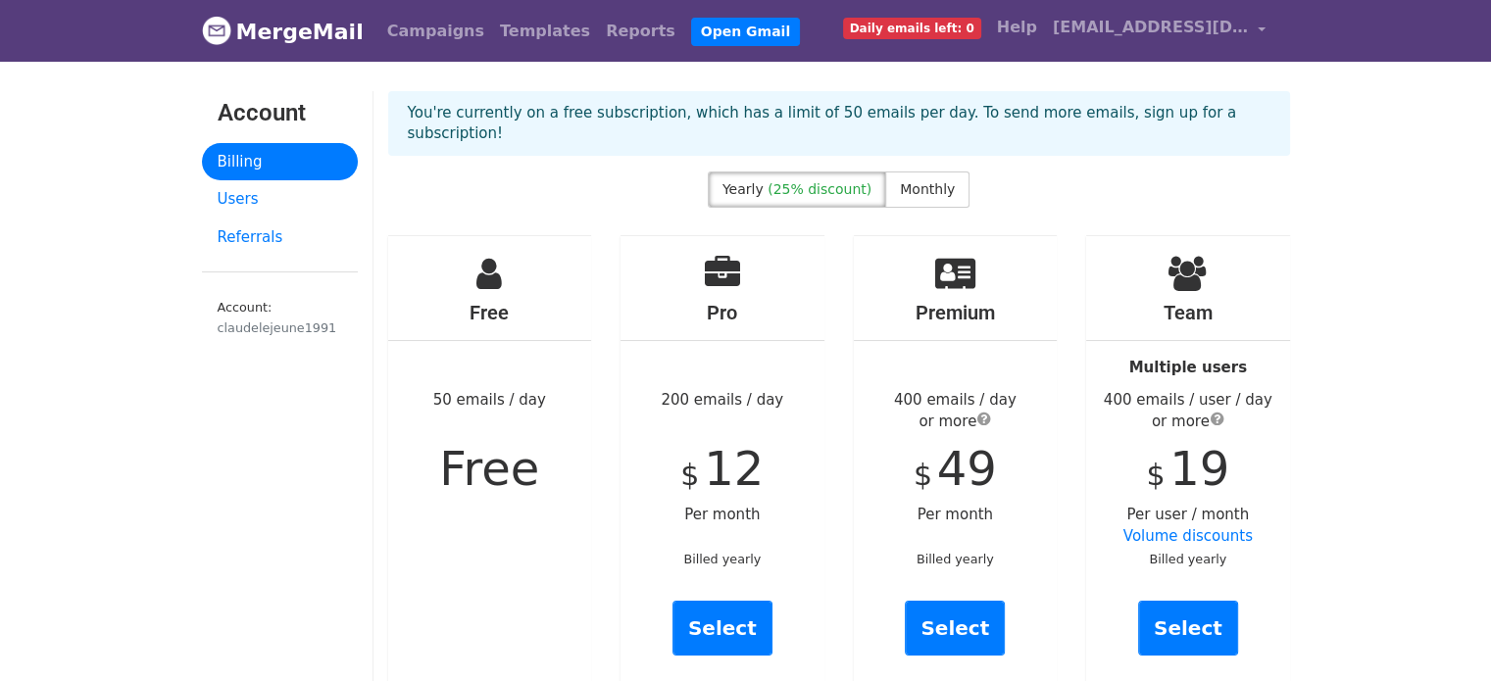
click at [1271, 413] on div "Team Multiple users 400 emails / user / day or more $ 19 Per user / month Volum…" at bounding box center [1188, 463] width 204 height 455
click at [918, 181] on span "Monthly" at bounding box center [927, 189] width 55 height 16
click at [1187, 605] on link "Select" at bounding box center [1188, 628] width 100 height 55
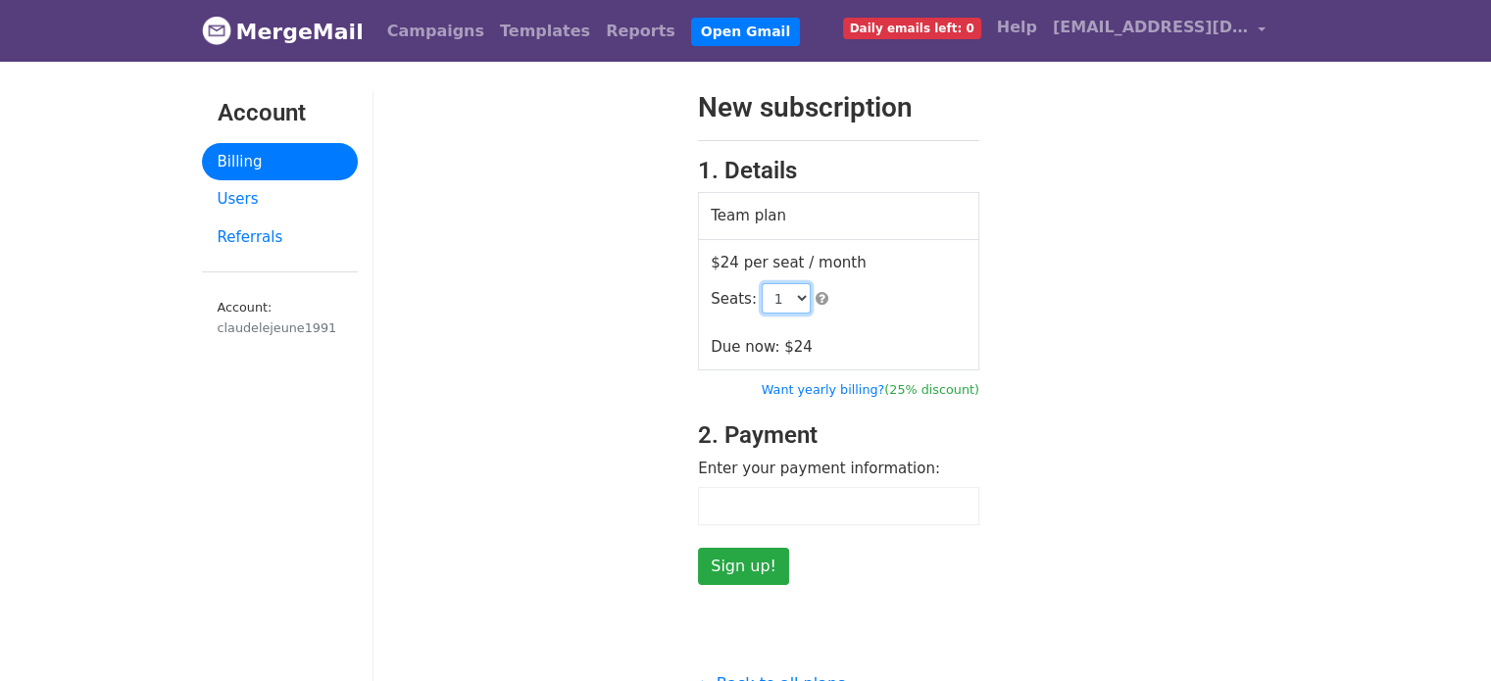
click at [767, 302] on select "1 2 3 4 5 6 7 8 9 10 11 12 13 14 15 16 17 18 19 20 21 22 23 24 25 26 27 28 29 3…" at bounding box center [786, 298] width 49 height 30
click at [859, 331] on td "$24 per seat / month Seats: 1 2 3 4 5 6 7 8 9 10 11 12 13 14 15 16 17 18 19 20 …" at bounding box center [839, 304] width 280 height 131
click at [899, 326] on td "$24 per seat / month Seats: 1 2 3 4 5 6 7 8 9 10 11 12 13 14 15 16 17 18 19 20 …" at bounding box center [839, 304] width 280 height 131
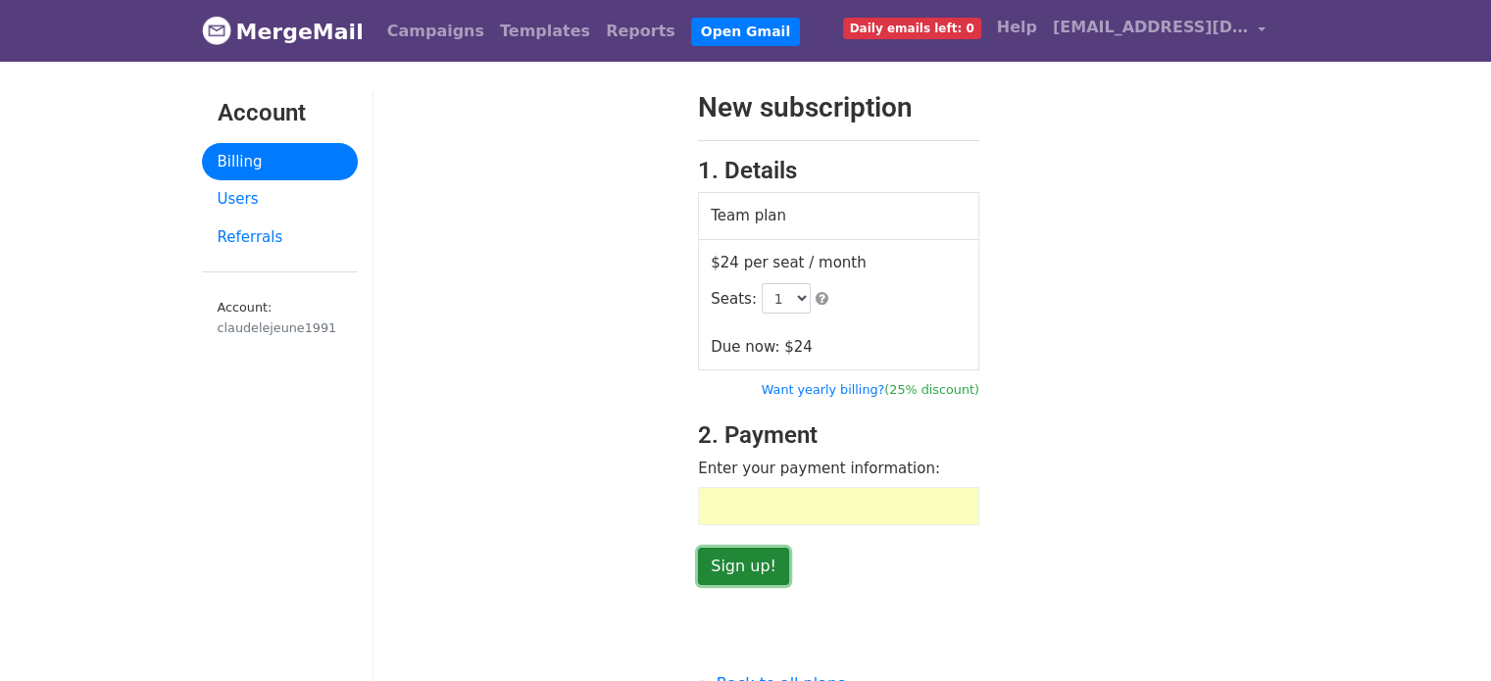
click at [755, 557] on input "Sign up!" at bounding box center [743, 566] width 91 height 37
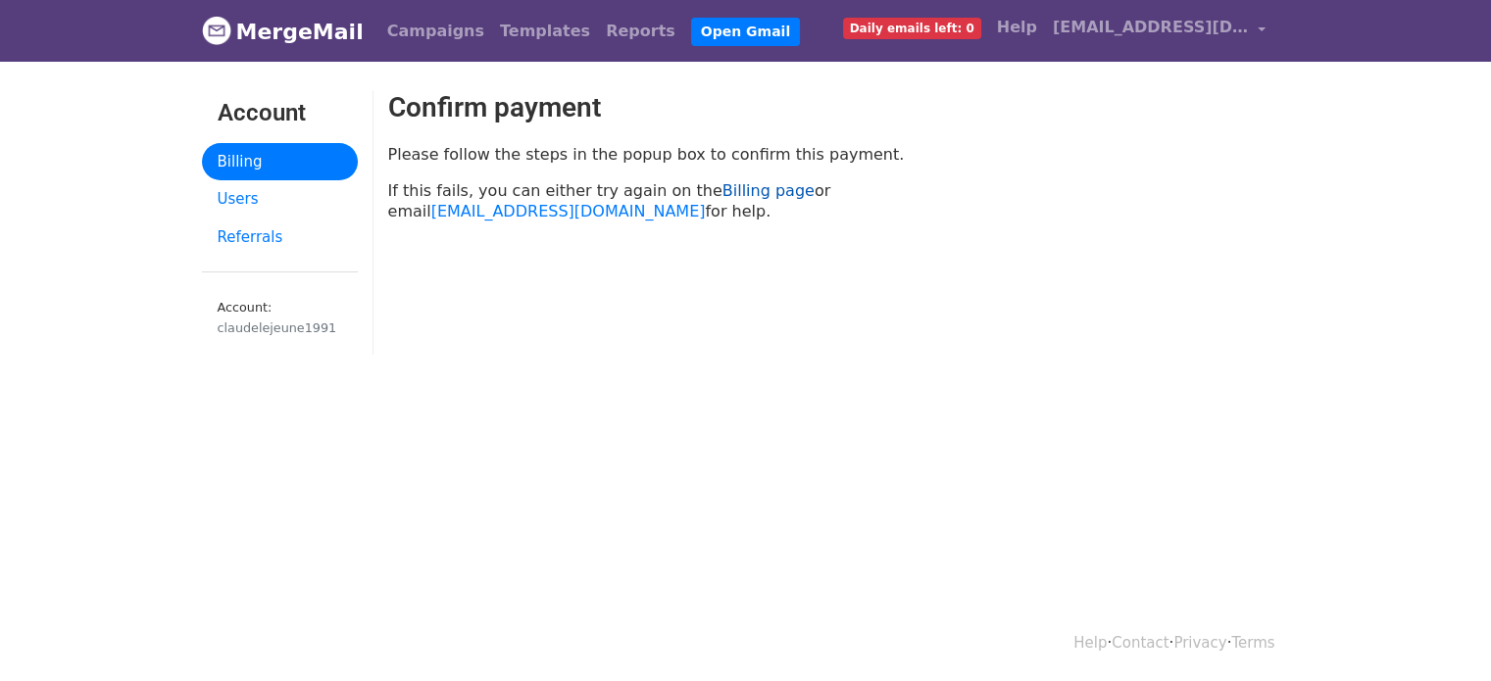
click at [722, 187] on link "Billing page" at bounding box center [768, 190] width 92 height 19
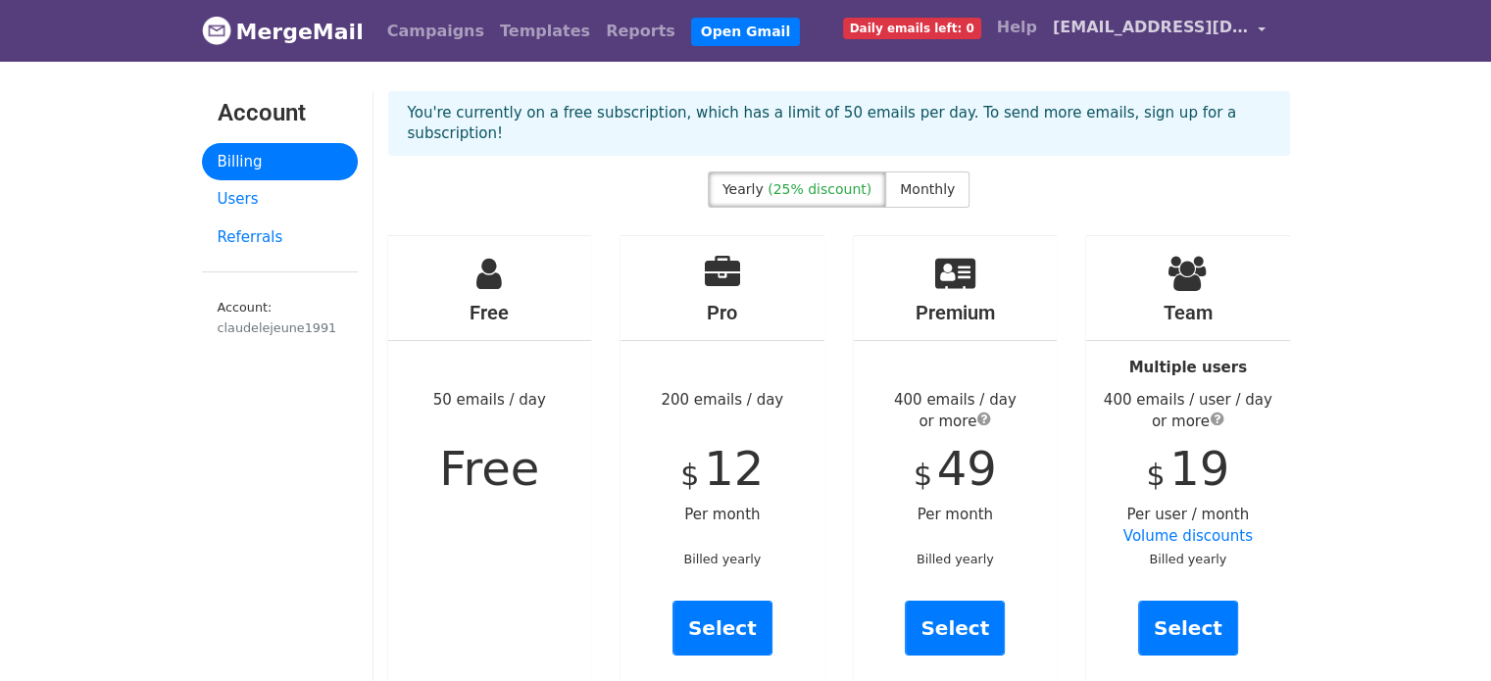
click at [1234, 29] on span "[EMAIL_ADDRESS][DOMAIN_NAME]" at bounding box center [1151, 28] width 196 height 24
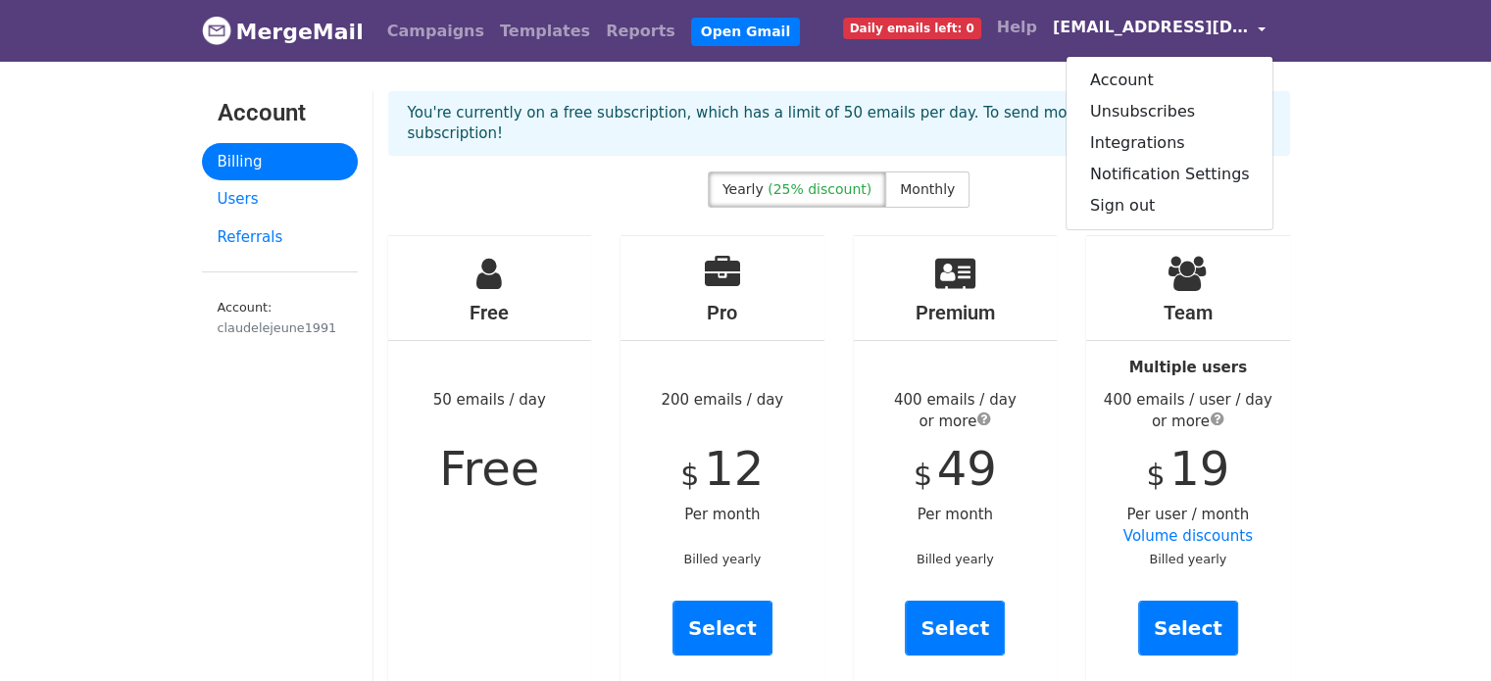
click at [299, 159] on link "Billing" at bounding box center [280, 162] width 156 height 38
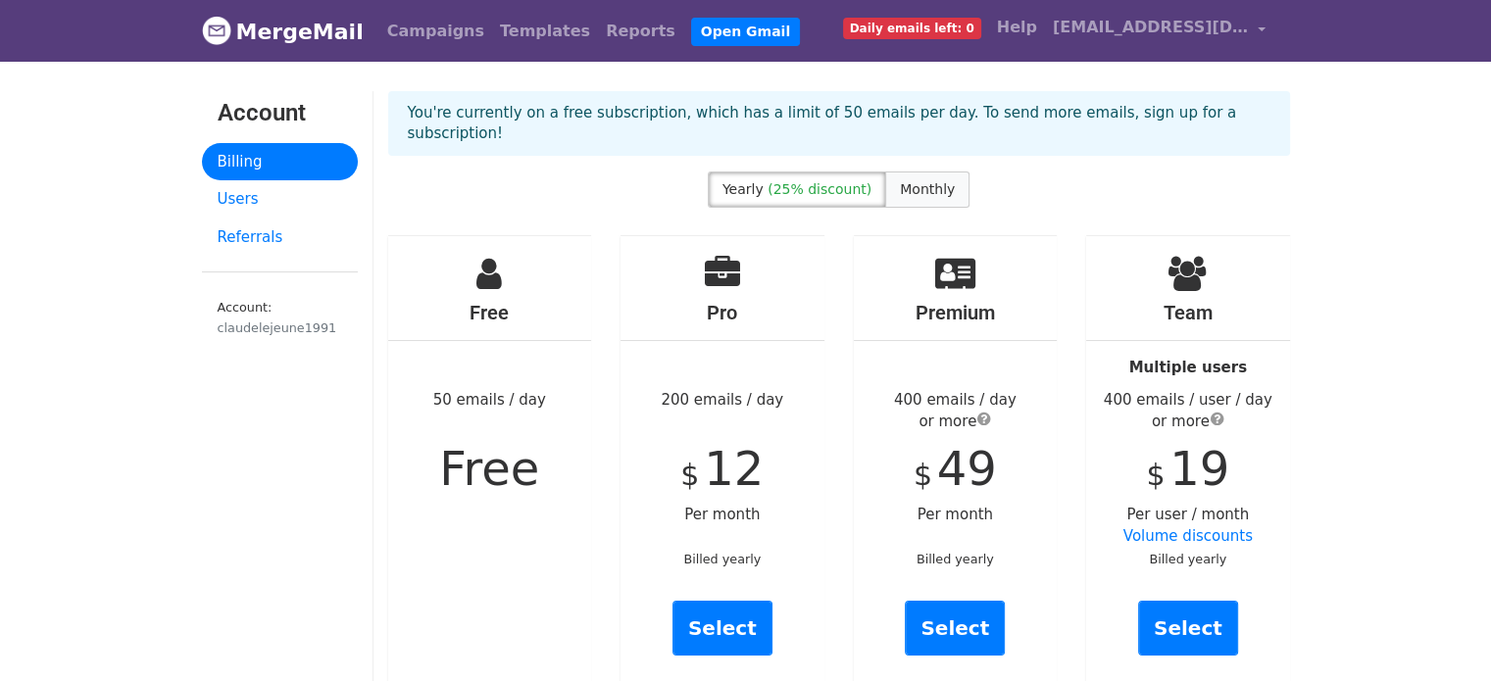
click at [921, 176] on label "Monthly" at bounding box center [927, 190] width 84 height 36
click at [1196, 604] on link "Select" at bounding box center [1188, 628] width 100 height 55
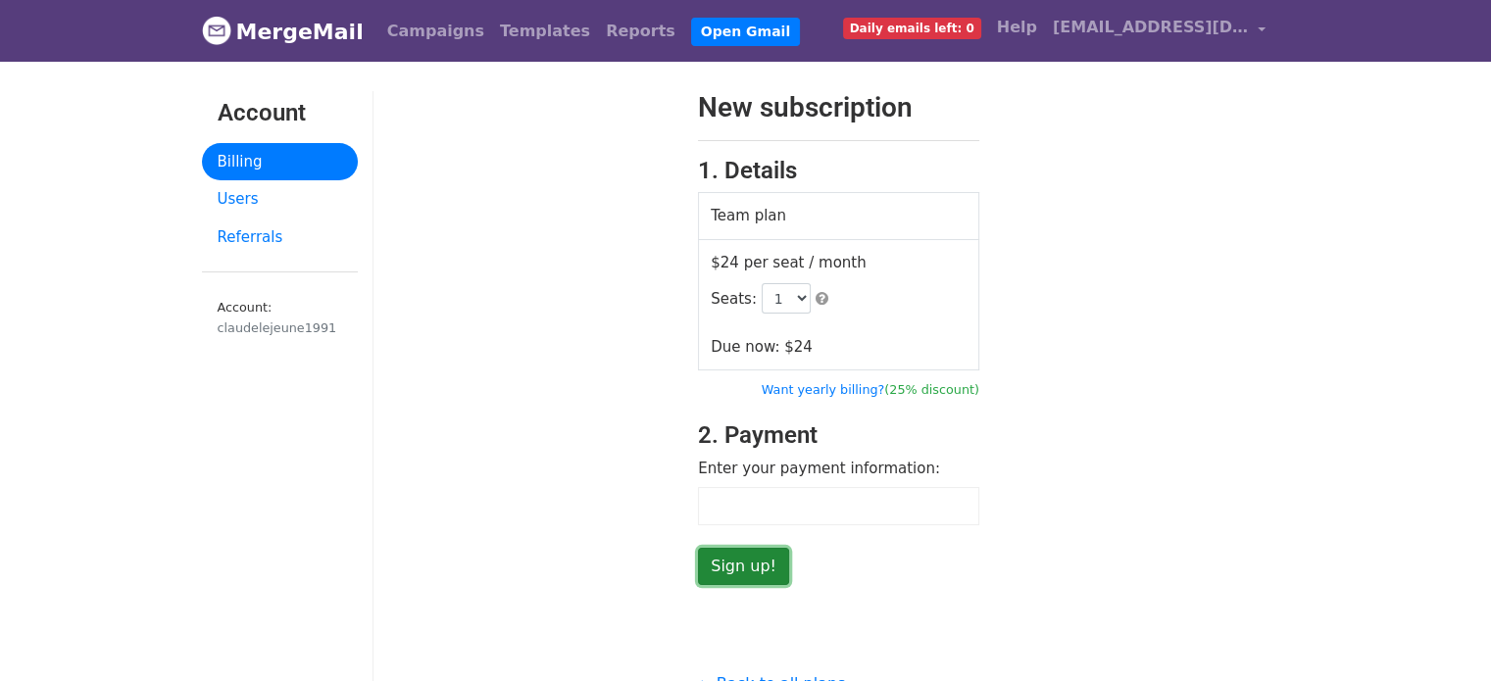
click at [729, 558] on input "Sign up!" at bounding box center [743, 566] width 91 height 37
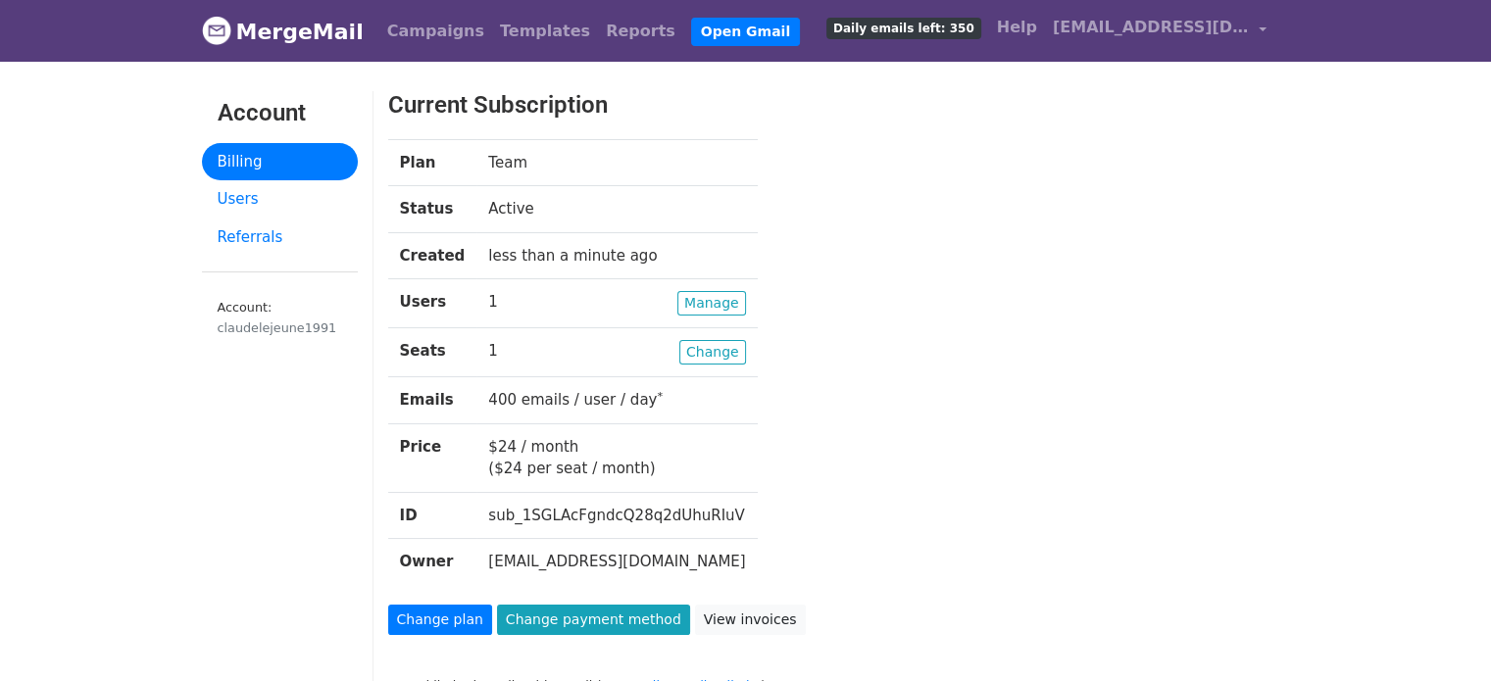
click at [912, 277] on div "Plan Team Status Active Created less than a minute ago Users Manage 1 Seats Cha…" at bounding box center [800, 372] width 854 height 466
click at [630, 613] on link "Change payment method" at bounding box center [593, 620] width 193 height 30
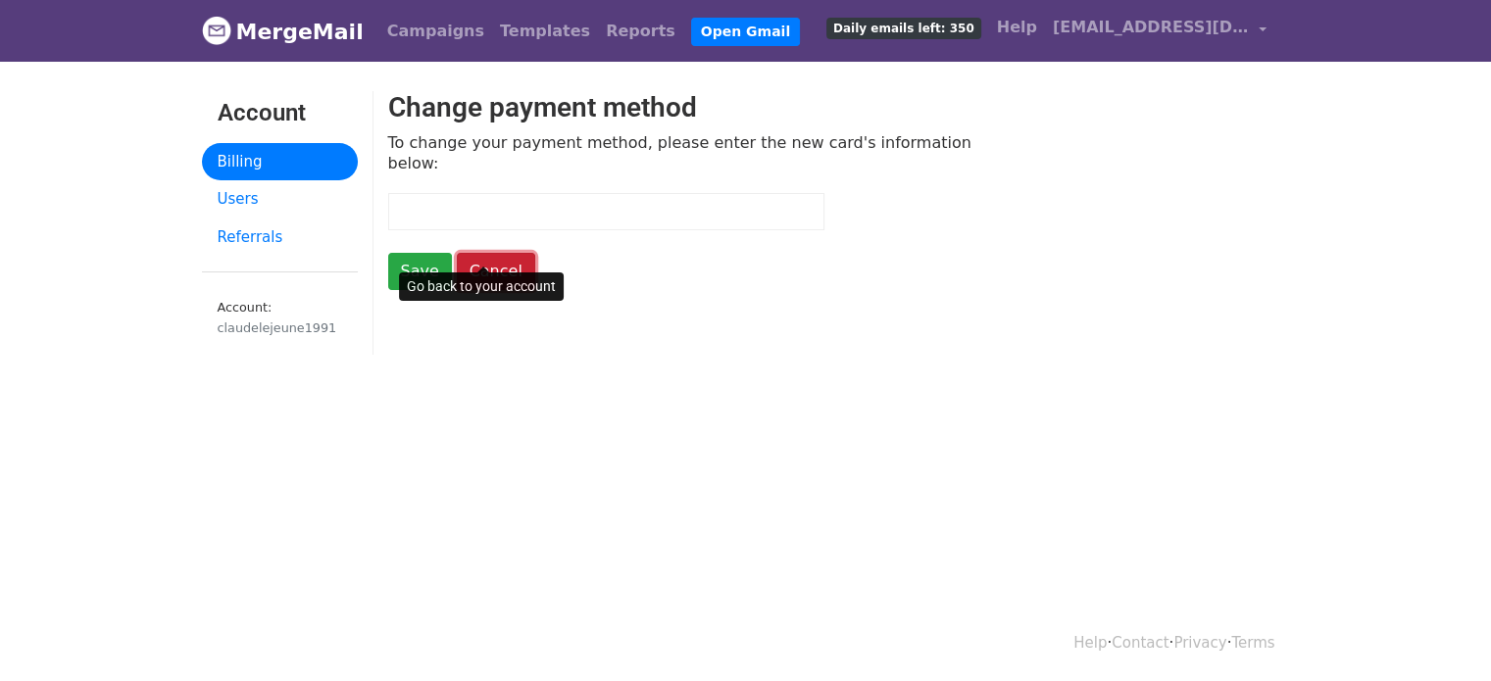
click at [467, 253] on link "Cancel" at bounding box center [496, 271] width 78 height 37
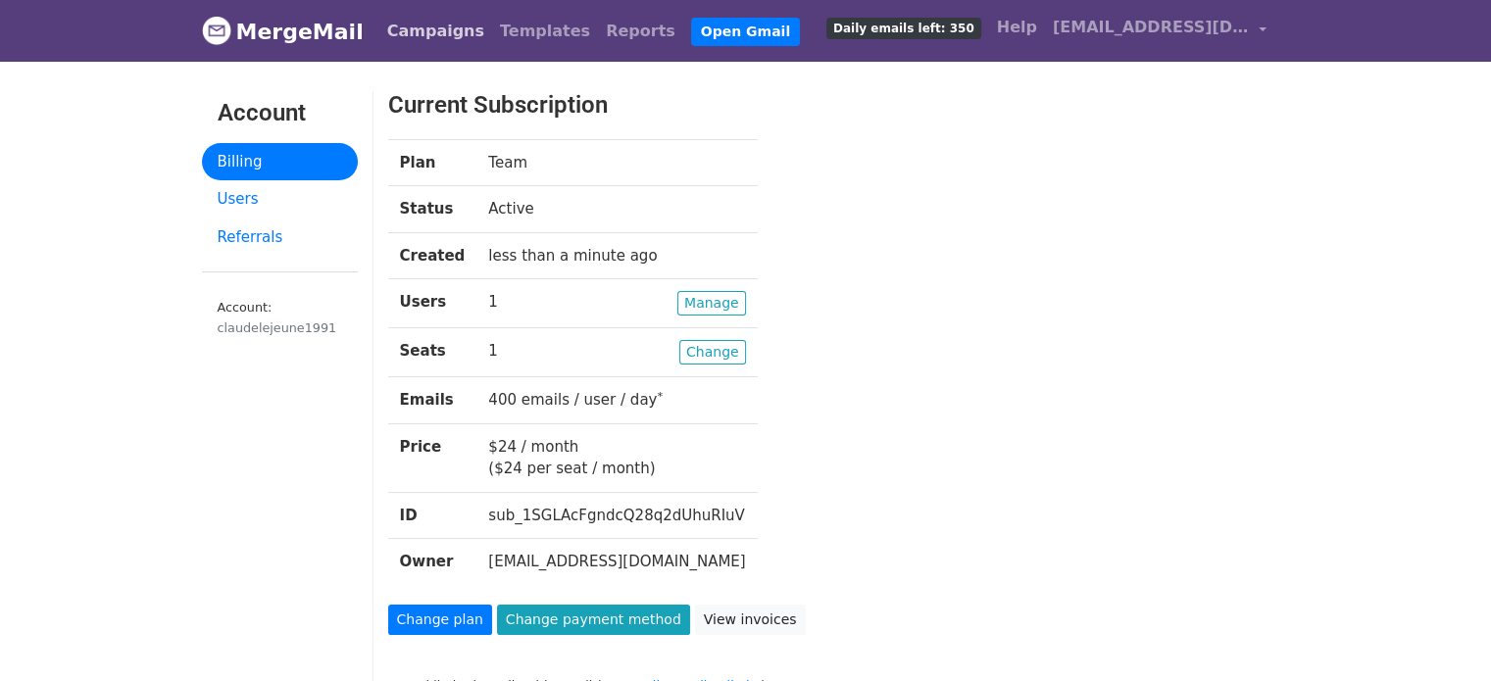
click at [406, 38] on link "Campaigns" at bounding box center [435, 31] width 113 height 39
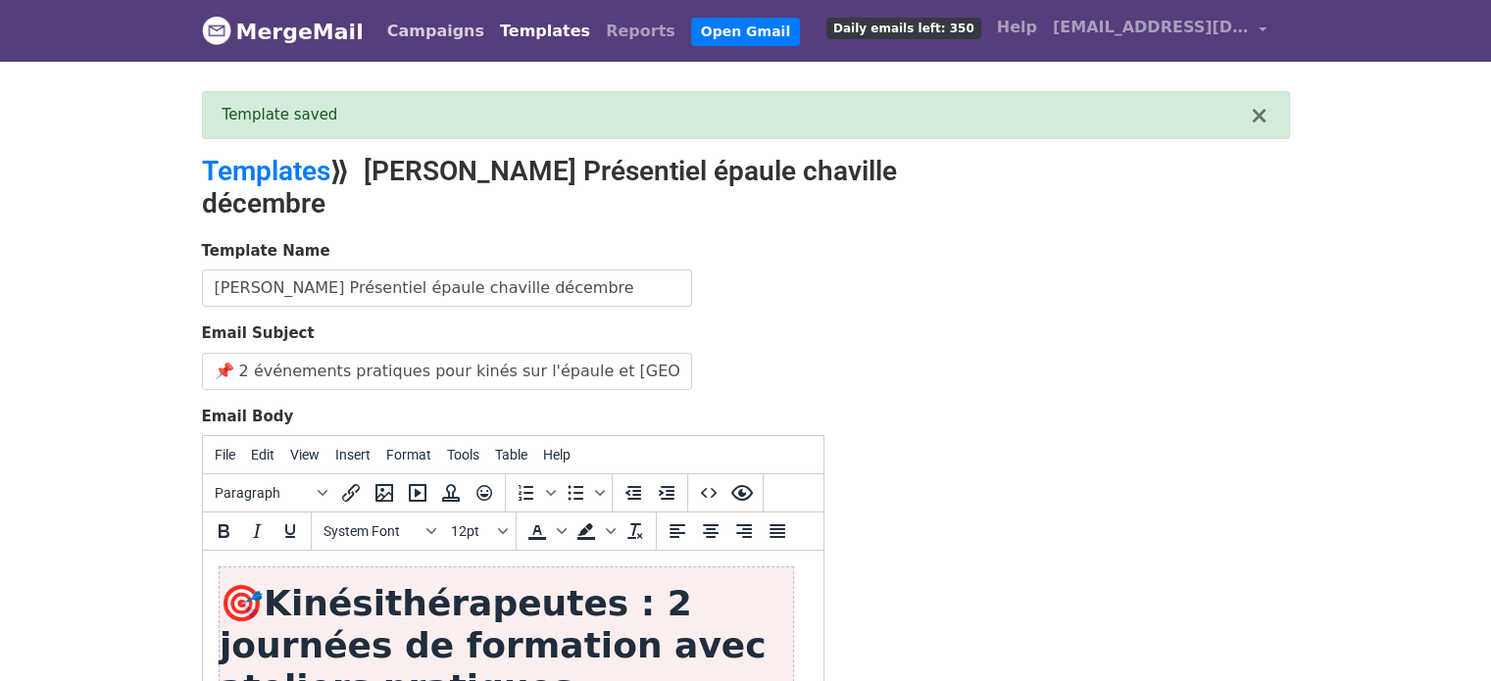
click at [400, 27] on link "Campaigns" at bounding box center [435, 31] width 113 height 39
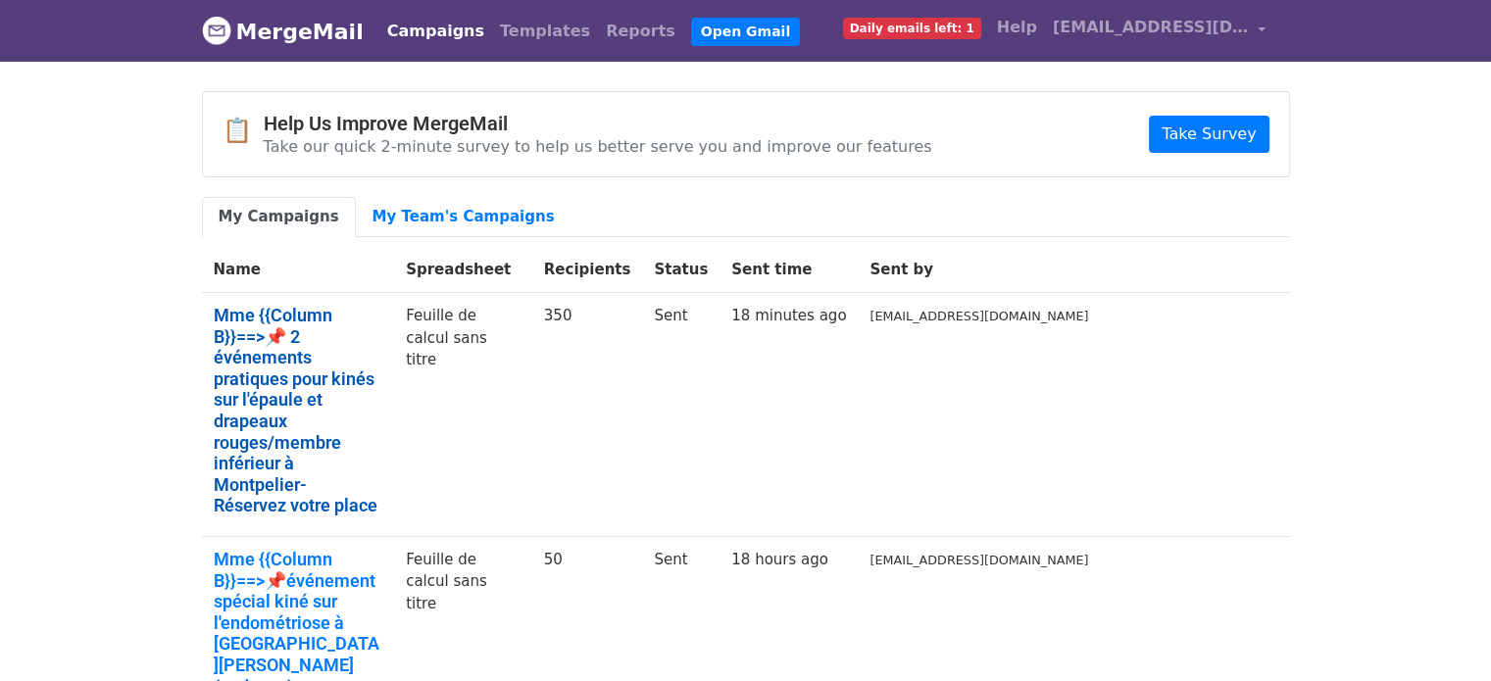
click at [364, 375] on link "Mme {{Column B}}==>📌 2 événements pratiques pour kinés sur l'épaule et drapeaux…" at bounding box center [299, 411] width 170 height 212
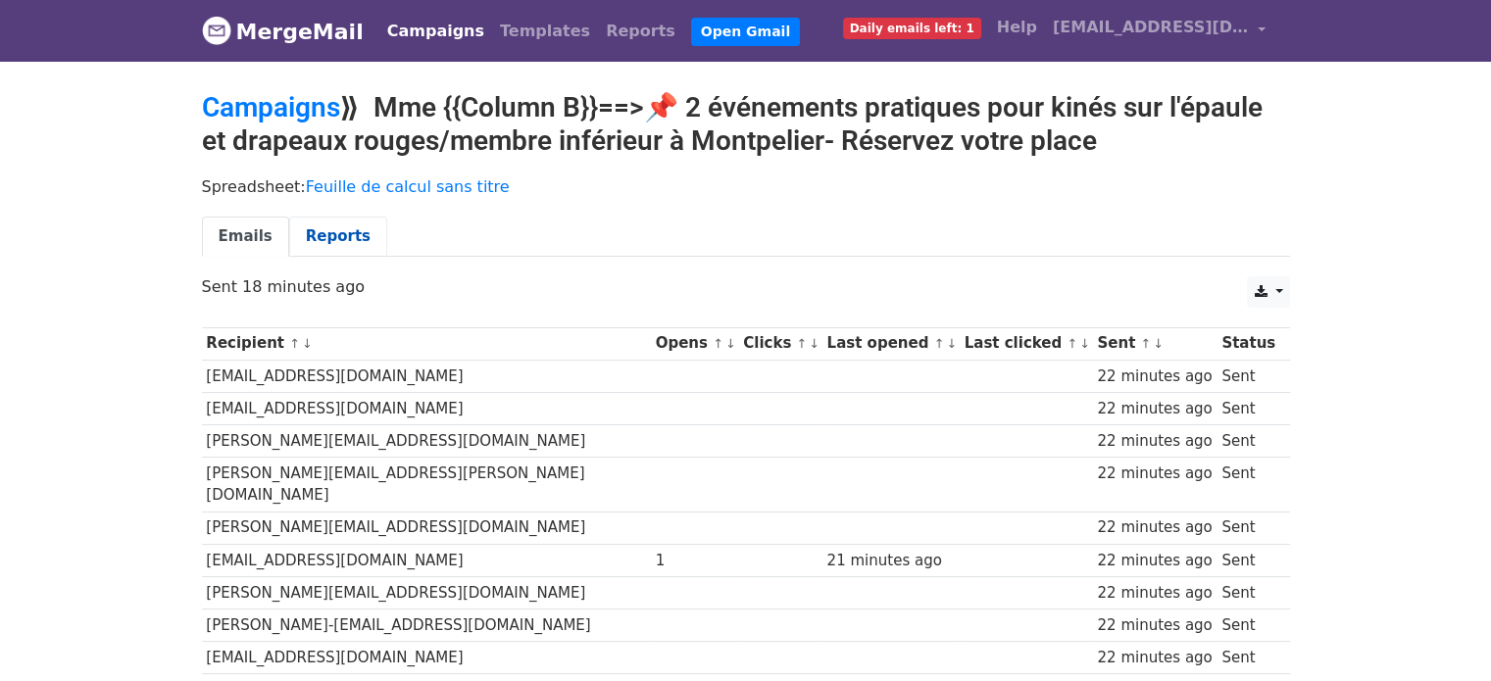
click at [337, 231] on link "Reports" at bounding box center [338, 237] width 98 height 40
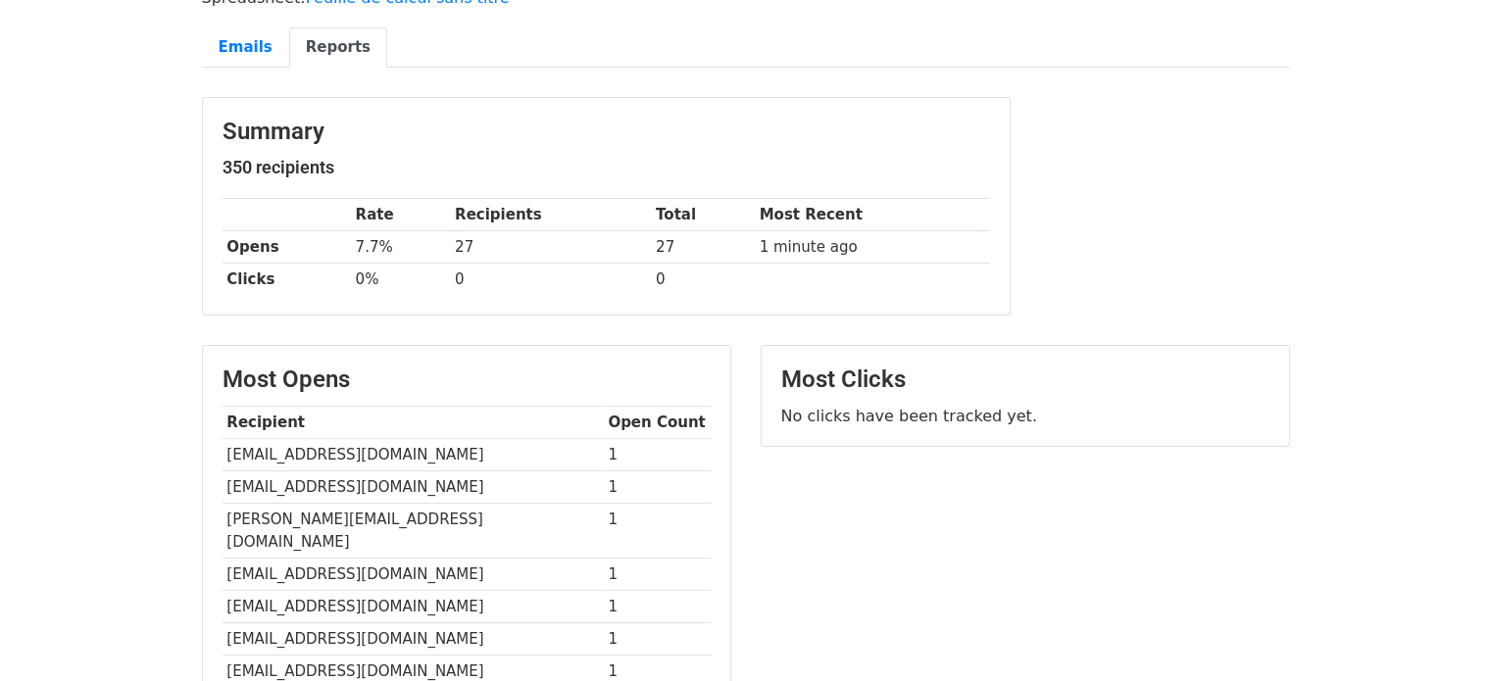
scroll to position [180, 0]
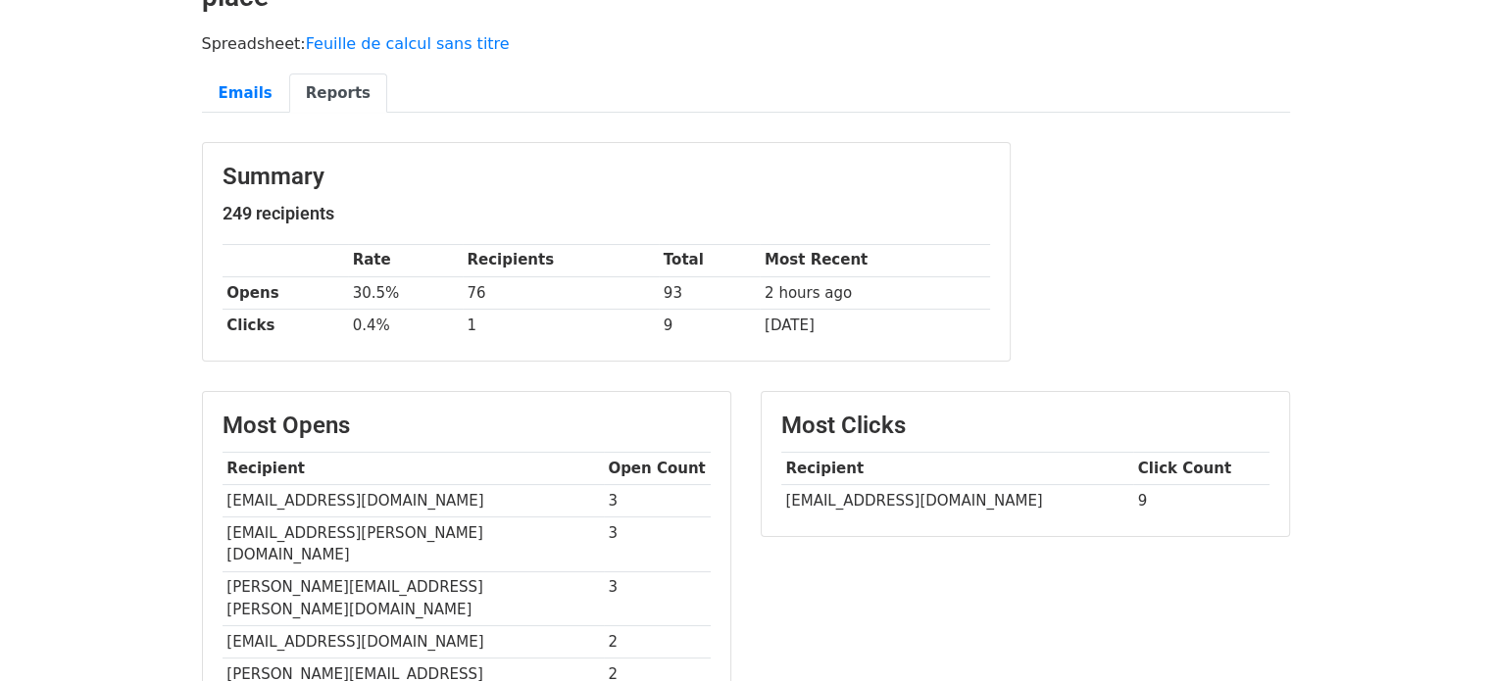
scroll to position [187, 0]
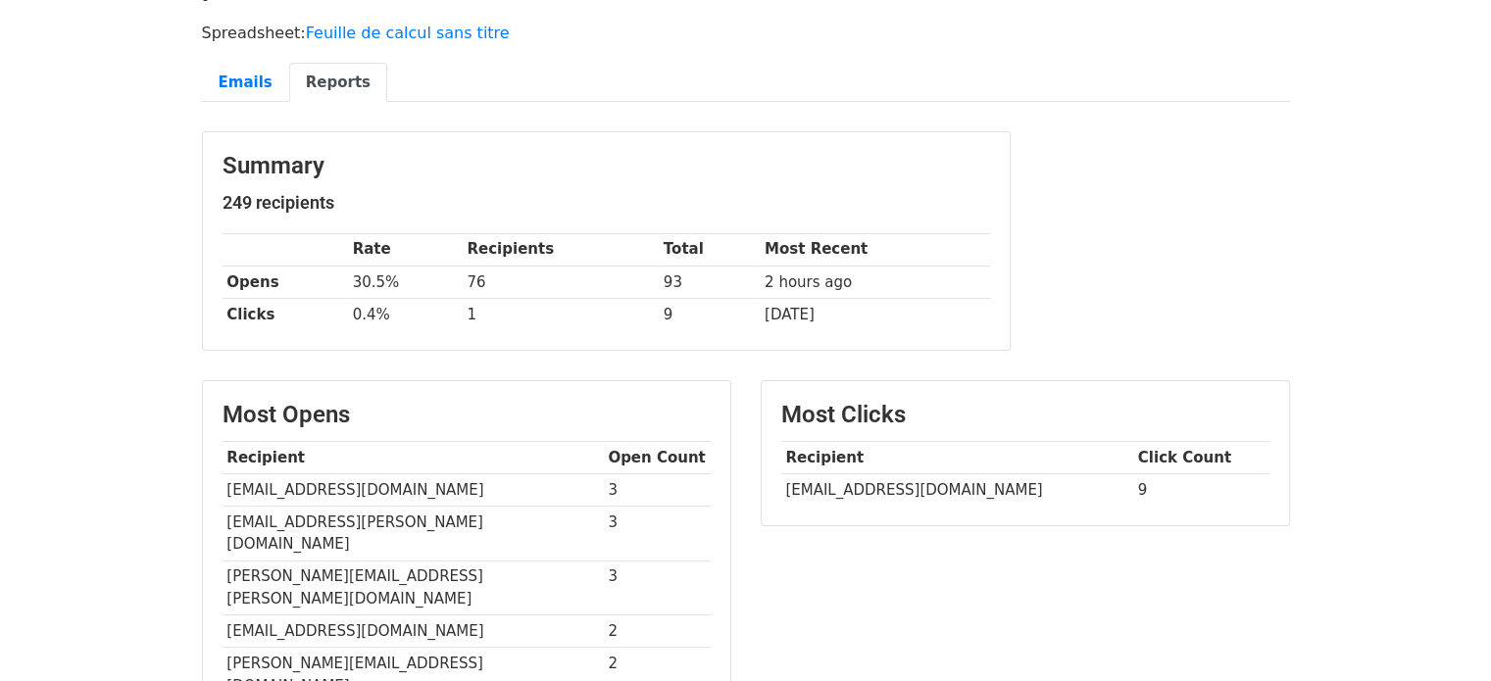
drag, startPoint x: 1505, startPoint y: 215, endPoint x: 1505, endPoint y: 305, distance: 90.2
click at [1490, 305] on html "MergeMail Campaigns Templates Reports Open Gmail Daily emails left: 0 Help clau…" at bounding box center [745, 552] width 1491 height 1478
click at [297, 473] on td "alexiathullier@hotmail.fr" at bounding box center [413, 489] width 381 height 32
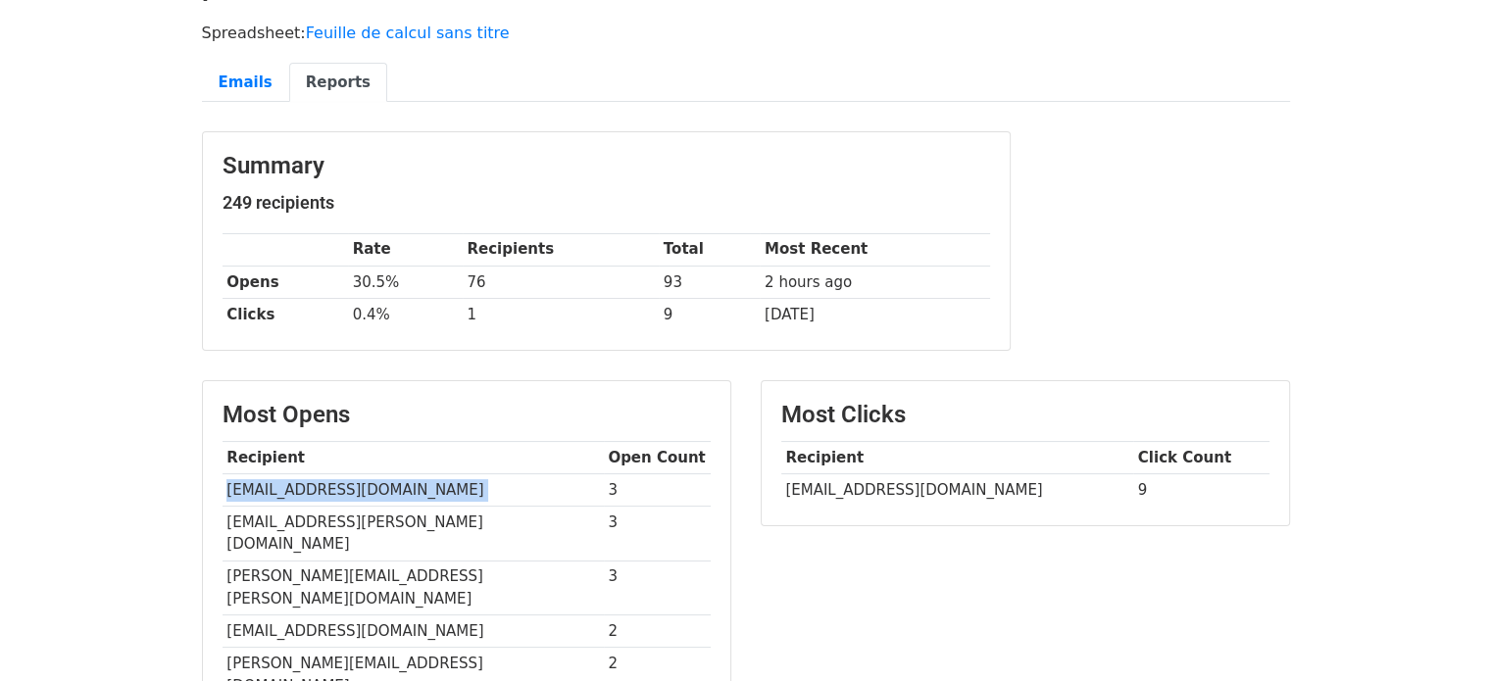
copy tr "alexiathullier@hotmail.fr"
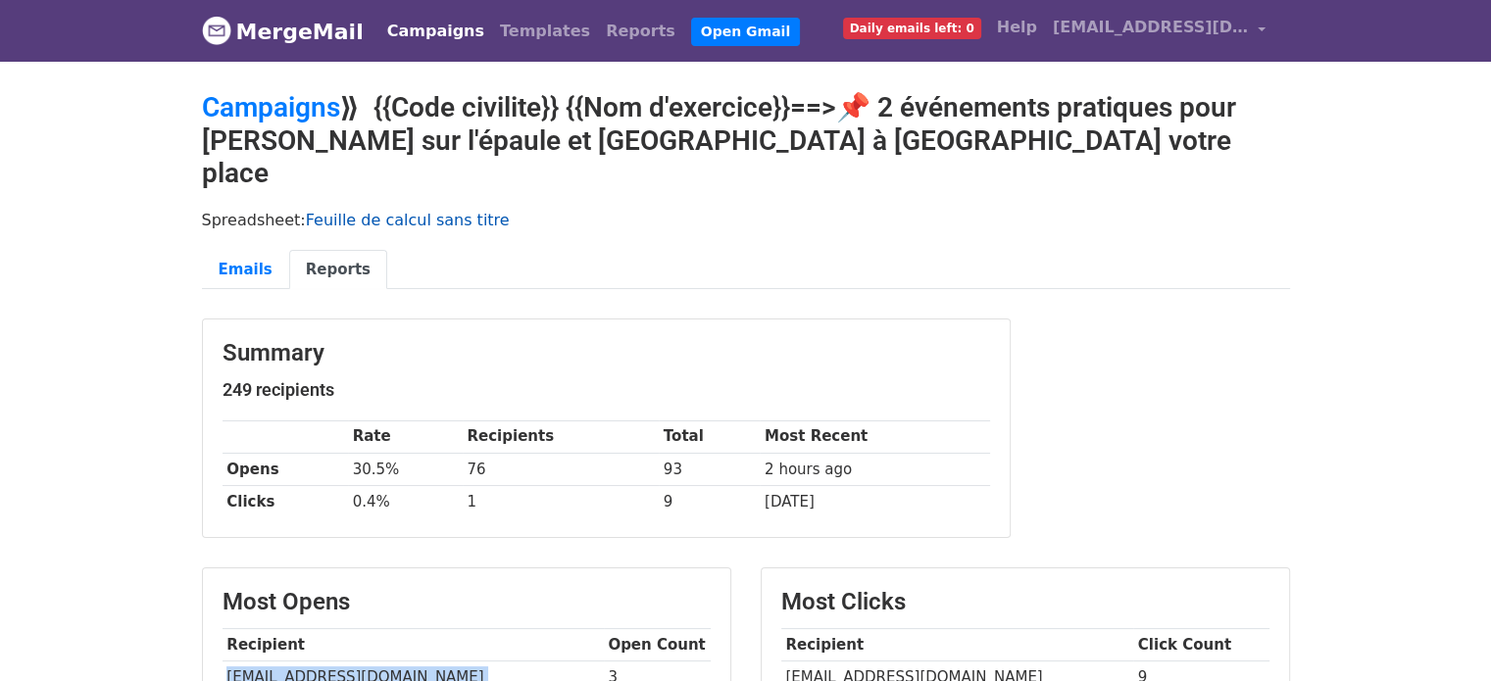
click at [394, 211] on link "Feuille de calcul sans titre" at bounding box center [408, 220] width 204 height 19
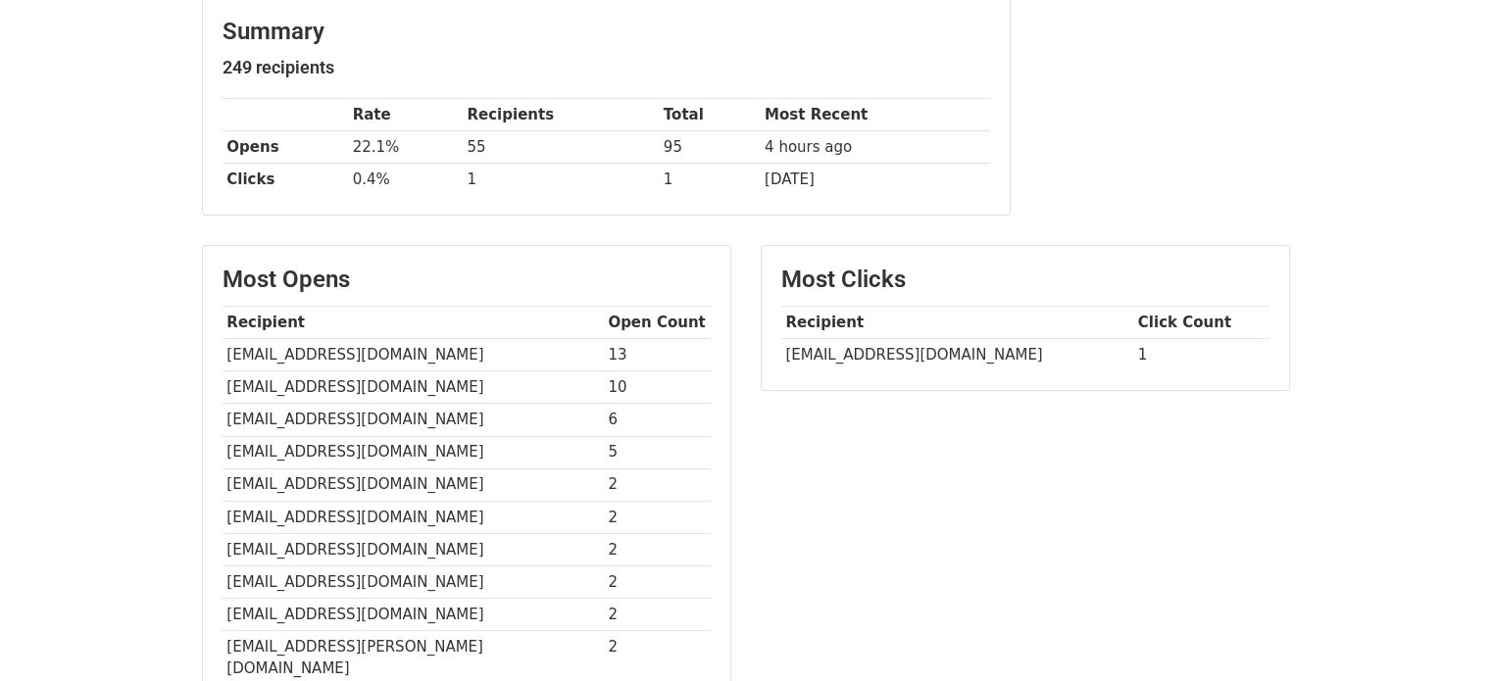
scroll to position [294, 0]
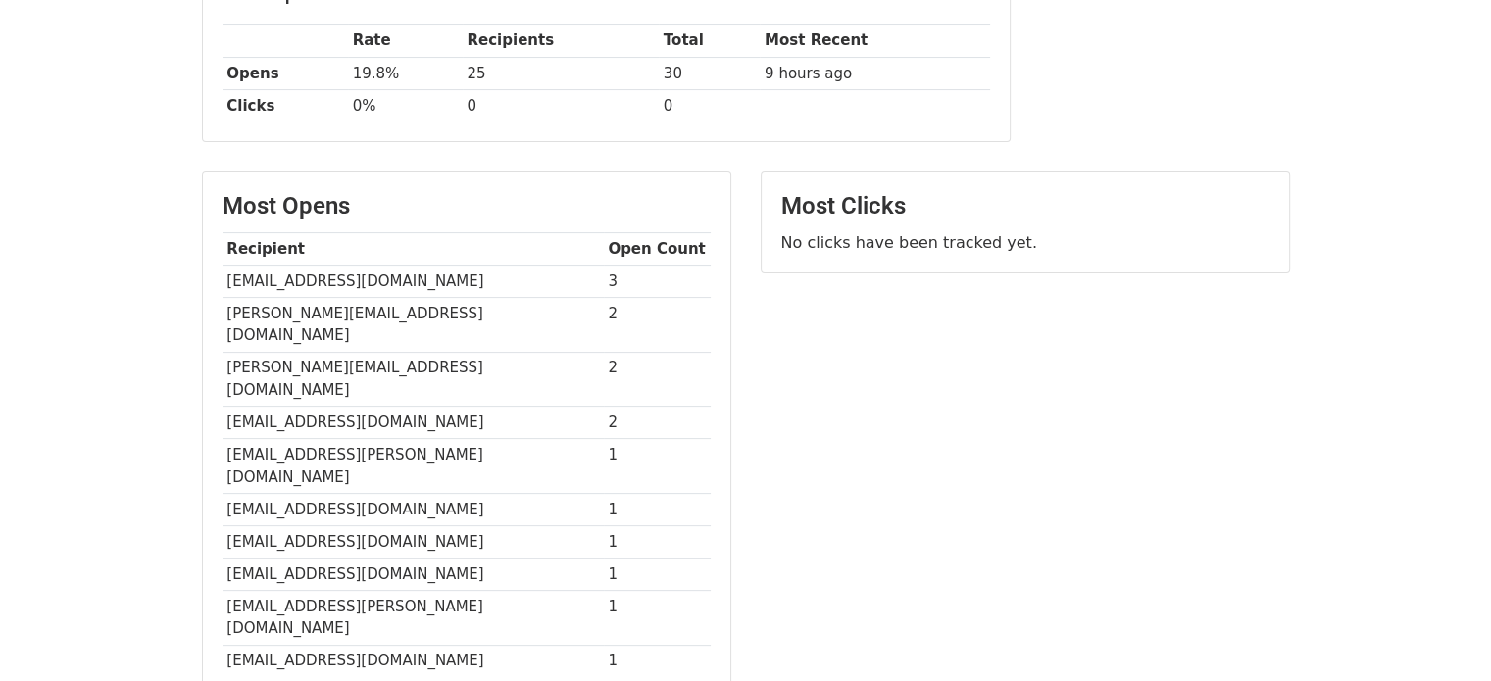
scroll to position [402, 0]
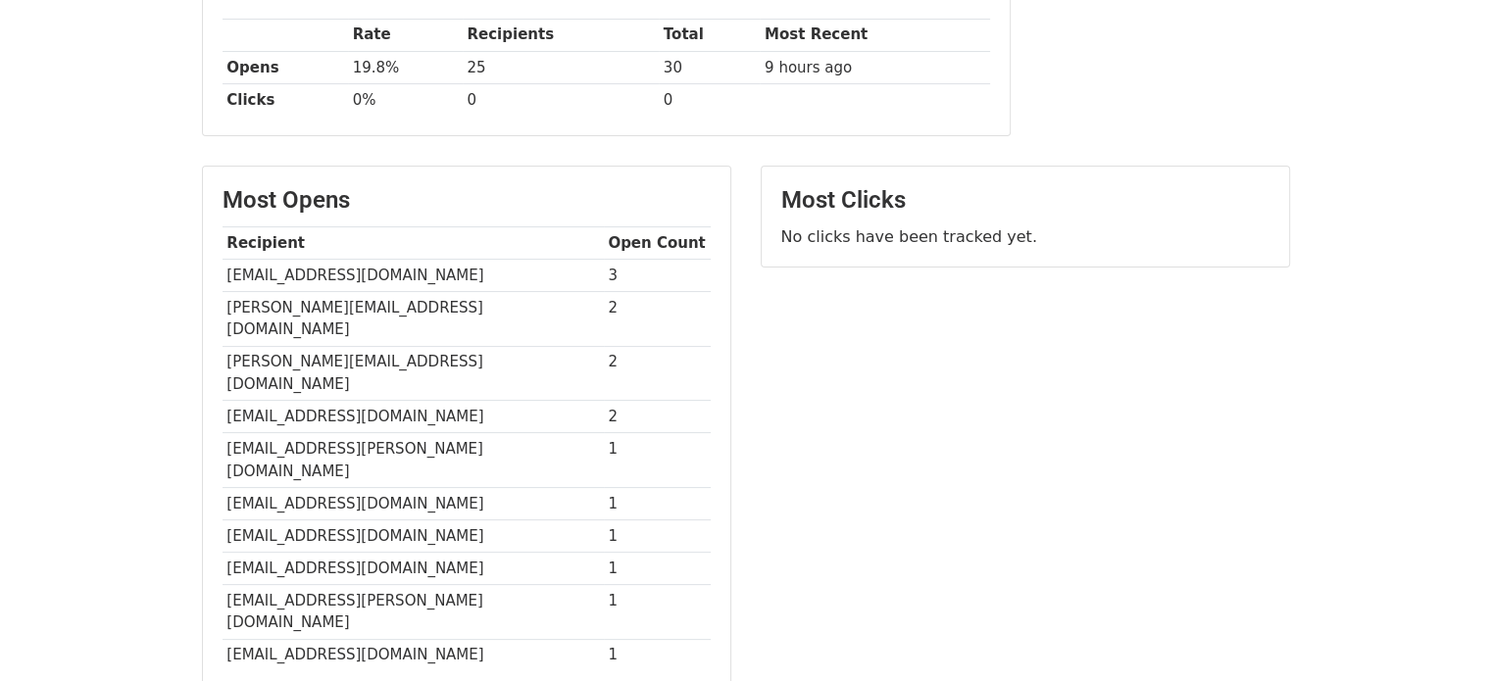
drag, startPoint x: 1505, startPoint y: 119, endPoint x: 1488, endPoint y: 323, distance: 204.6
click at [1488, 323] on html "MergeMail Campaigns Templates Reports Open Gmail Daily emails left: 0 Help clau…" at bounding box center [745, 299] width 1491 height 1402
click at [364, 259] on td "isabellelemaire59264@orange.fr" at bounding box center [413, 275] width 381 height 32
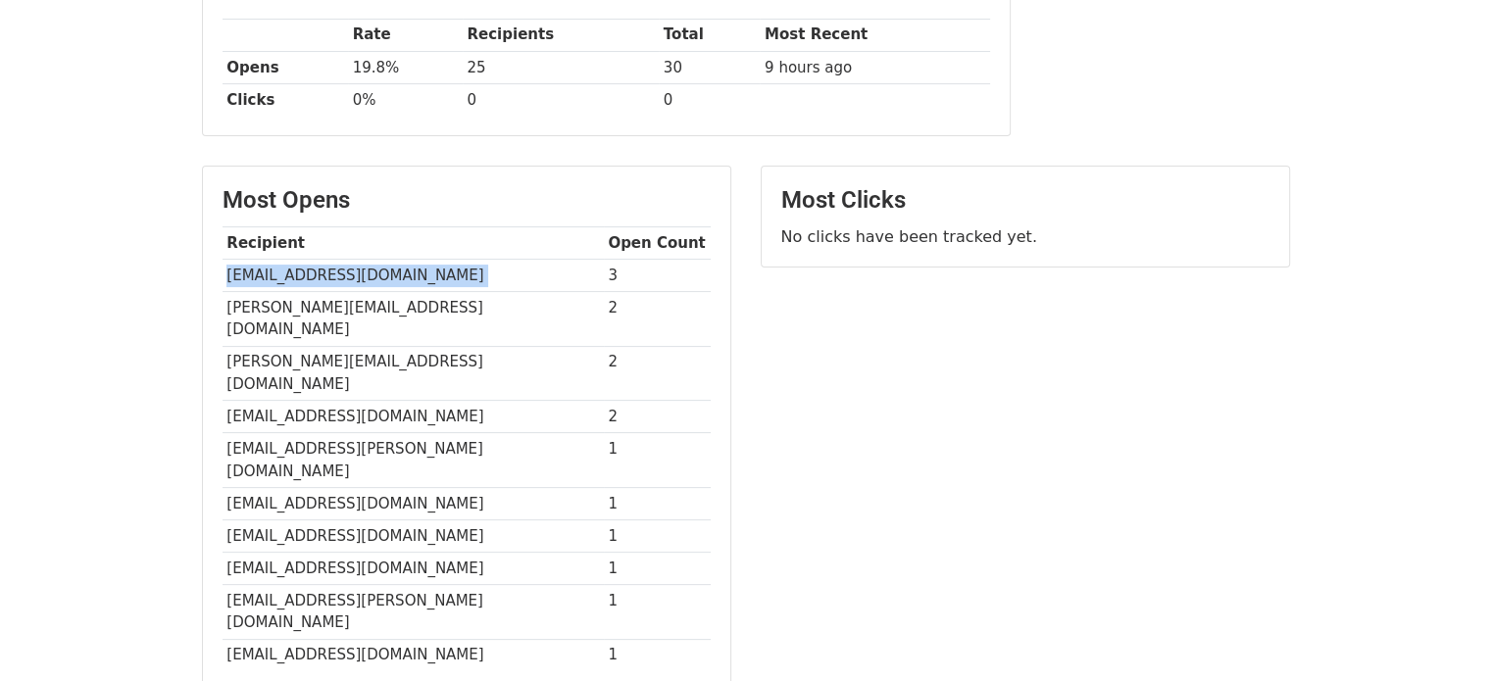
copy tr "isabellelemaire59264@orange.fr"
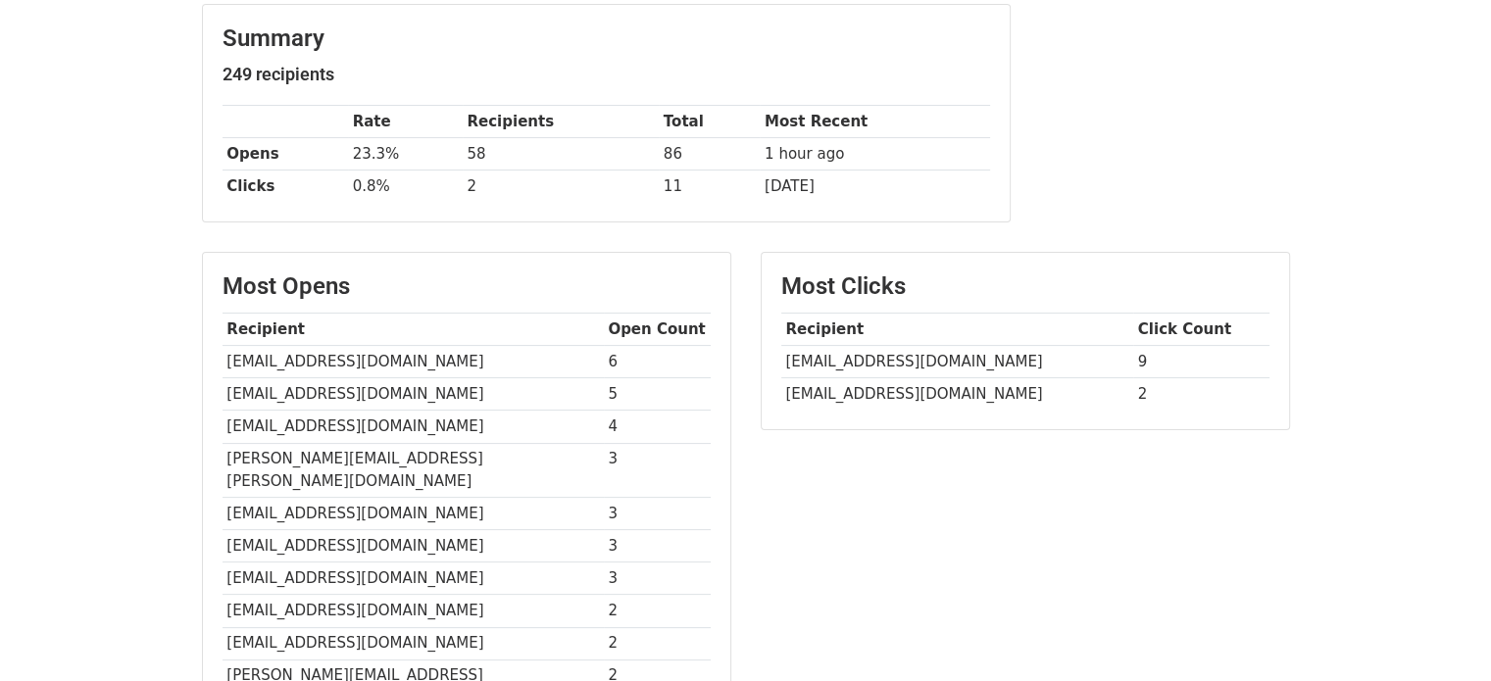
click at [870, 363] on td "[EMAIL_ADDRESS][DOMAIN_NAME]" at bounding box center [957, 362] width 352 height 32
click at [874, 398] on td "[EMAIL_ADDRESS][DOMAIN_NAME]" at bounding box center [957, 394] width 352 height 32
click at [310, 452] on td "[PERSON_NAME][EMAIL_ADDRESS][PERSON_NAME][DOMAIN_NAME]" at bounding box center [413, 470] width 381 height 55
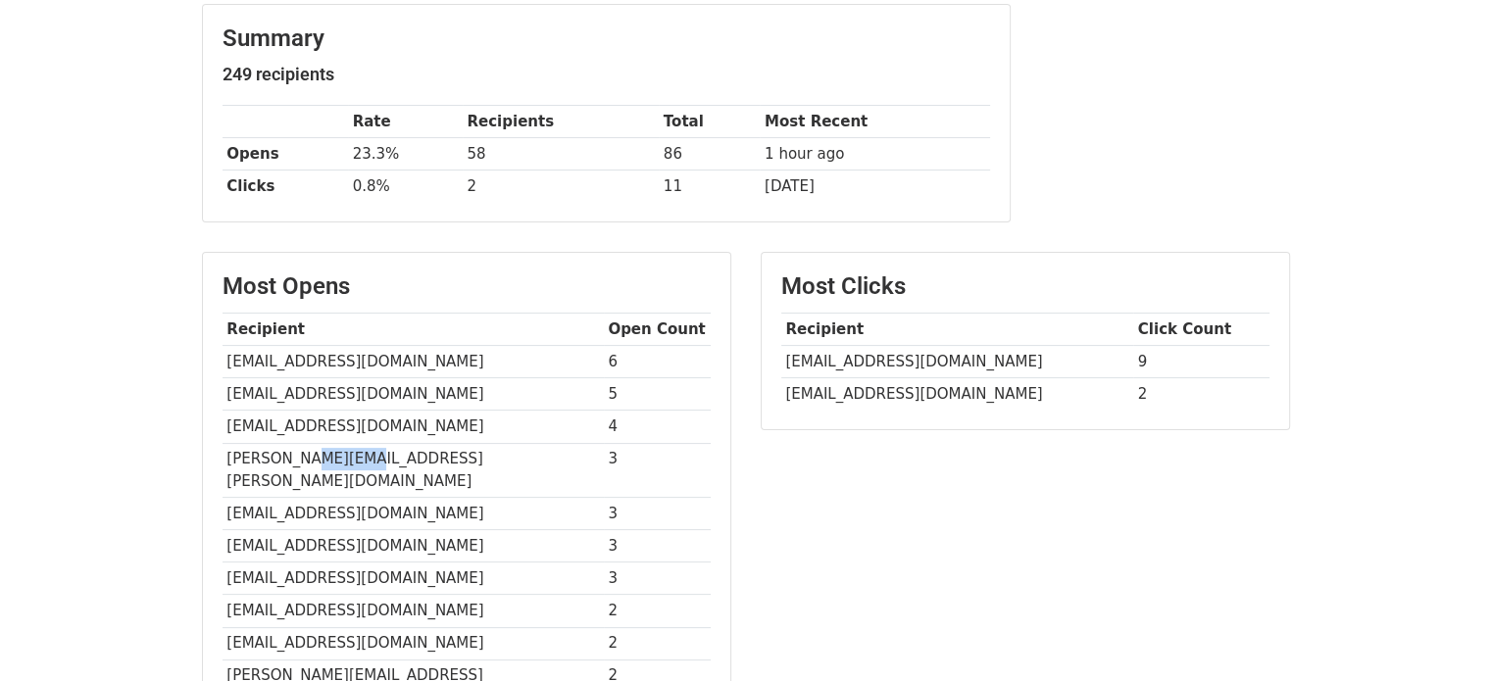
click at [310, 452] on td "[PERSON_NAME][EMAIL_ADDRESS][PERSON_NAME][DOMAIN_NAME]" at bounding box center [413, 470] width 381 height 55
click at [310, 452] on td "posluszny.pauline@gmail.com" at bounding box center [413, 470] width 381 height 55
click at [254, 457] on td "posluszny.pauline@gmail.com" at bounding box center [413, 470] width 381 height 55
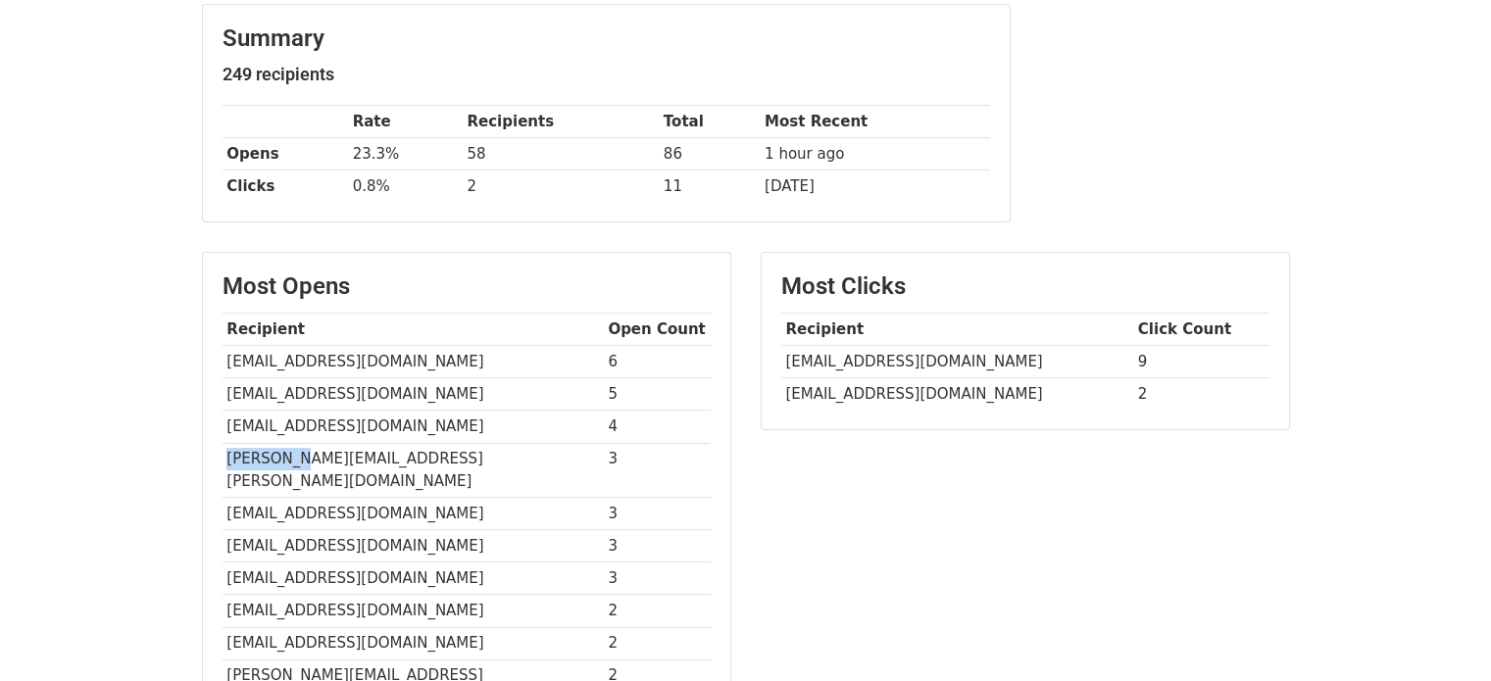
click at [254, 457] on td "posluszny.pauline@gmail.com" at bounding box center [413, 470] width 381 height 55
copy tr "posluszny.pauline@gmail.com"
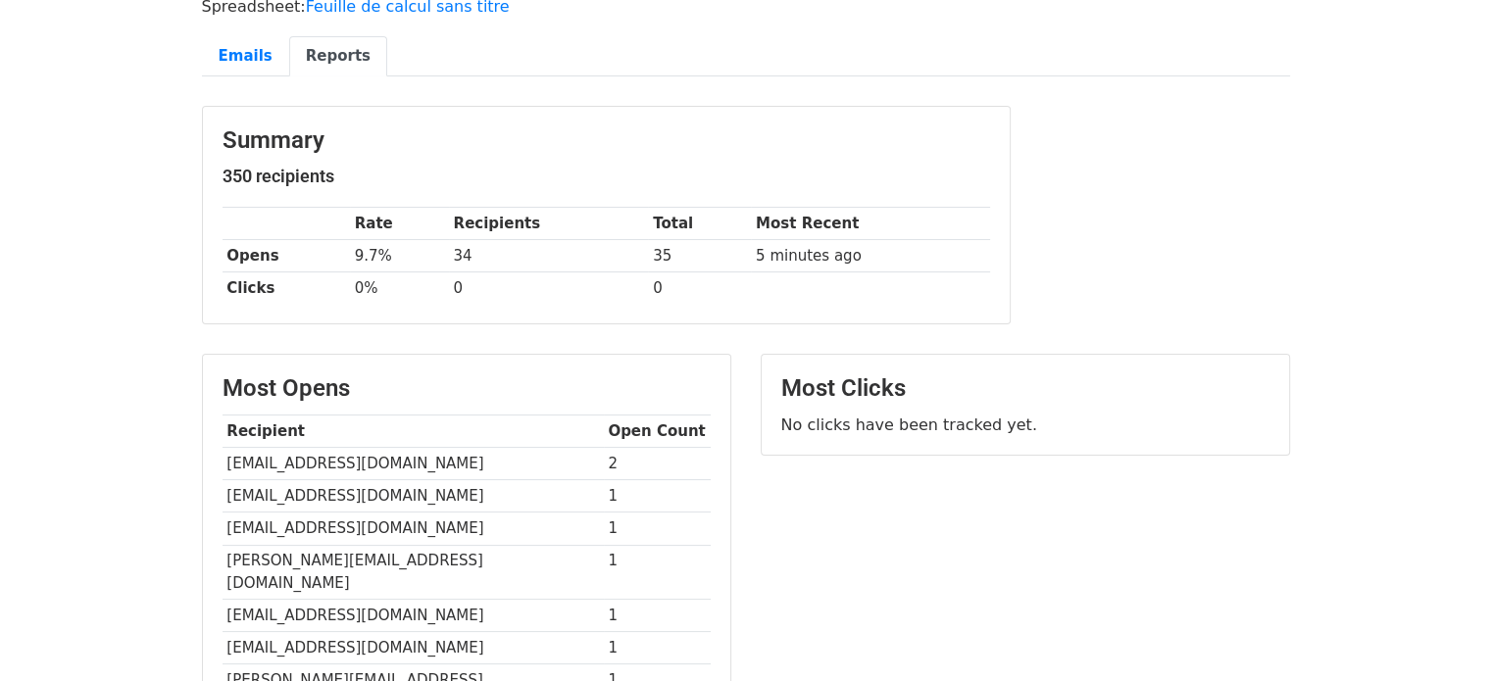
click at [322, 462] on td "[EMAIL_ADDRESS][DOMAIN_NAME]" at bounding box center [413, 464] width 381 height 32
copy tr "[EMAIL_ADDRESS][DOMAIN_NAME]"
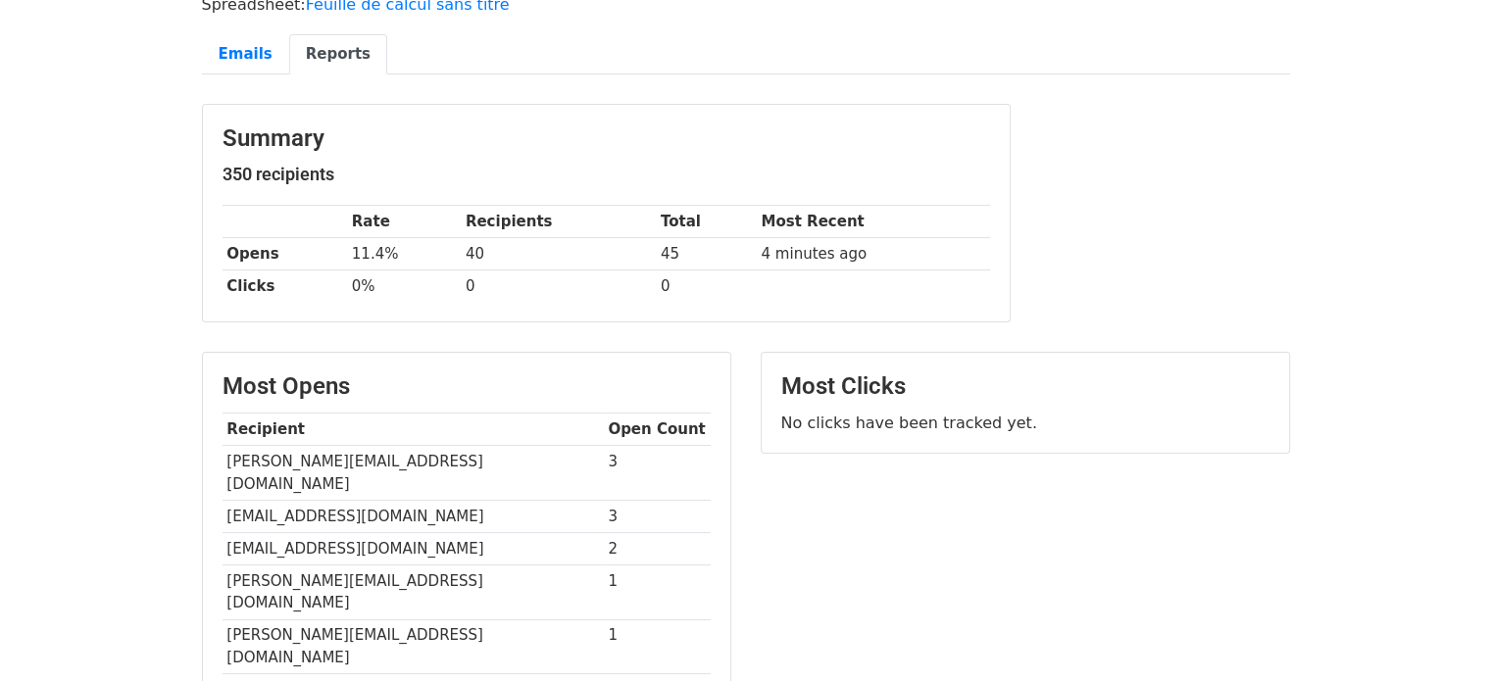
click at [318, 461] on td "christine.charras@orange.fr" at bounding box center [413, 473] width 381 height 55
copy tr "christine.charras@orange.fr"
click at [361, 500] on td "b.decrozals@cl-fontfroide.fr" at bounding box center [413, 516] width 381 height 32
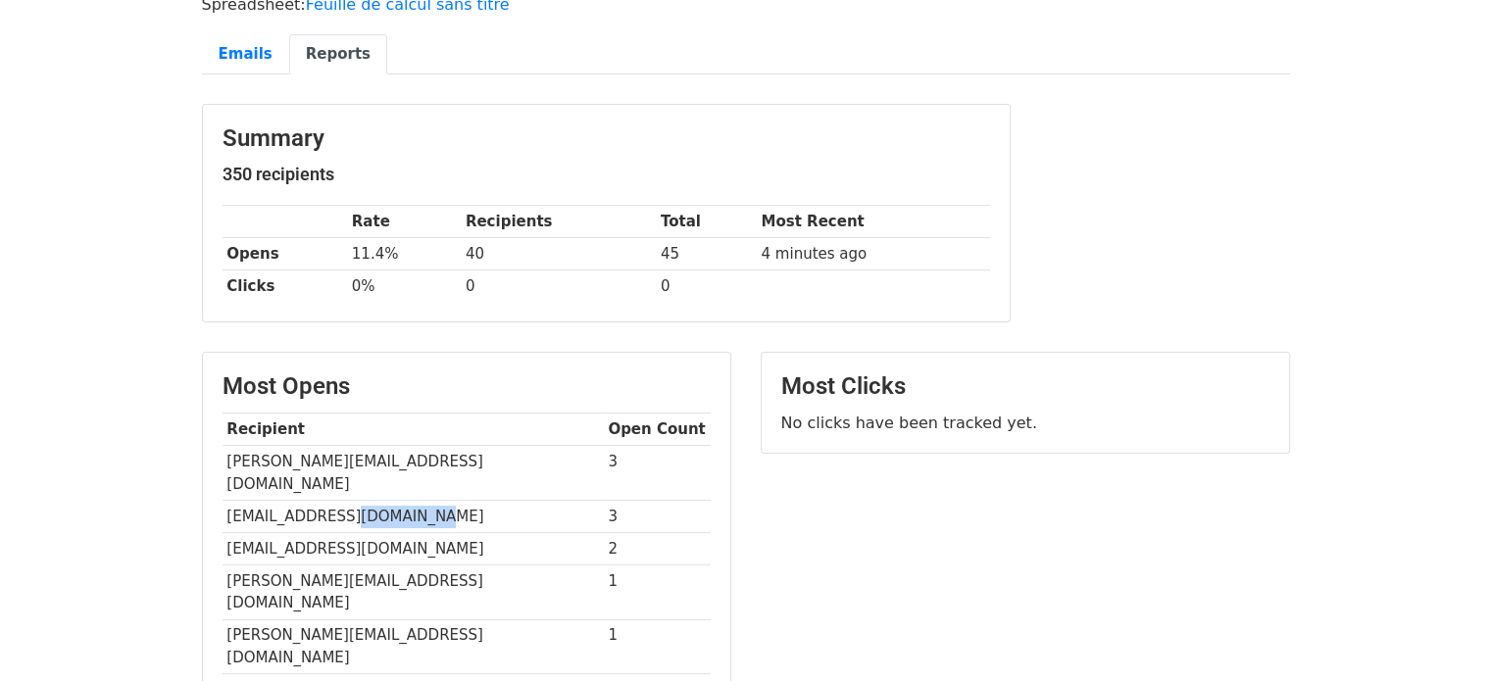
click at [361, 500] on td "b.decrozals@cl-fontfroide.fr" at bounding box center [413, 516] width 381 height 32
copy tr "b.decrozals@cl-fontfroide.fr"
click at [310, 532] on td "azdinezouak@gmail.com" at bounding box center [413, 548] width 381 height 32
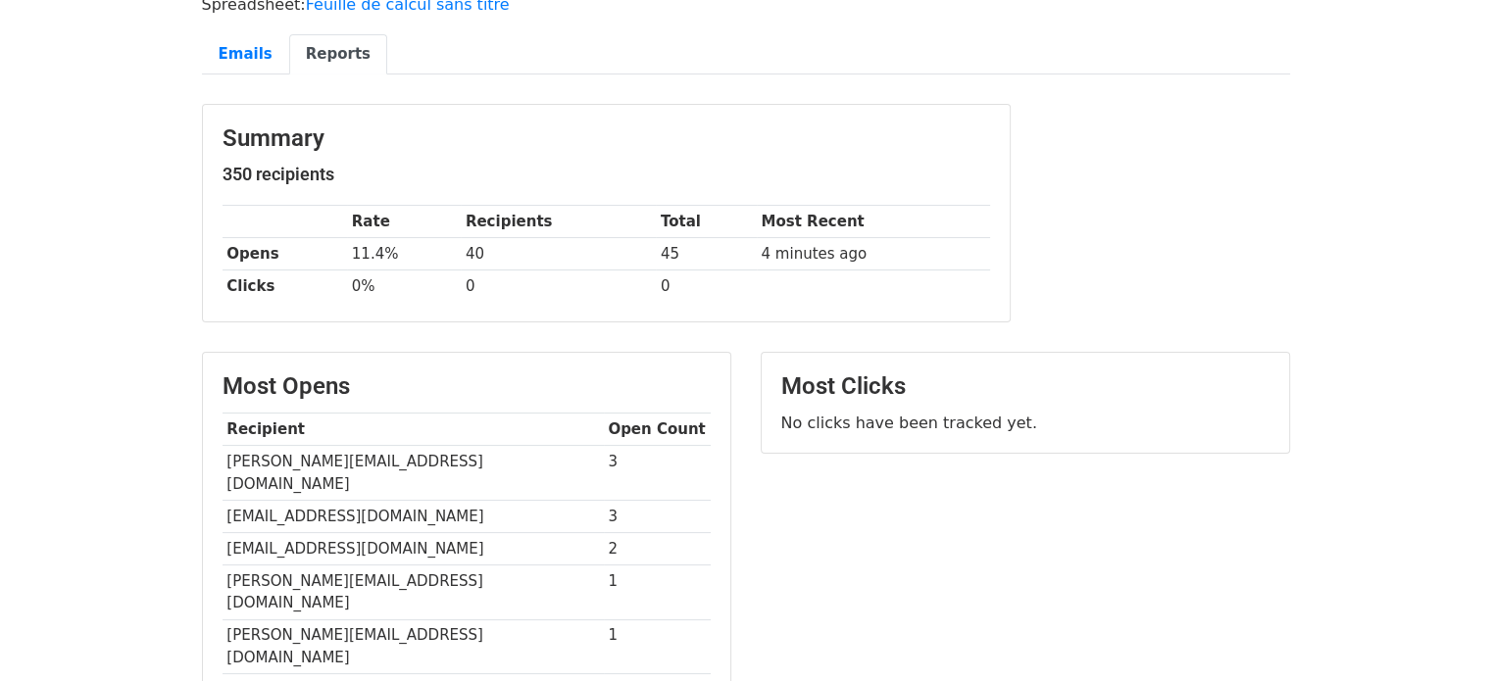
click at [331, 469] on td "christine.charras@orange.fr" at bounding box center [413, 473] width 381 height 55
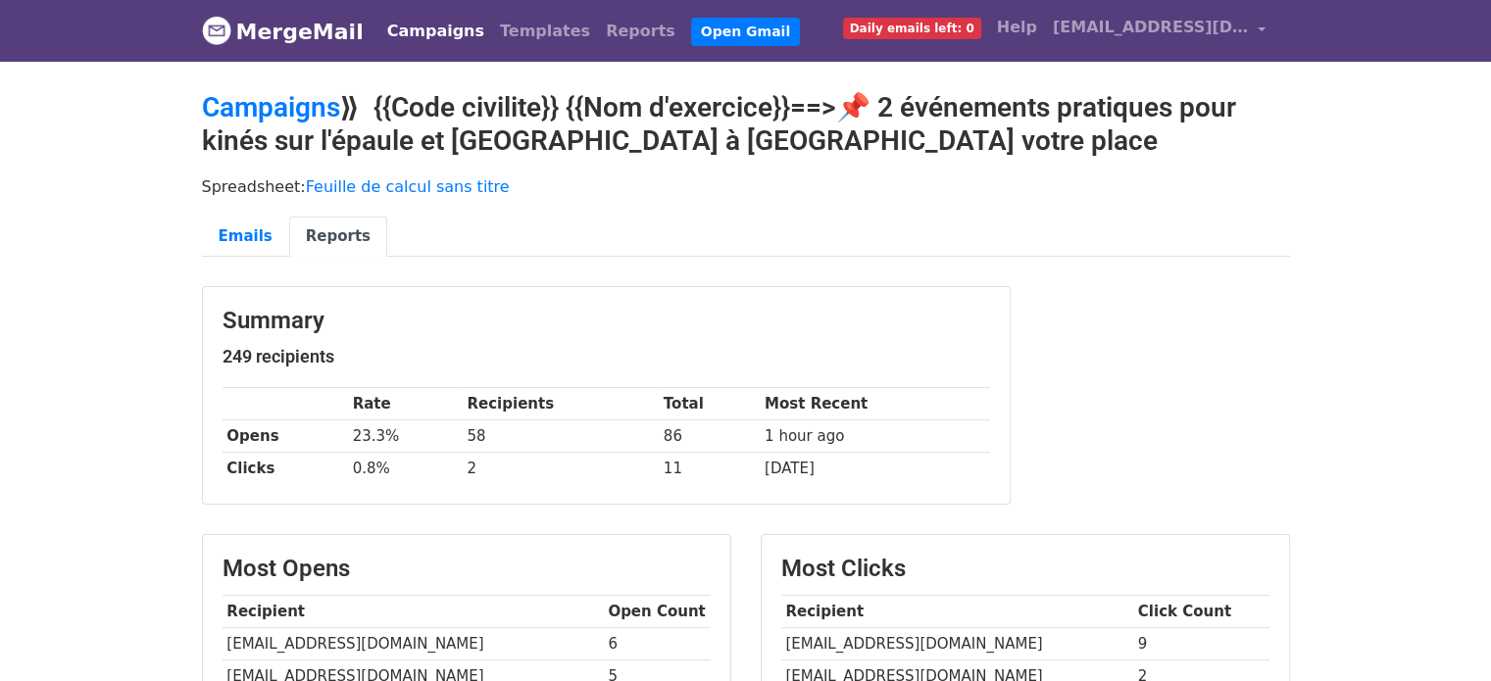
click at [430, 30] on link "Campaigns" at bounding box center [435, 31] width 113 height 39
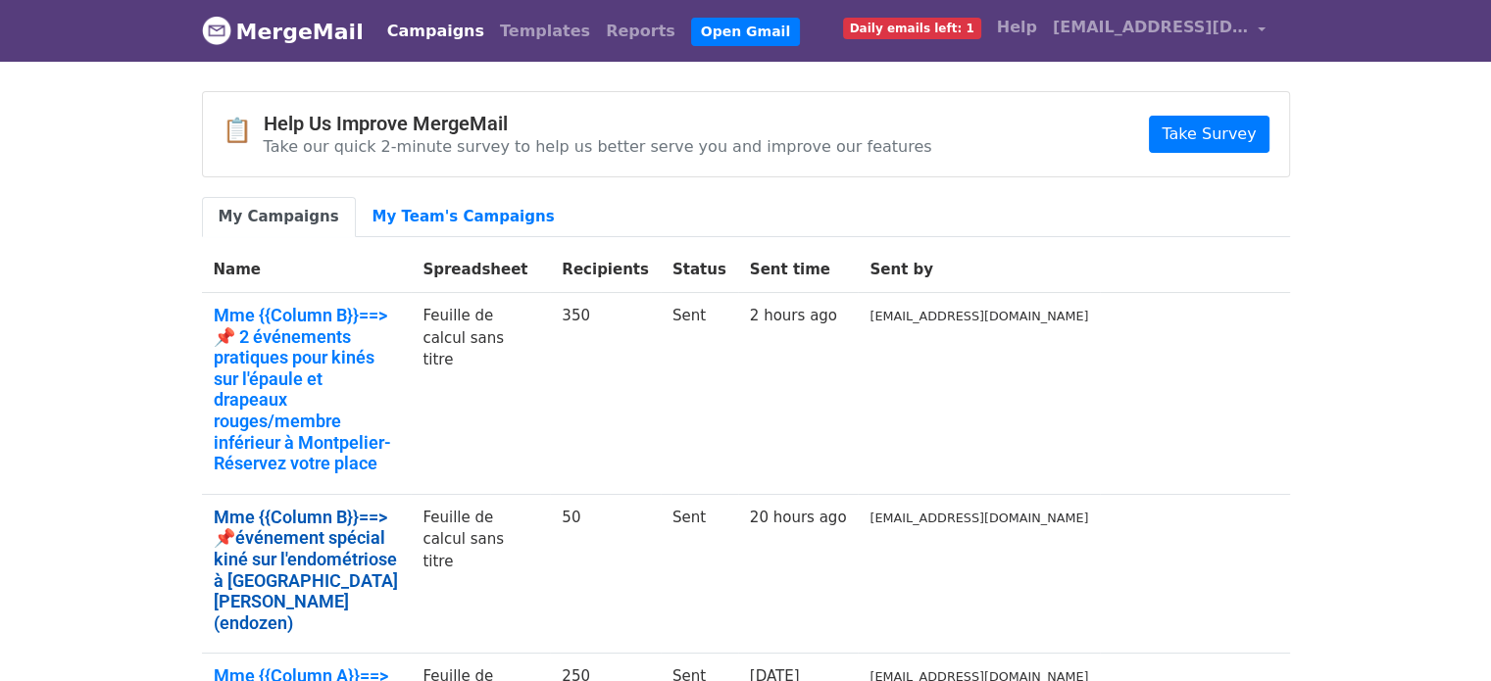
click at [302, 507] on link "Mme {{Column B}}==>📌événement spécial kiné sur l'endométriose à [GEOGRAPHIC_DAT…" at bounding box center [307, 570] width 186 height 127
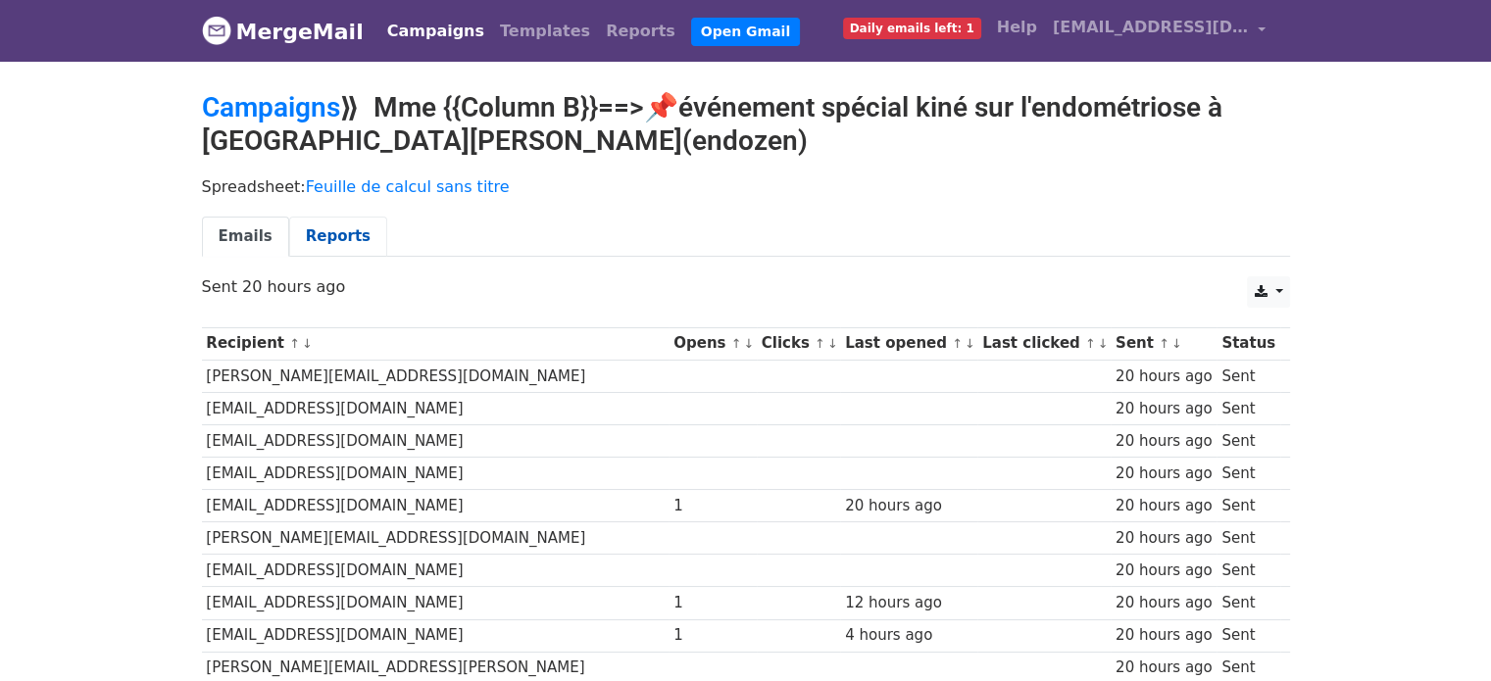
click at [307, 243] on link "Reports" at bounding box center [338, 237] width 98 height 40
